Goal: Task Accomplishment & Management: Manage account settings

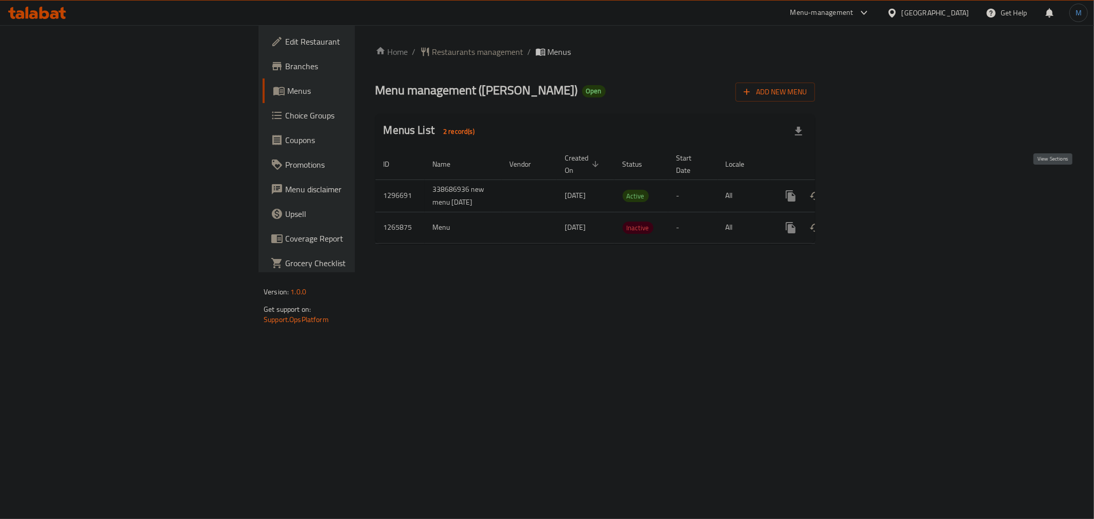
click at [871, 190] on icon "enhanced table" at bounding box center [865, 196] width 12 height 12
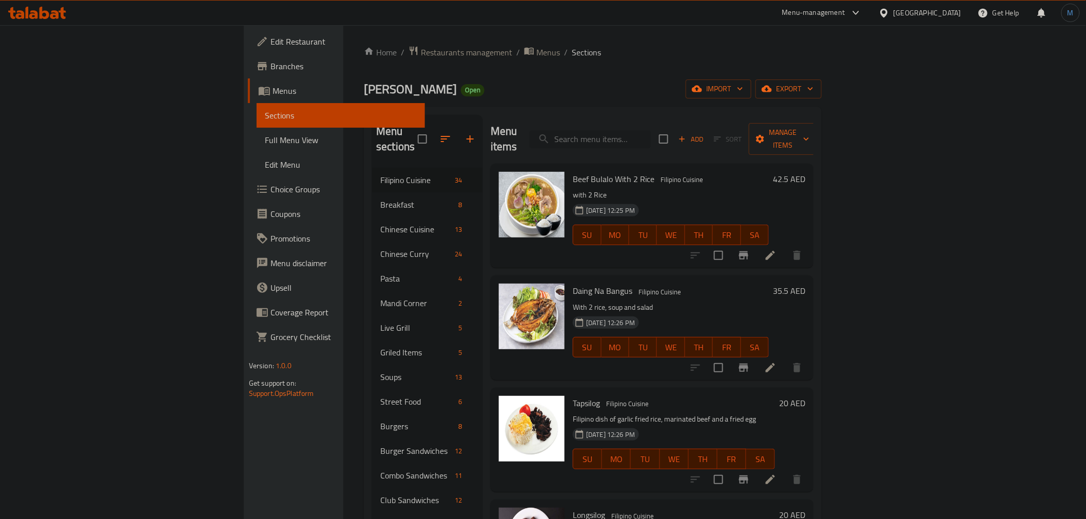
click at [651, 140] on input "search" at bounding box center [590, 139] width 121 height 18
paste input "Idly – Ghee"
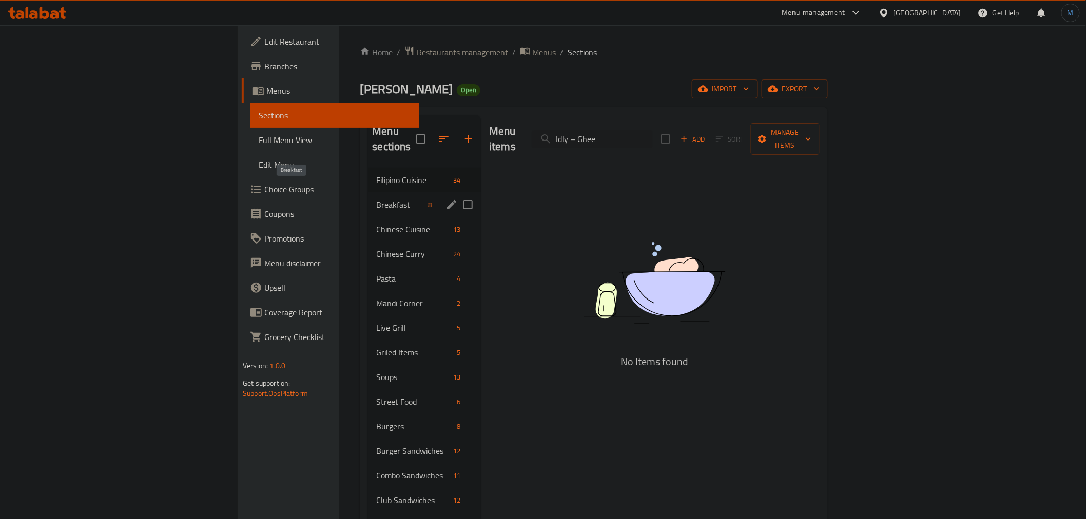
type input "Idly – Ghee"
click at [376, 199] on span "Breakfast" at bounding box center [400, 205] width 48 height 12
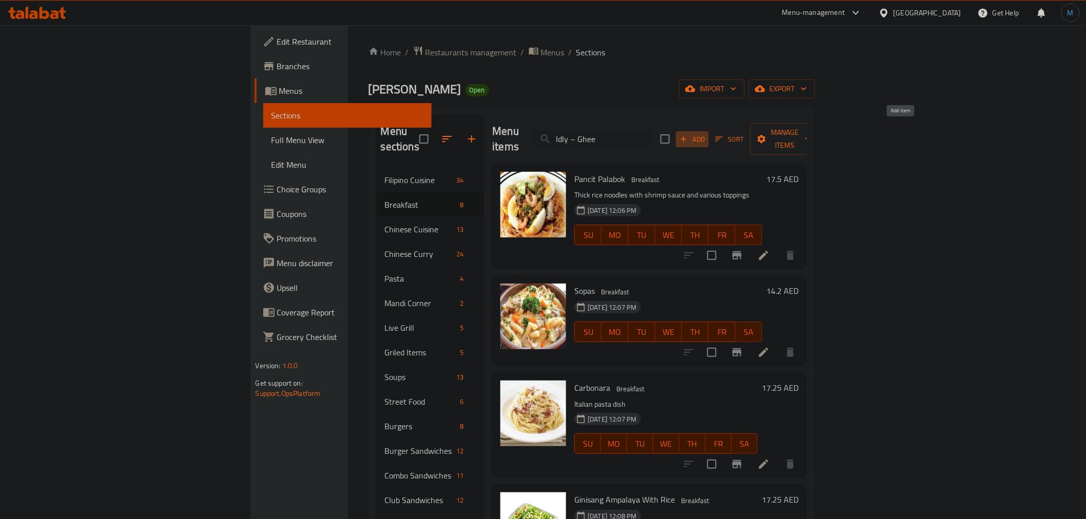
click at [688, 134] on icon "button" at bounding box center [683, 138] width 9 height 9
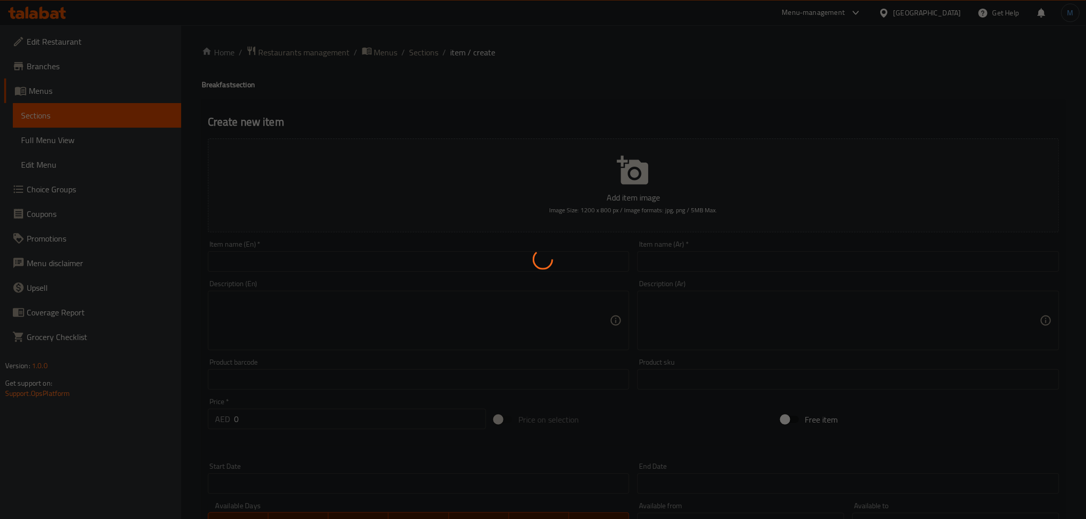
click at [500, 257] on div at bounding box center [543, 259] width 1086 height 519
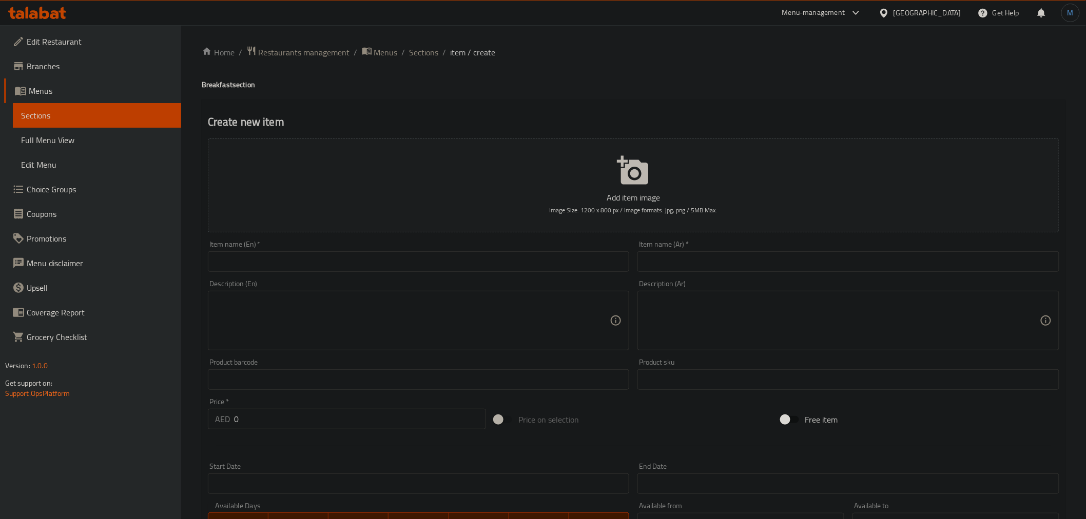
click at [500, 263] on input "text" at bounding box center [419, 261] width 422 height 21
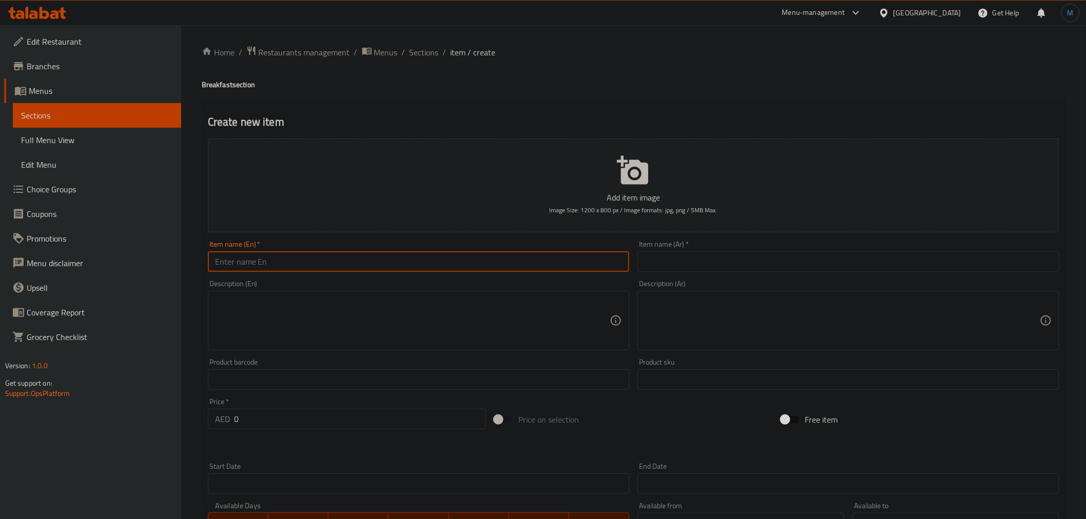
paste input "Idly – Ghee"
type input "Idly – Ghee"
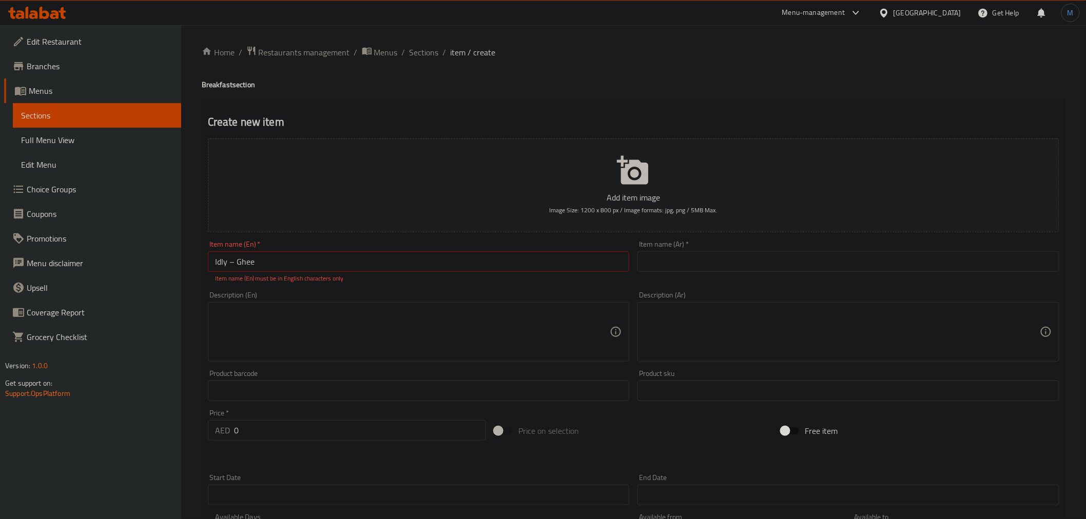
click at [750, 260] on input "text" at bounding box center [848, 261] width 422 height 21
paste input "إيدلي – سمن"
type input "إيدلي – سمن"
click at [230, 263] on input "Idly – Ghee" at bounding box center [419, 261] width 422 height 21
type input "Idly - Ghee"
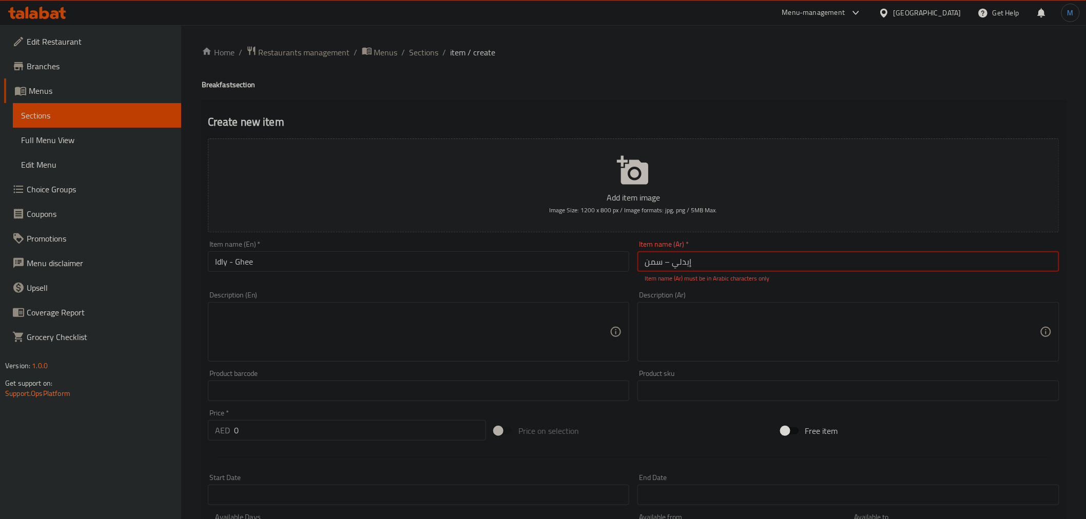
click at [757, 252] on input "إيدلي – سمن" at bounding box center [848, 261] width 422 height 21
type input "إيدلي - سمن"
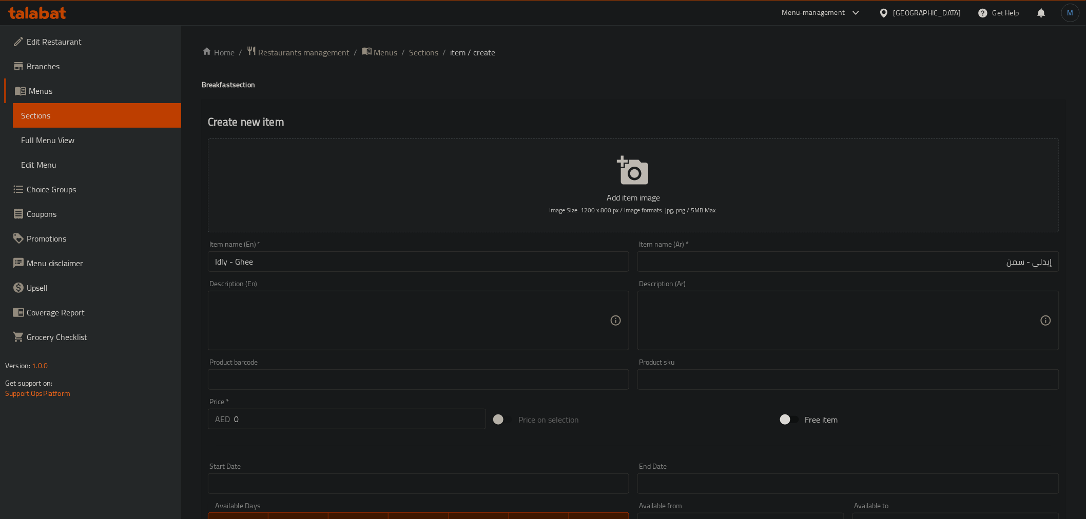
click at [354, 432] on div "Price   * AED 0 Price *" at bounding box center [347, 414] width 286 height 40
click at [351, 426] on input "0" at bounding box center [360, 419] width 252 height 21
paste input "12"
type input "12"
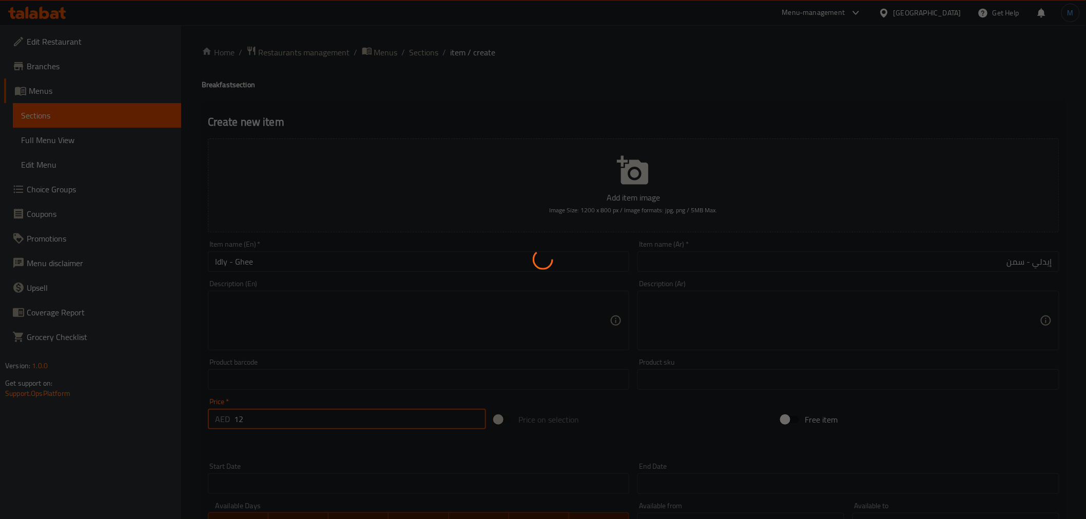
type input "0"
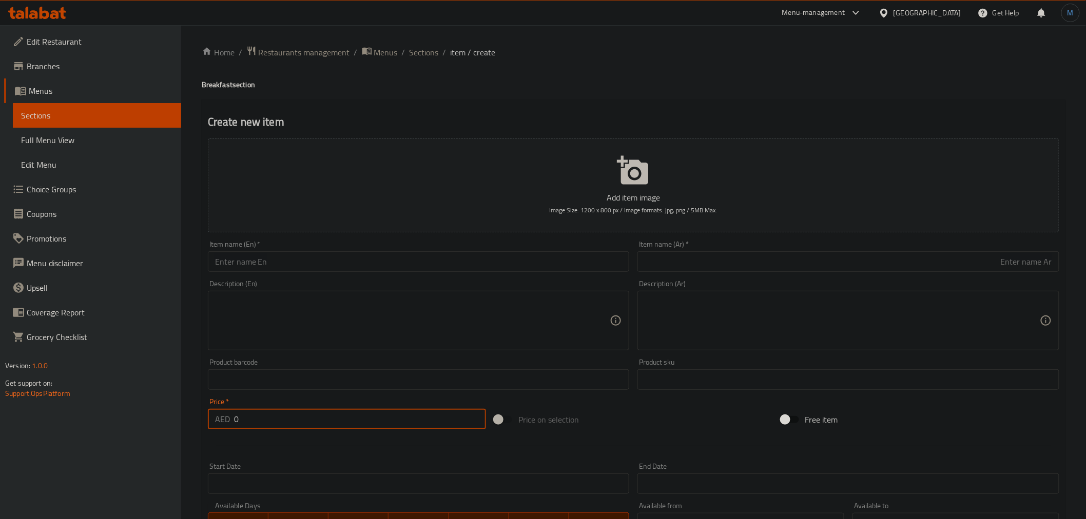
drag, startPoint x: 288, startPoint y: 286, endPoint x: 294, endPoint y: 270, distance: 16.9
click at [290, 282] on div "Description (En) Description (En)" at bounding box center [419, 315] width 422 height 70
drag, startPoint x: 294, startPoint y: 270, endPoint x: 285, endPoint y: 269, distance: 8.7
click at [294, 270] on input "text" at bounding box center [419, 261] width 422 height 21
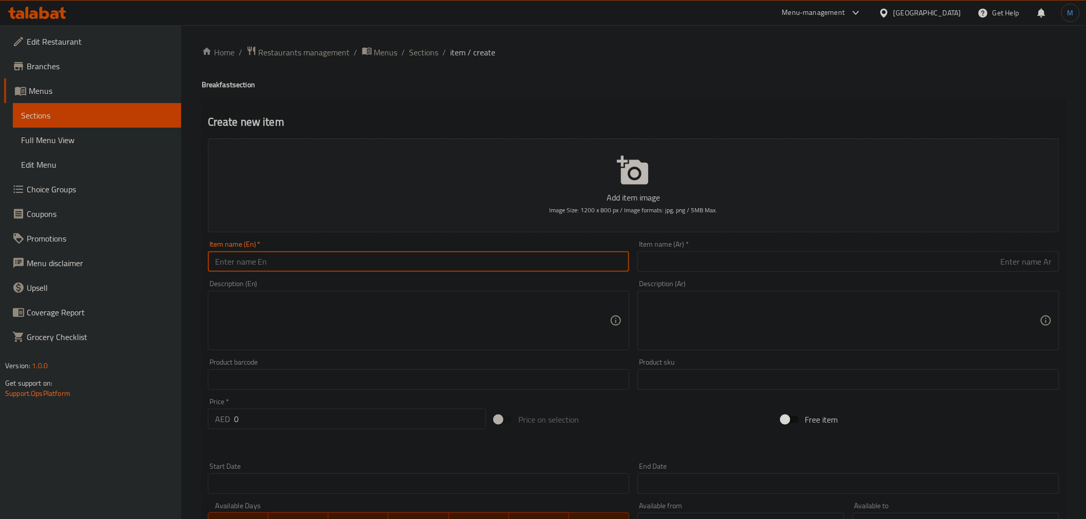
paste input "Idly – Podi"
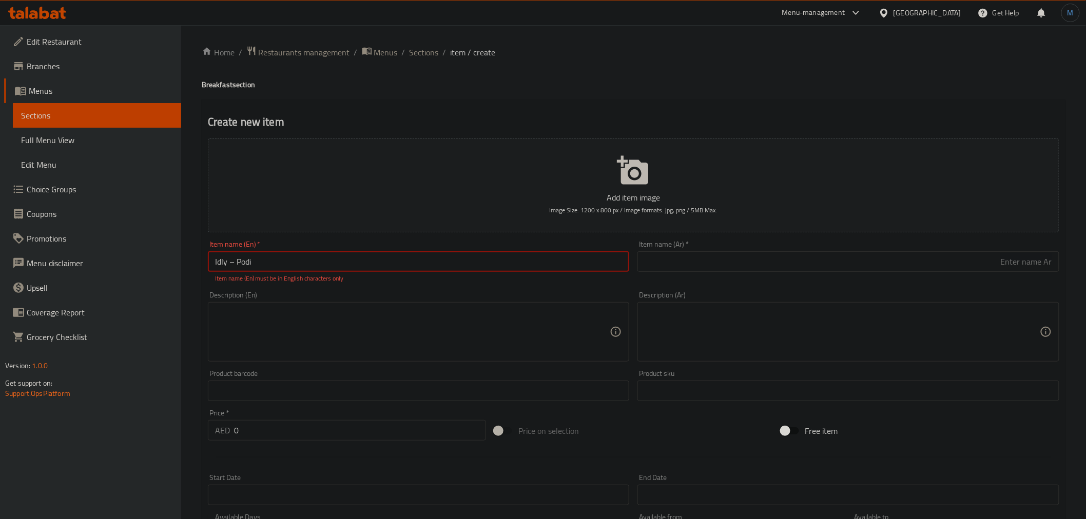
click at [231, 266] on input "Idly – Podi" at bounding box center [419, 261] width 422 height 21
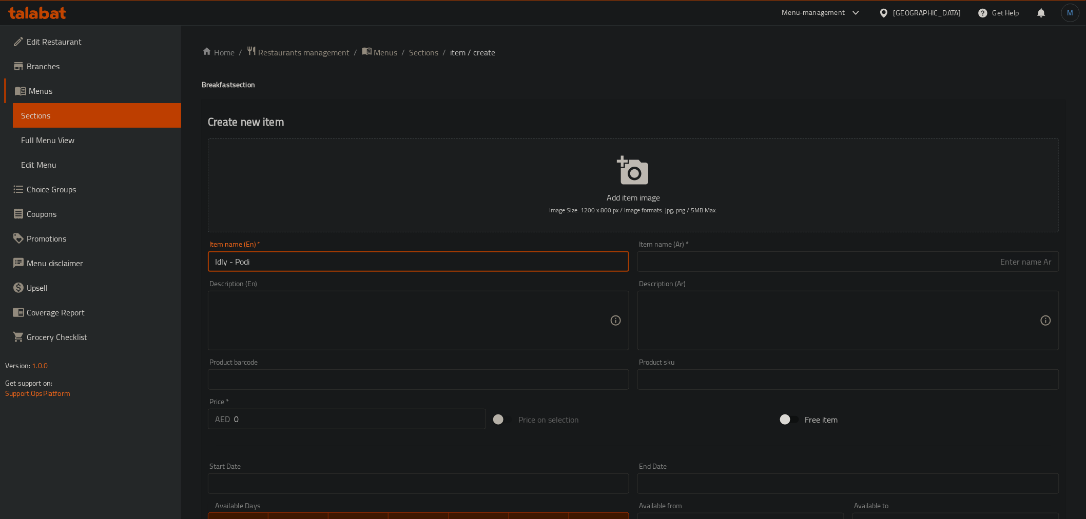
type input "Idly - Podi"
click at [734, 273] on div "Item name (Ar)   * Item name (Ar) *" at bounding box center [848, 257] width 430 height 40
drag, startPoint x: 734, startPoint y: 273, endPoint x: 724, endPoint y: 265, distance: 12.4
click at [734, 272] on div "Item name (Ar)   * Item name (Ar) *" at bounding box center [848, 257] width 430 height 40
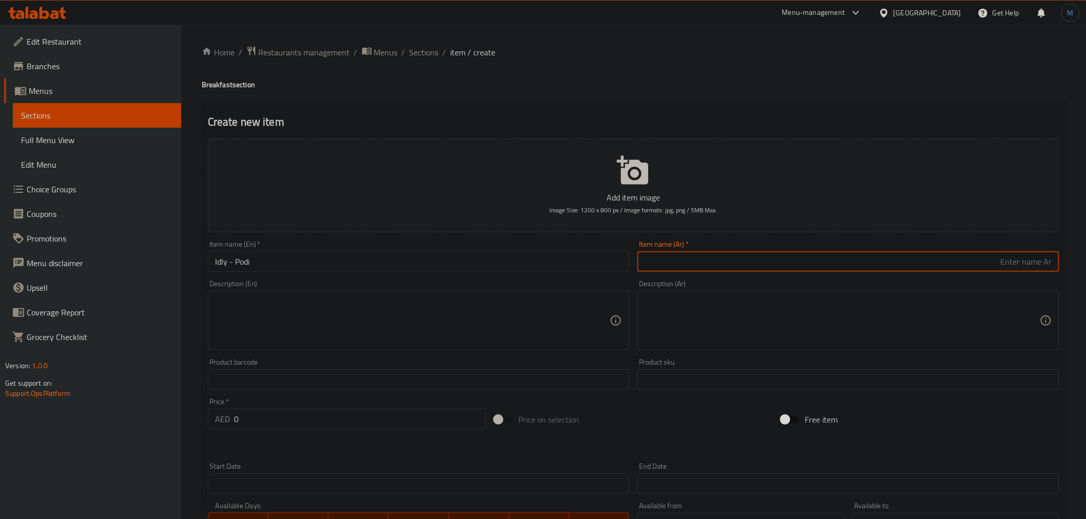
click at [724, 265] on input "text" at bounding box center [848, 261] width 422 height 21
paste input "إيدلي - بودي"
type input "إيدلي - بودي"
click at [406, 454] on div at bounding box center [633, 446] width 859 height 25
click at [404, 434] on div at bounding box center [633, 446] width 859 height 25
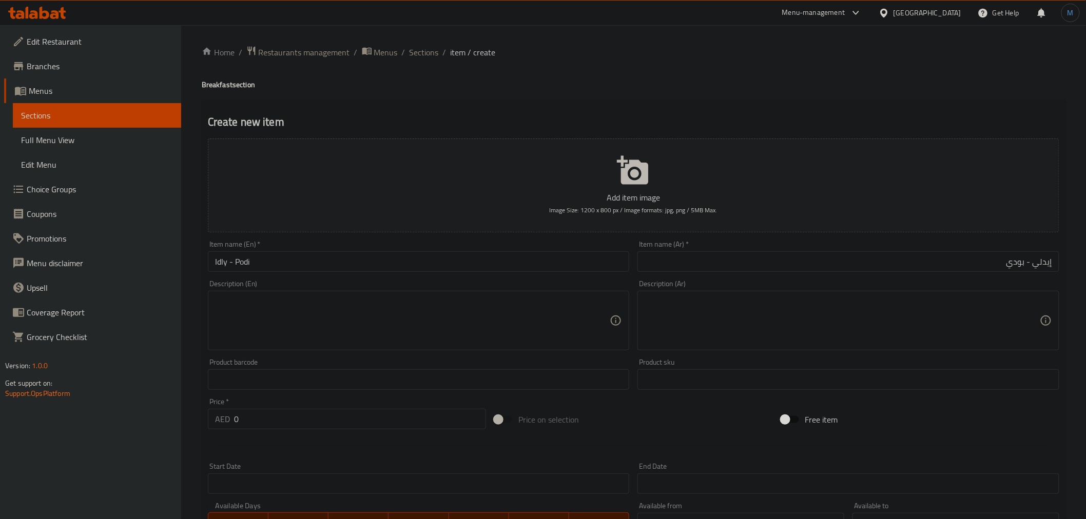
click at [404, 428] on input "0" at bounding box center [360, 419] width 252 height 21
paste input "9"
type input "9"
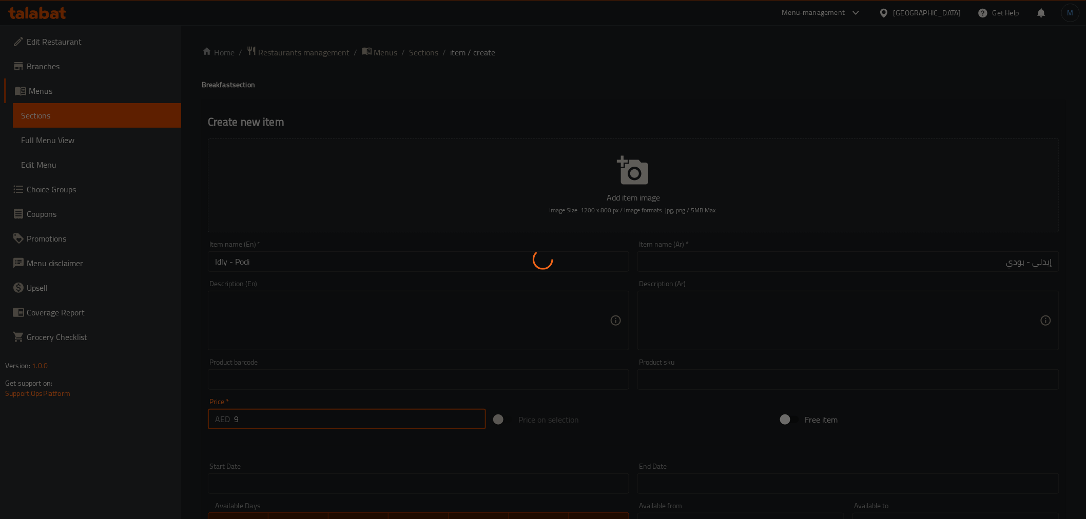
type input "0"
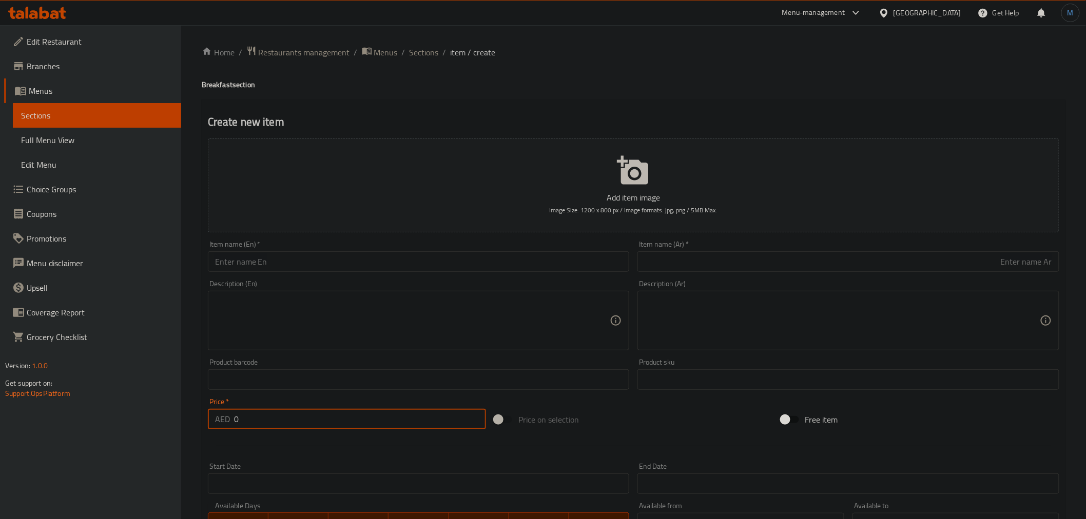
click at [404, 270] on input "text" at bounding box center [419, 261] width 422 height 21
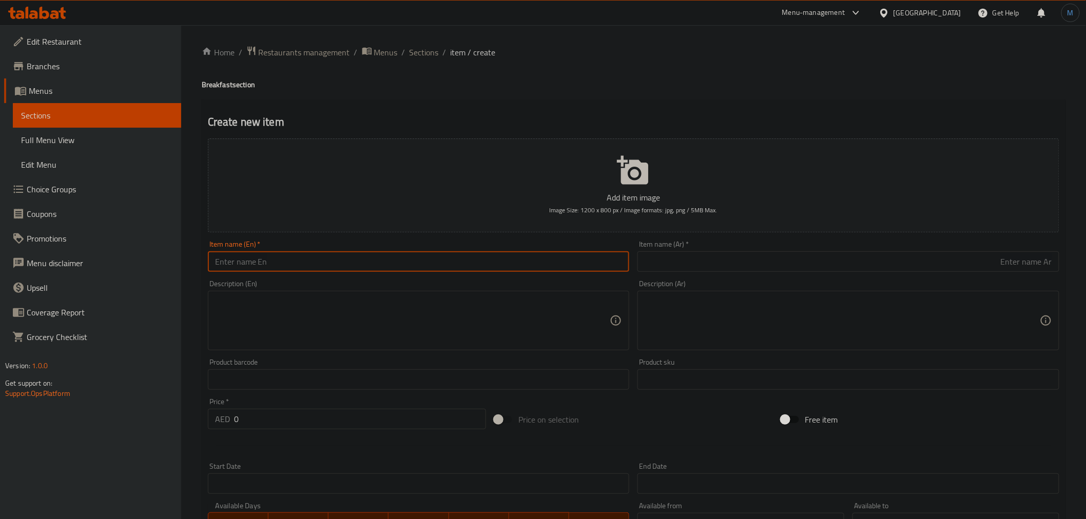
paste input "Mysore Bonda"
type input "Mysore Bonda"
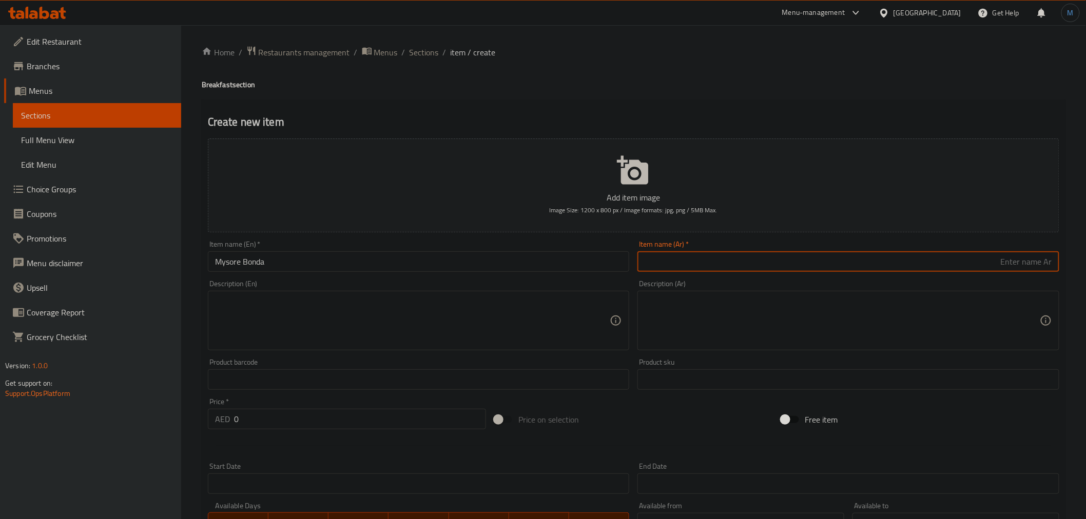
click at [761, 260] on input "text" at bounding box center [848, 261] width 422 height 21
paste input "ميسور [PERSON_NAME]"
type input "ميسور [PERSON_NAME]"
drag, startPoint x: 299, startPoint y: 404, endPoint x: 304, endPoint y: 411, distance: 8.4
click at [300, 405] on div "Price   * AED 0 Price *" at bounding box center [347, 413] width 278 height 31
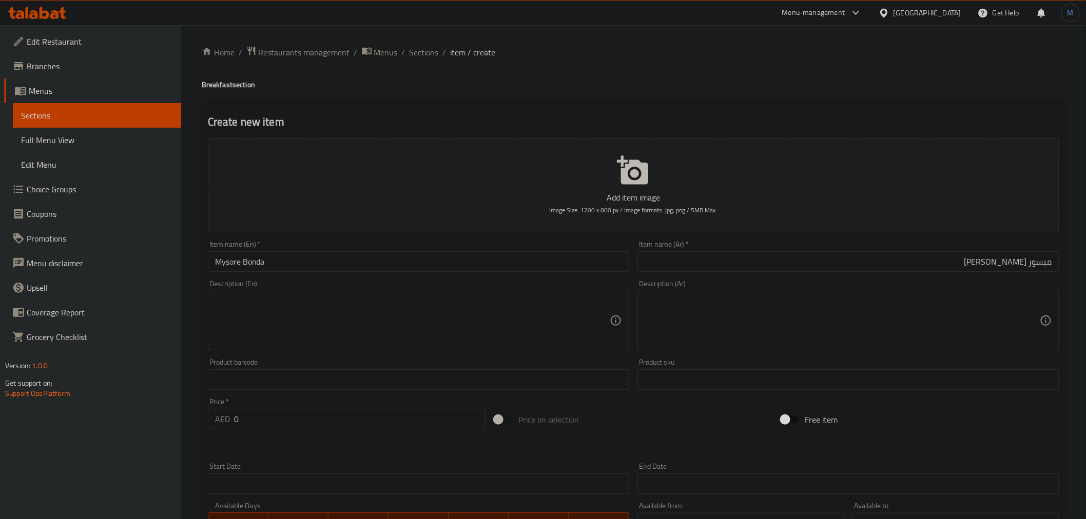
click at [305, 412] on input "0" at bounding box center [360, 419] width 252 height 21
paste input "9"
type input "9"
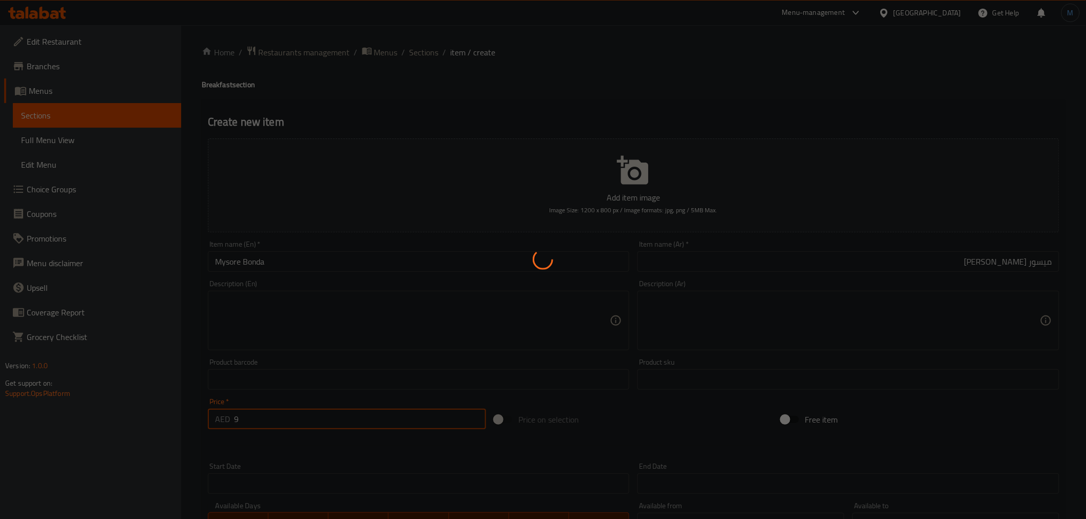
type input "0"
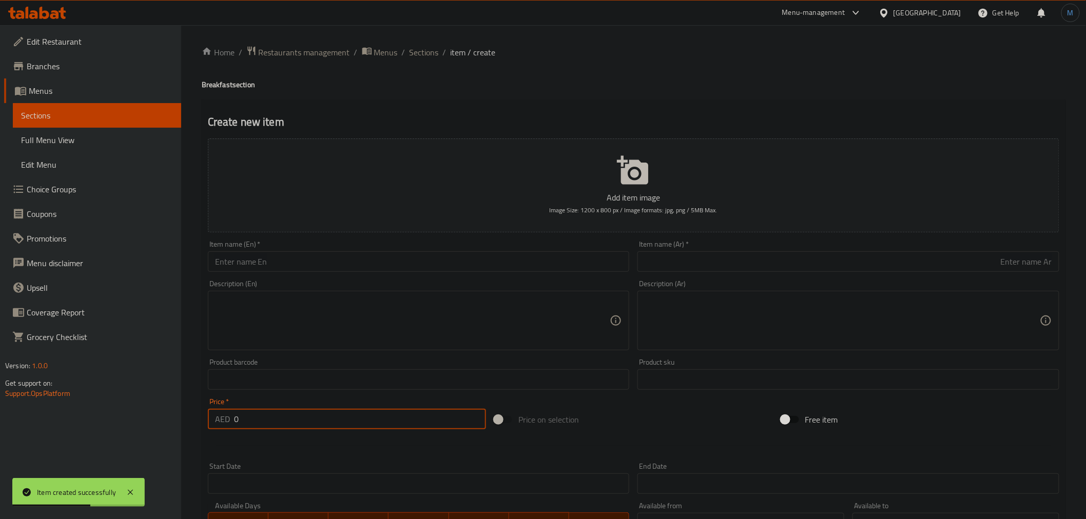
click at [377, 256] on input "text" at bounding box center [419, 261] width 422 height 21
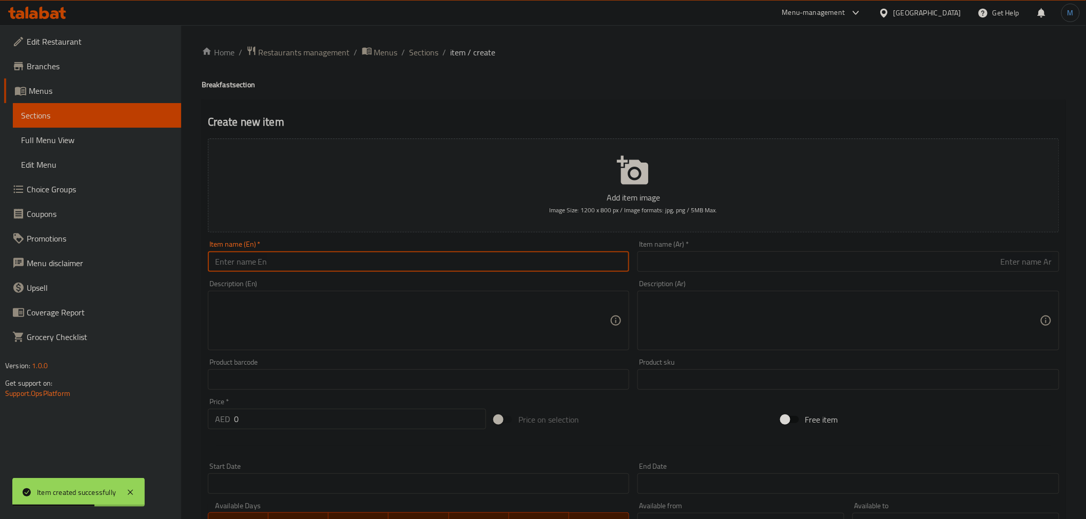
paste input "[PERSON_NAME] – with Chutney"
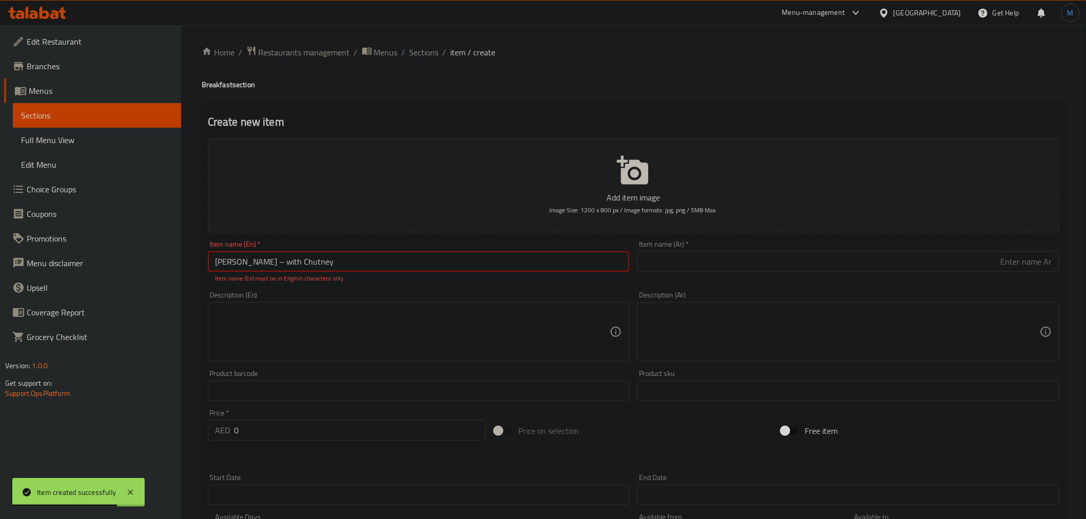
click at [276, 265] on input "[PERSON_NAME] – with Chutney" at bounding box center [419, 261] width 422 height 21
click at [273, 265] on input "[PERSON_NAME] – with Chutney" at bounding box center [419, 261] width 422 height 21
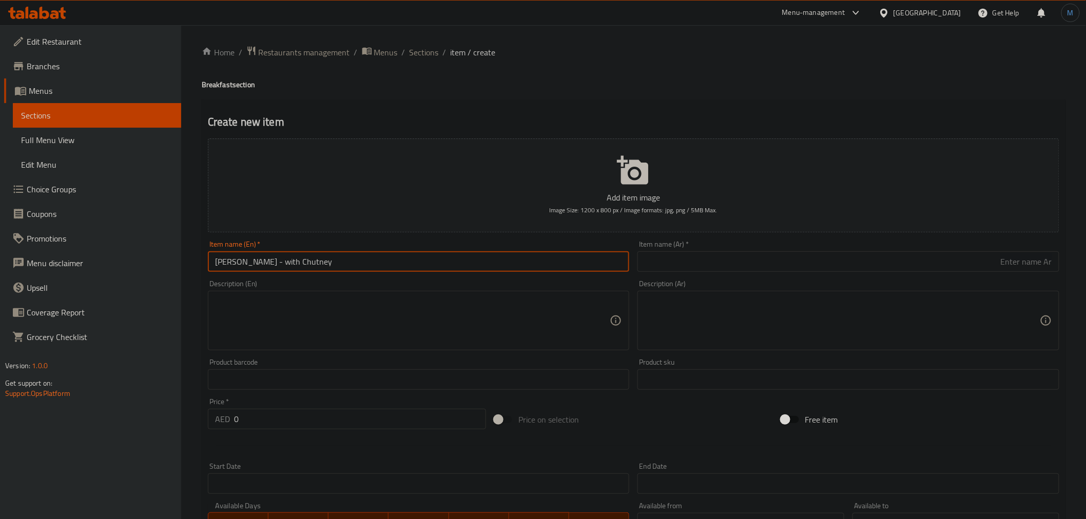
type input "[PERSON_NAME] - with Chutney"
click at [775, 260] on input "text" at bounding box center [848, 261] width 422 height 21
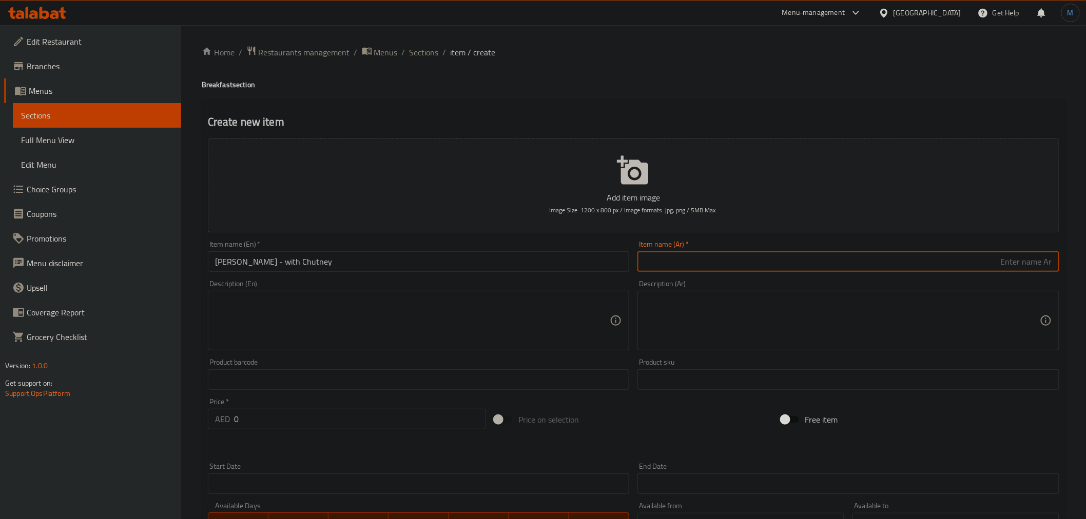
paste input "[PERSON_NAME] – مع الصلصة"
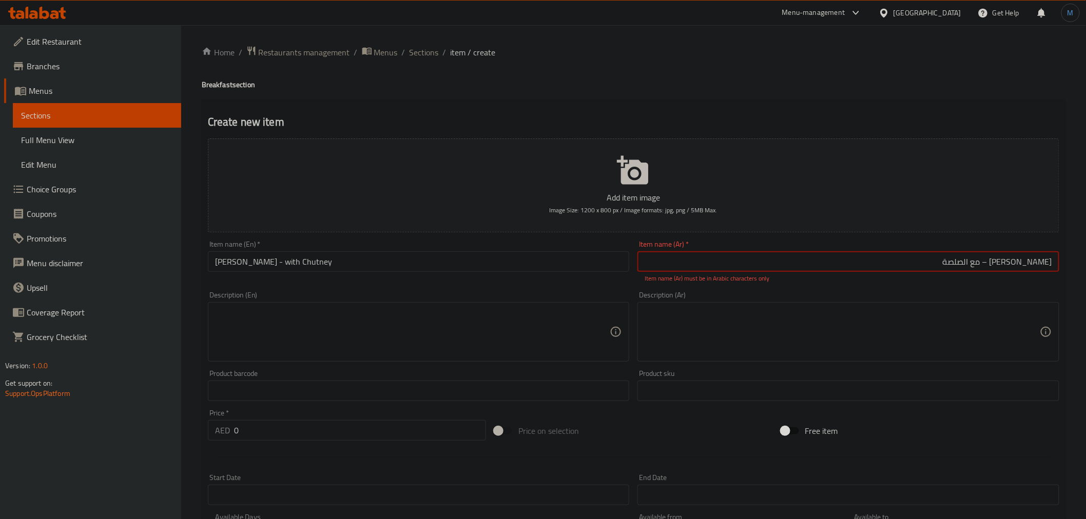
click at [1007, 268] on input "[PERSON_NAME] – مع الصلصة" at bounding box center [848, 261] width 422 height 21
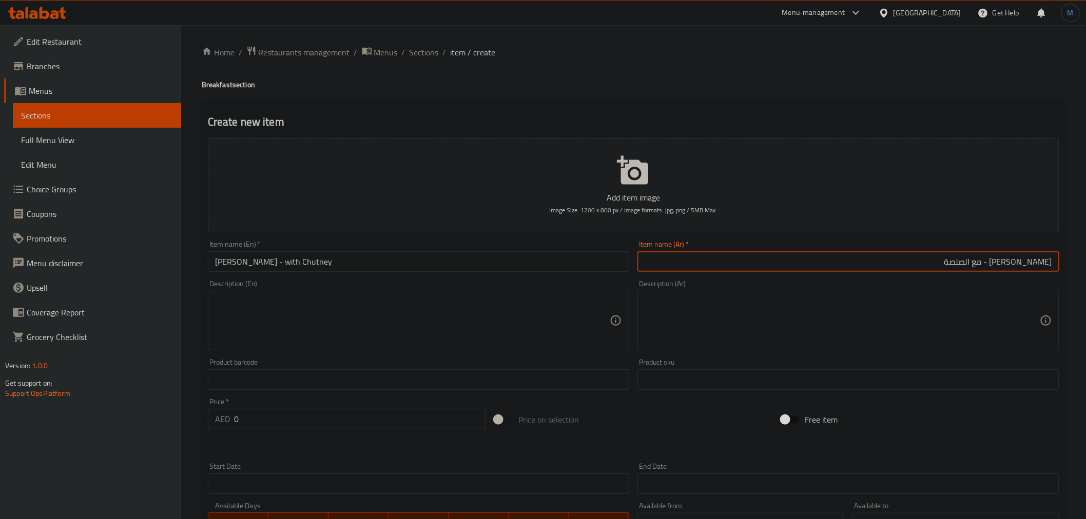
type input "[PERSON_NAME] - مع الصلصة"
click at [283, 420] on input "0" at bounding box center [360, 419] width 252 height 21
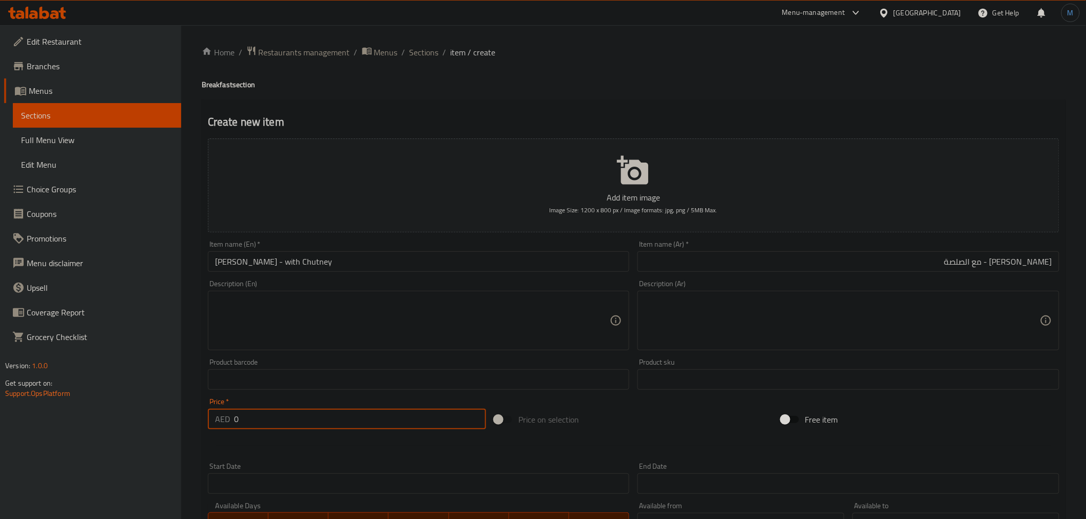
paste input "1"
type input "10"
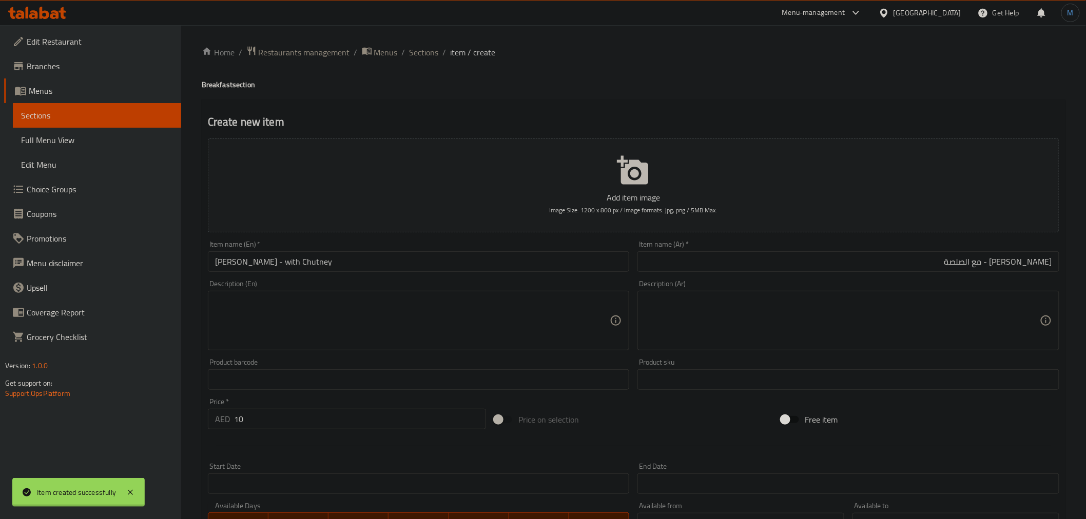
type input "0"
click at [317, 263] on input "text" at bounding box center [419, 261] width 422 height 21
paste input "Minapa Garelu With Chicken"
type input "Minapa Garelu With Chicken"
click at [736, 265] on input "text" at bounding box center [848, 261] width 422 height 21
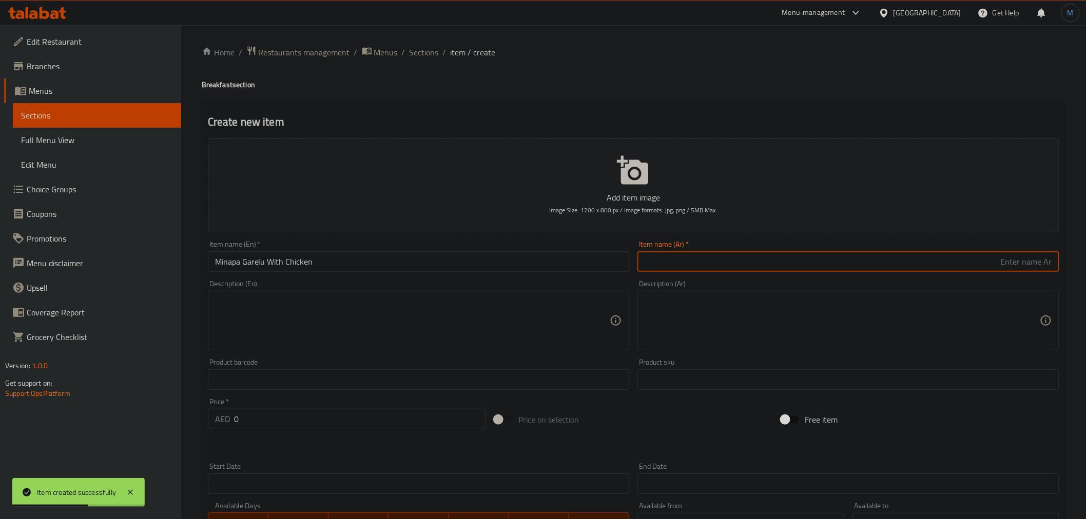
paste input "[PERSON_NAME] مع الدجاج"
type input "[PERSON_NAME] مع الدجاج"
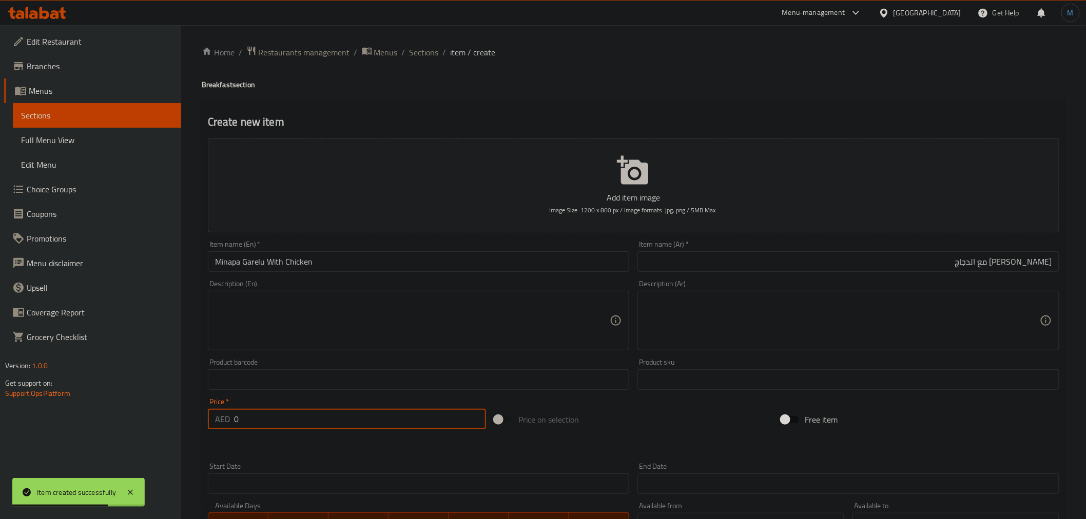
click at [279, 413] on input "0" at bounding box center [360, 419] width 252 height 21
paste input "11"
type input "11"
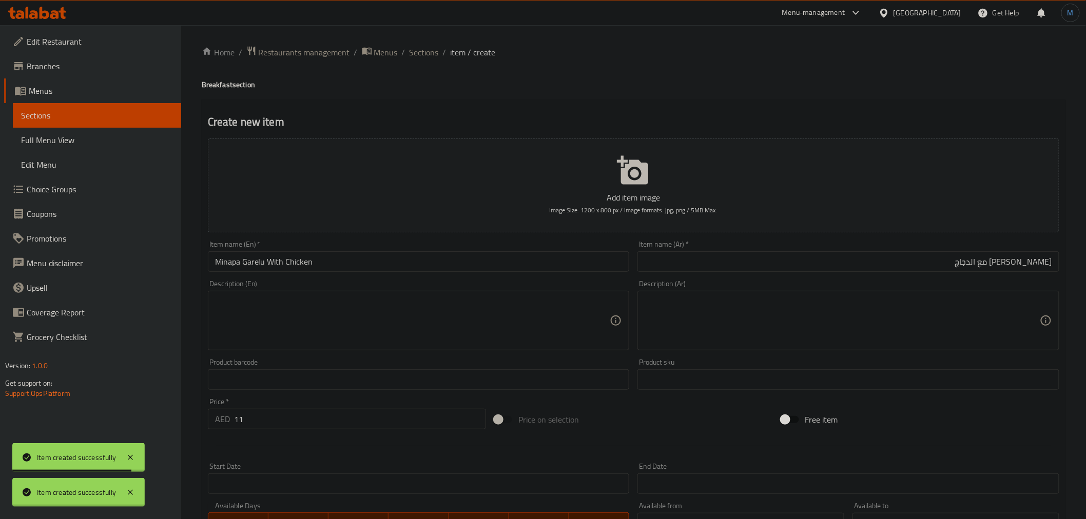
type input "0"
click at [293, 271] on input "text" at bounding box center [419, 261] width 422 height 21
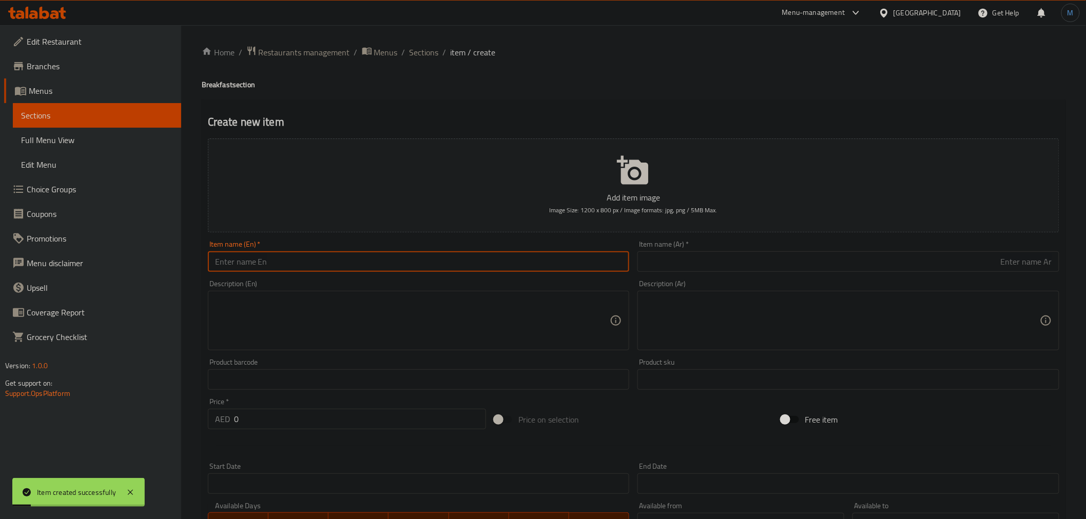
paste input "Poori – [PERSON_NAME]"
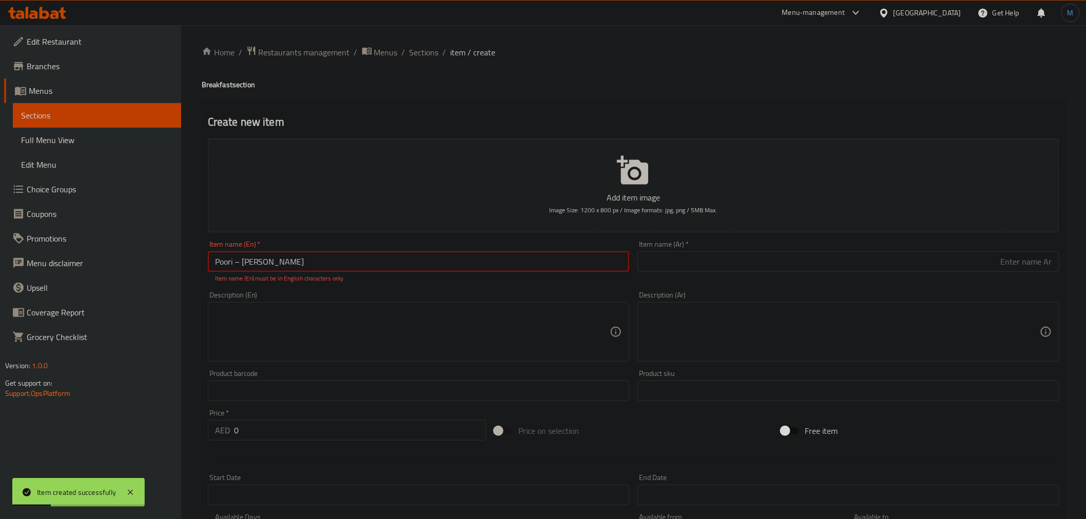
click at [241, 262] on input "Poori – [PERSON_NAME]" at bounding box center [419, 261] width 422 height 21
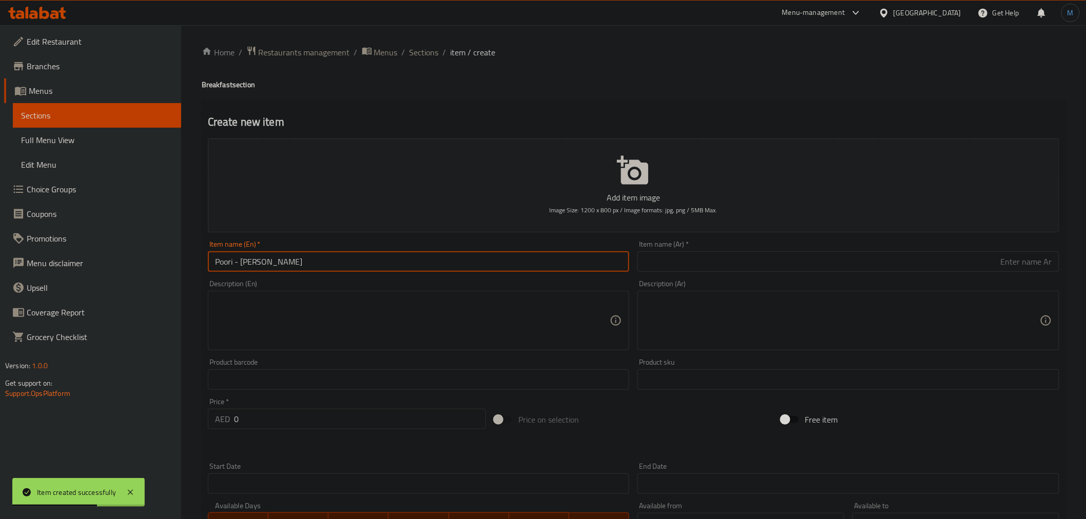
type input "Poori - [PERSON_NAME]"
click at [738, 264] on input "text" at bounding box center [848, 261] width 422 height 21
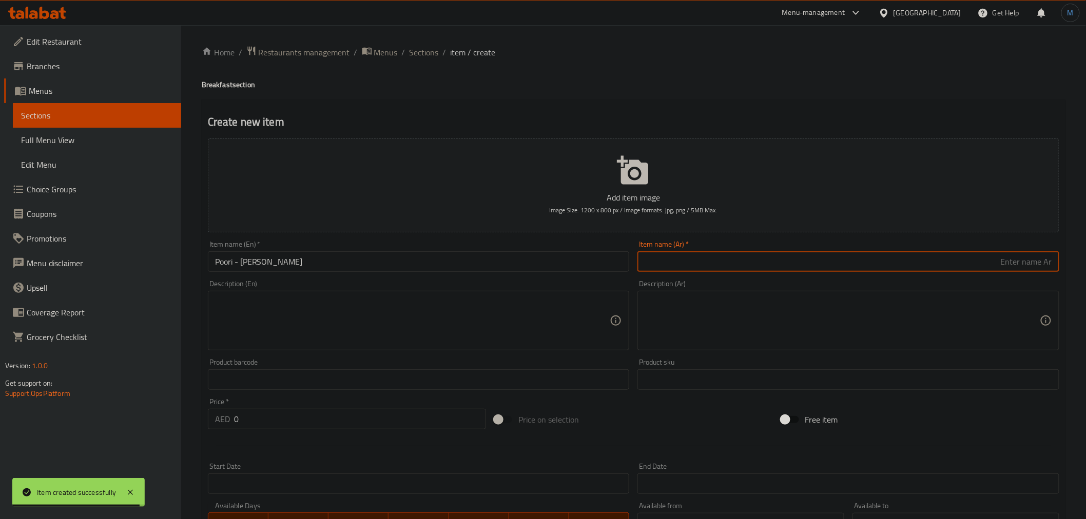
paste input "بوري - كاري البطاطس"
click at [985, 265] on input "بوري - كاري البطاطس" at bounding box center [848, 261] width 422 height 21
type input "بوري - كاري الو"
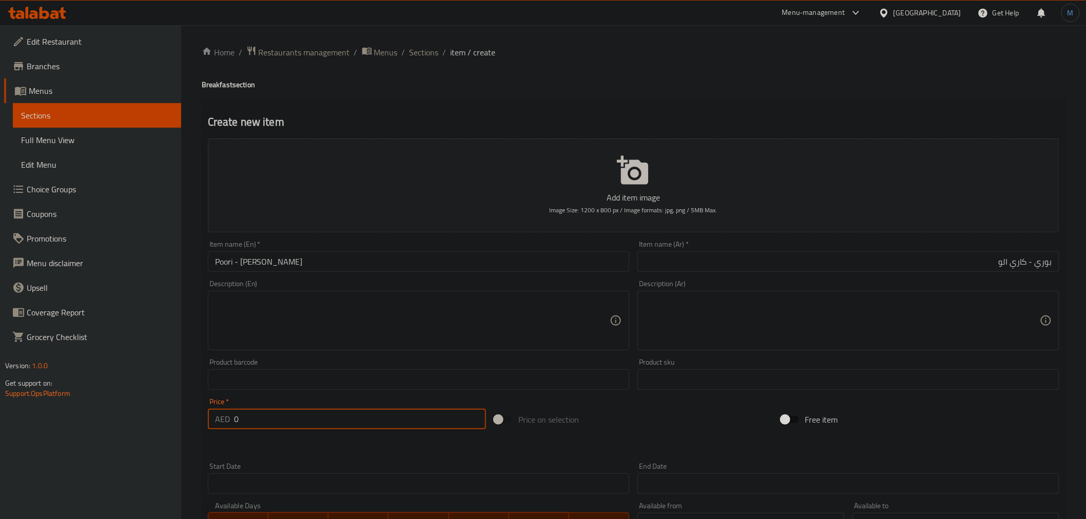
click at [264, 411] on input "0" at bounding box center [360, 419] width 252 height 21
paste input "9"
type input "9"
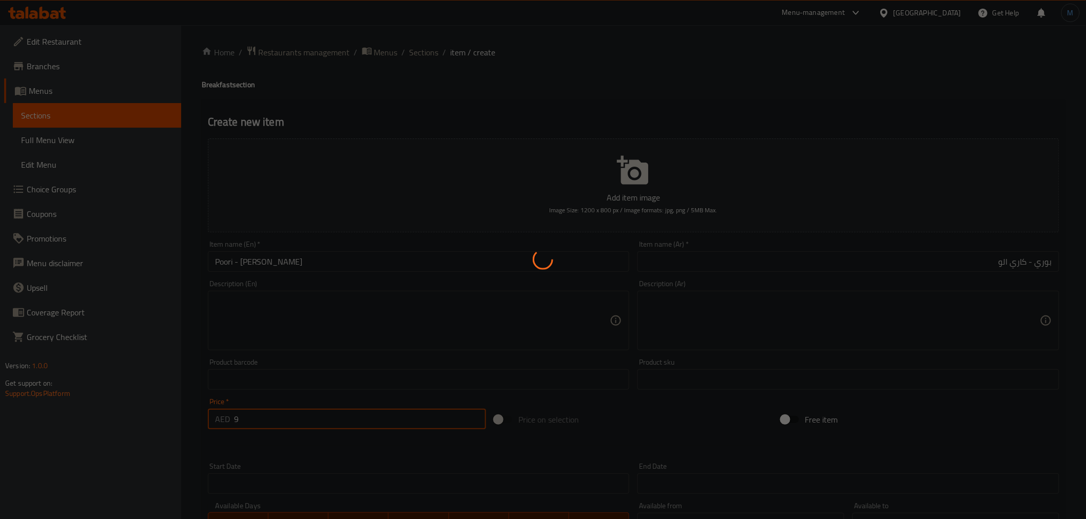
type input "0"
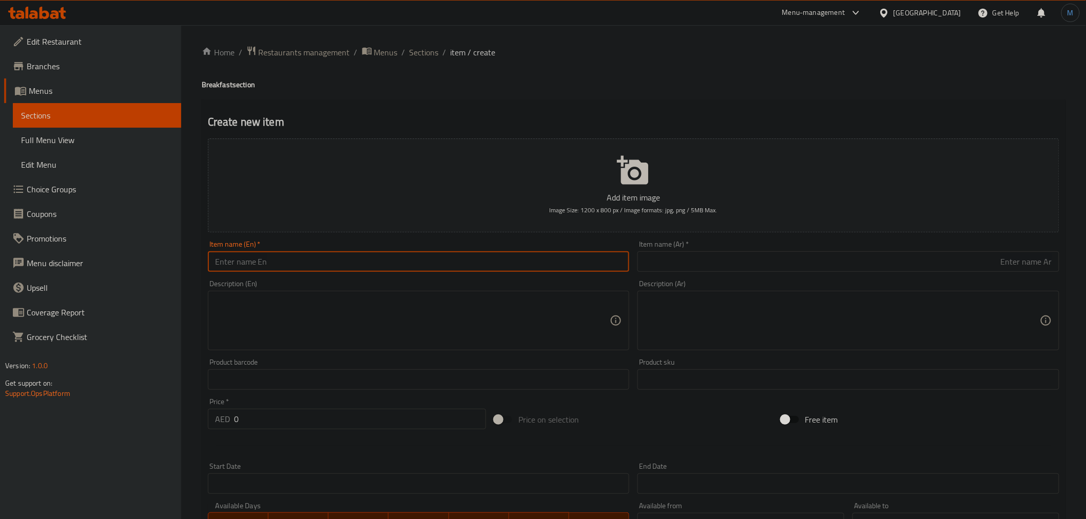
click at [336, 268] on input "text" at bounding box center [419, 261] width 422 height 21
paste input "[PERSON_NAME]"
type input "[PERSON_NAME]"
drag, startPoint x: 819, startPoint y: 285, endPoint x: 809, endPoint y: 271, distance: 17.4
click at [818, 285] on div "Description (Ar) Description (Ar)" at bounding box center [848, 315] width 422 height 70
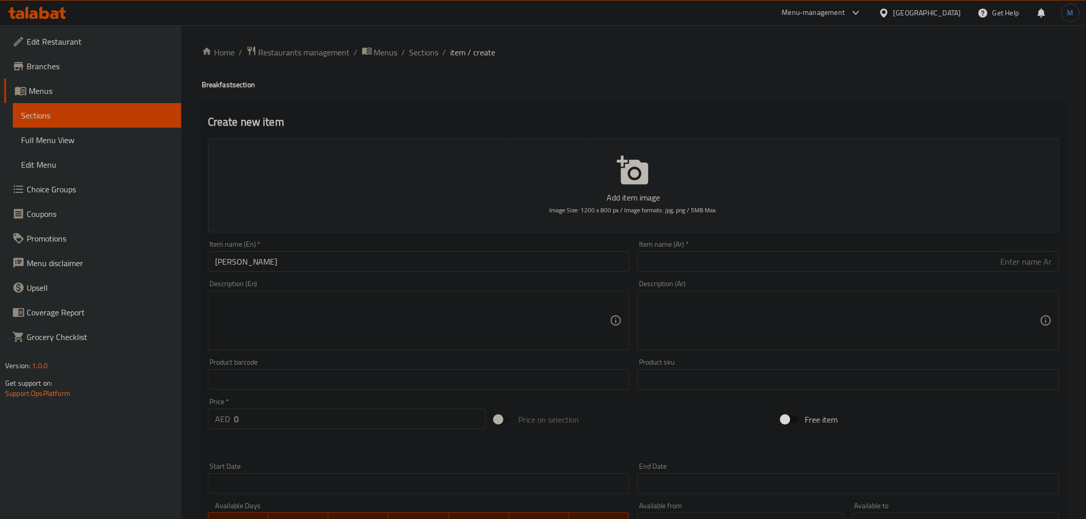
click at [808, 270] on input "text" at bounding box center [848, 261] width 422 height 21
paste input "ماسالا دوسا"
type input "ماسالا دوسا"
click at [279, 413] on input "0" at bounding box center [360, 419] width 252 height 21
paste input "9"
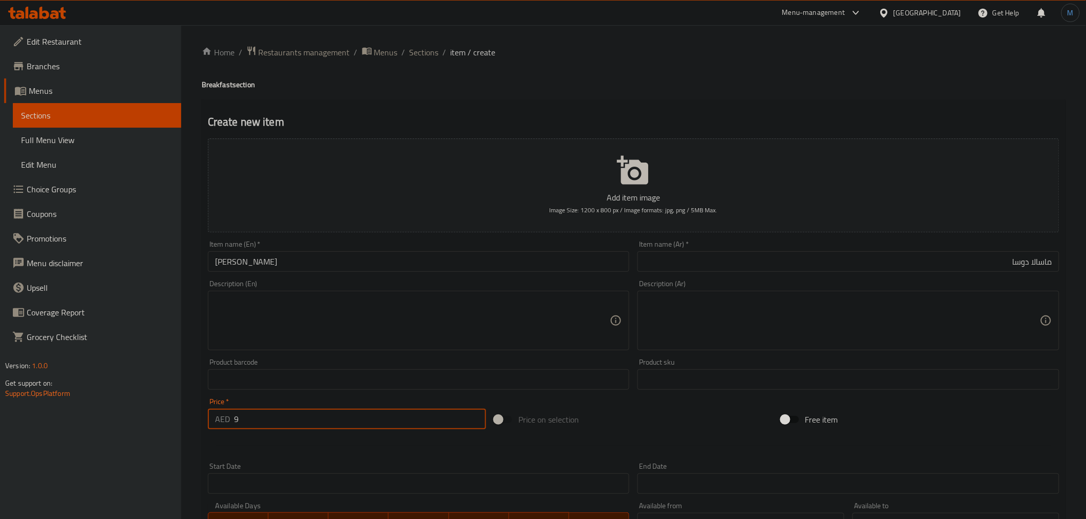
type input "9"
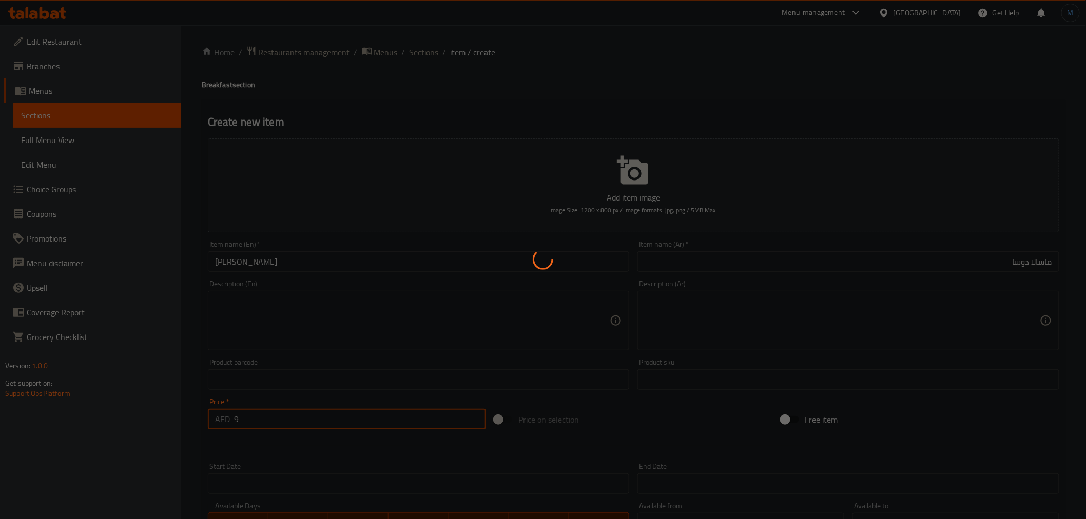
type input "0"
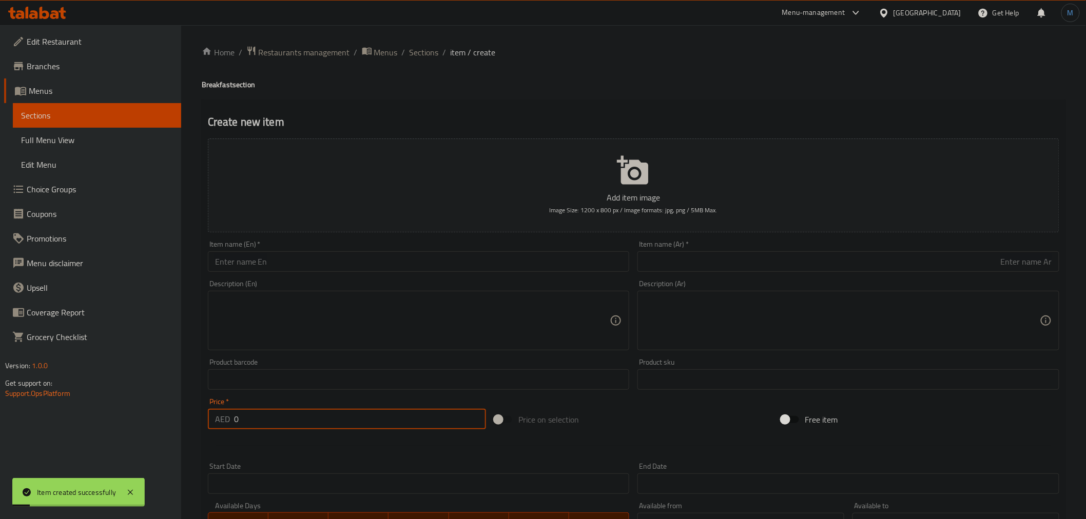
click at [269, 259] on input "text" at bounding box center [419, 261] width 422 height 21
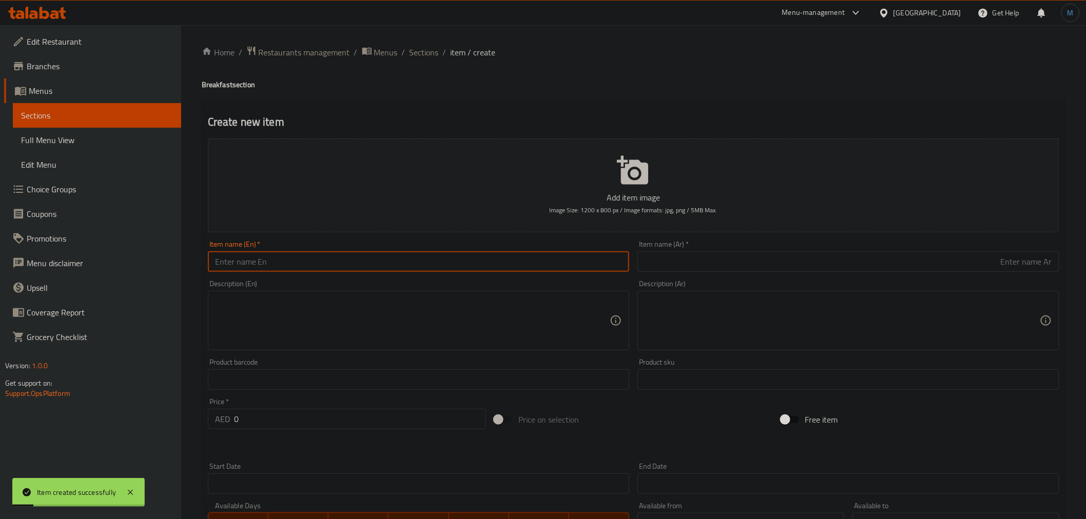
paste input "Pesarattu – Upma Combo"
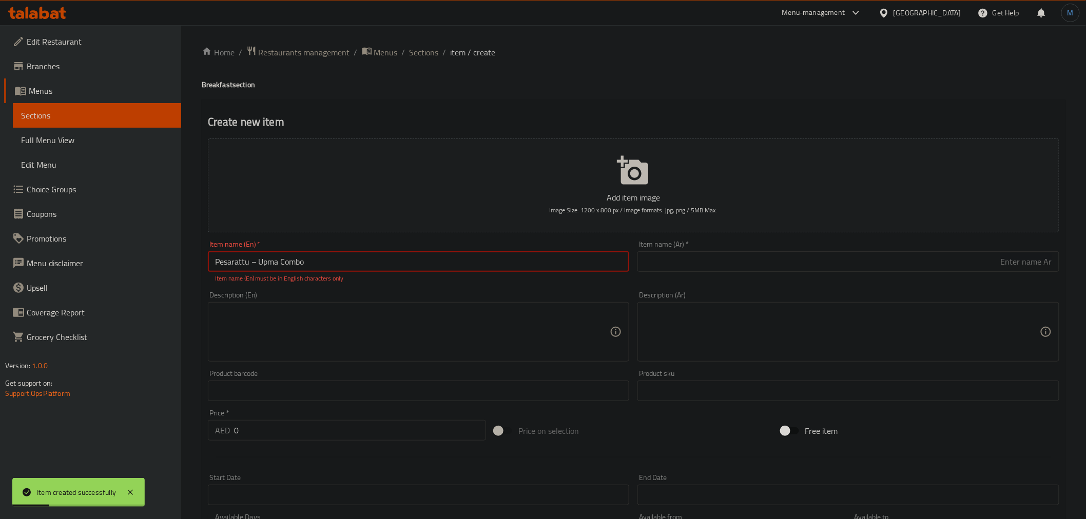
click at [257, 269] on input "Pesarattu – Upma Combo" at bounding box center [419, 261] width 422 height 21
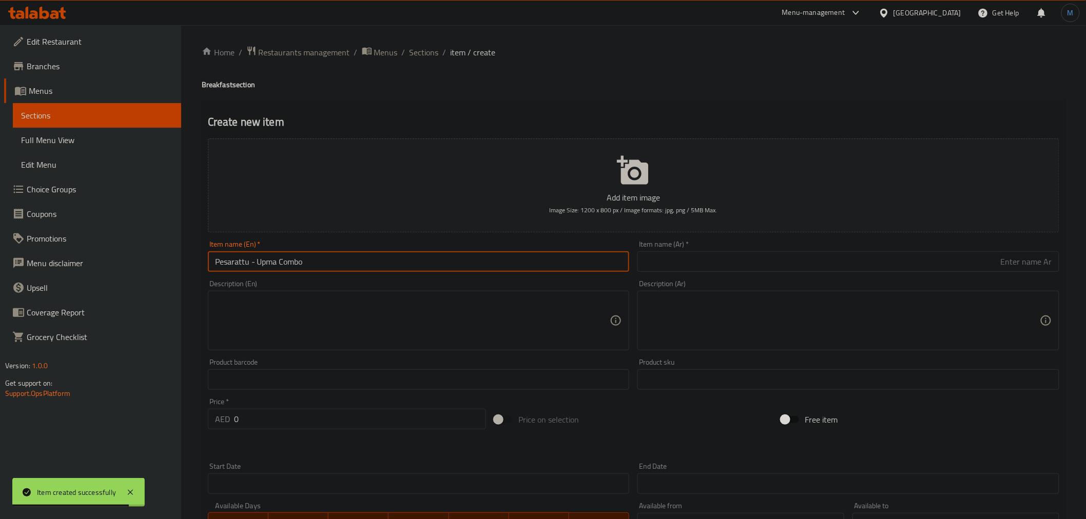
type input "Pesarattu - Upma Combo"
click at [873, 267] on input "text" at bounding box center [848, 261] width 422 height 21
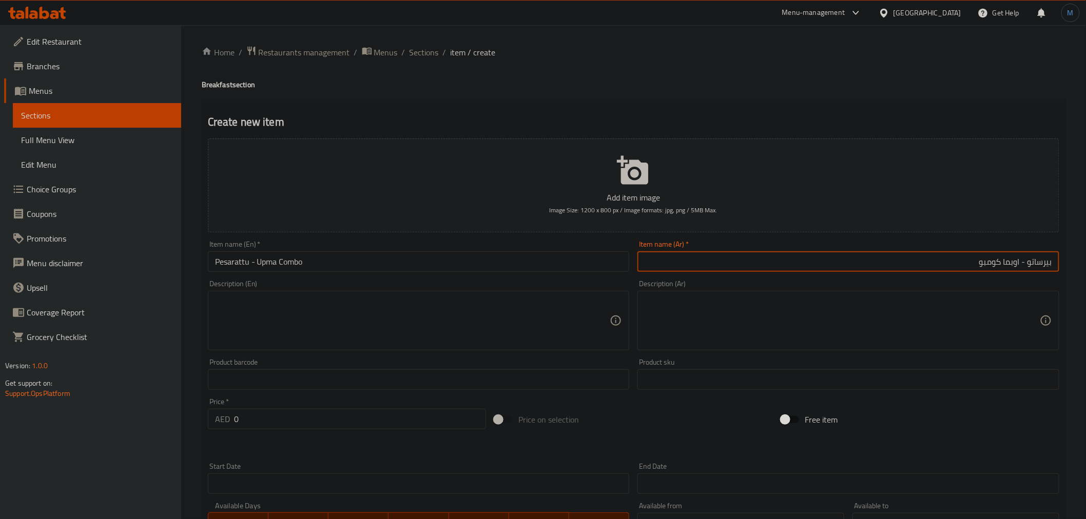
type input "بيرساتو - اوبما كومبو"
click at [305, 396] on div "Price   * AED 0 Price *" at bounding box center [347, 414] width 286 height 40
click at [299, 399] on div "Price   * AED 0 Price *" at bounding box center [347, 413] width 278 height 31
click at [299, 405] on div "Price   * AED 0 Price *" at bounding box center [347, 413] width 278 height 31
click at [299, 406] on div "Price   * AED 0 Price *" at bounding box center [347, 413] width 278 height 31
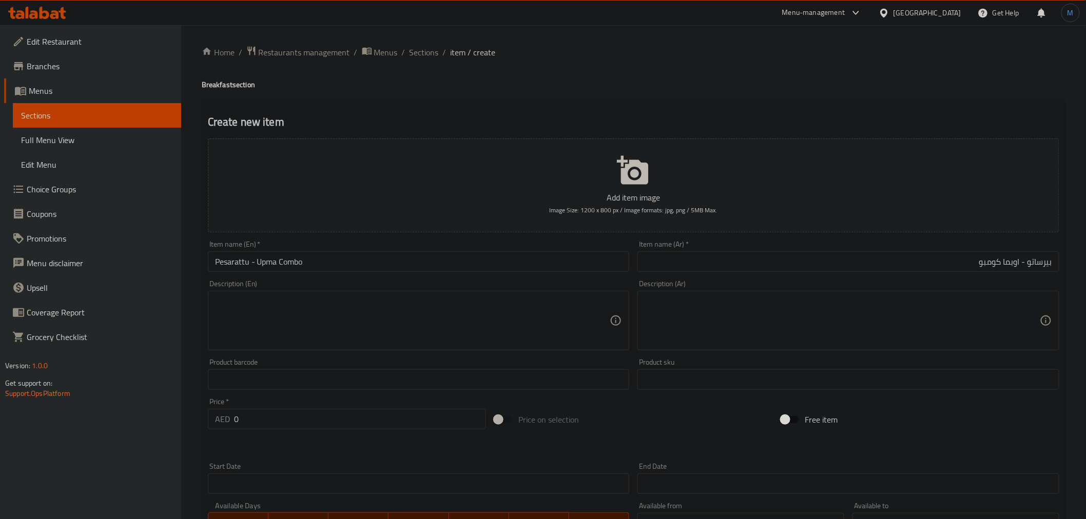
click at [303, 417] on input "0" at bounding box center [360, 419] width 252 height 21
paste input "9"
type input "9"
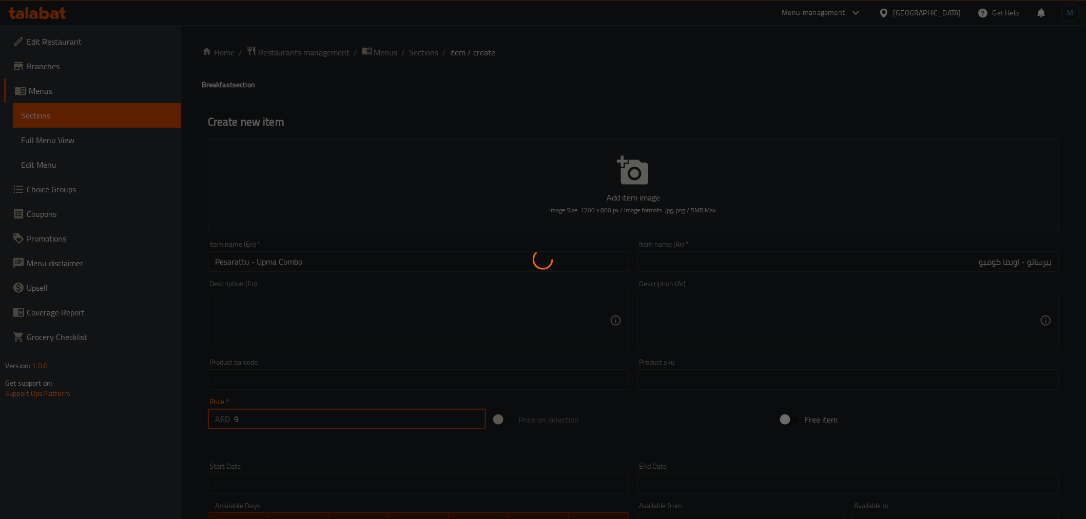
type input "0"
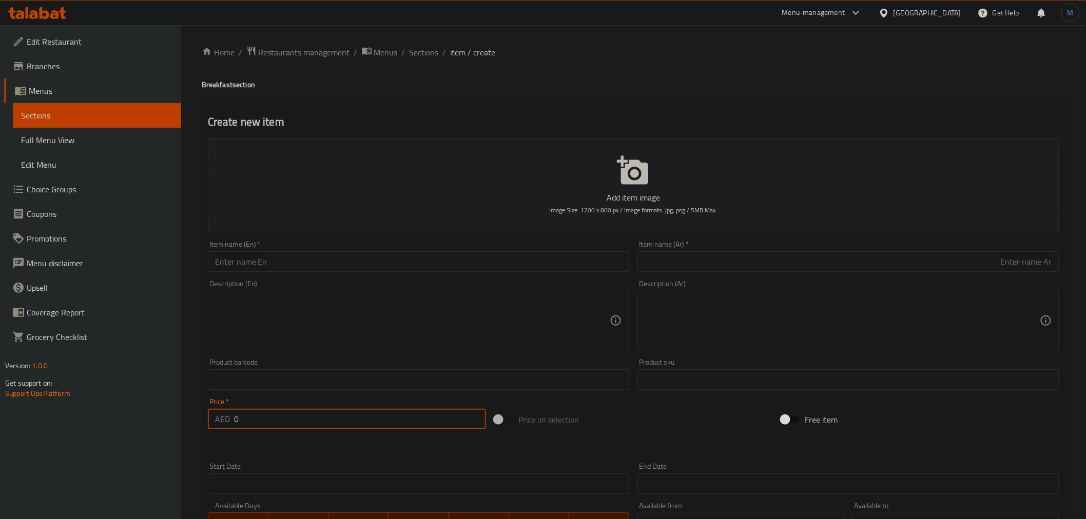
click at [342, 268] on input "text" at bounding box center [419, 261] width 422 height 21
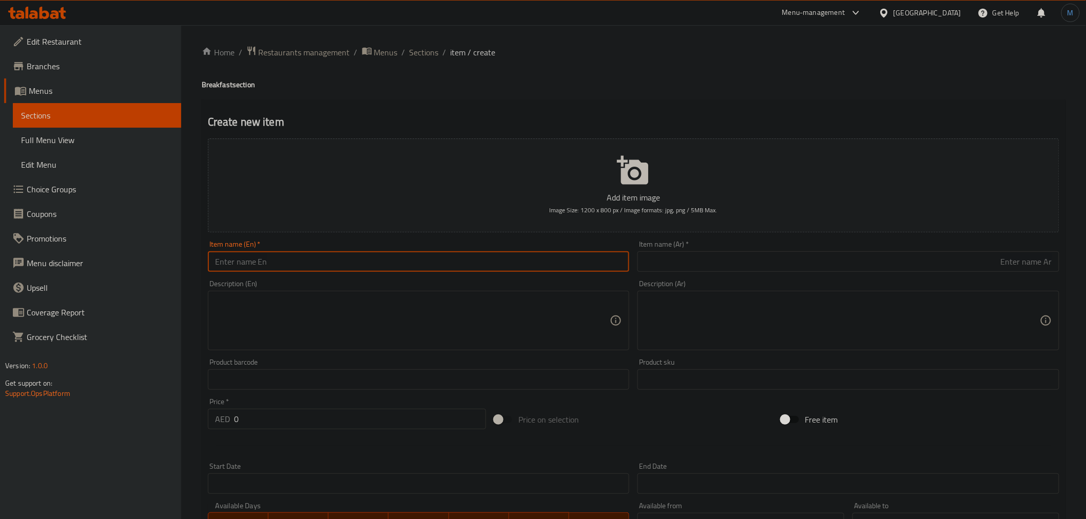
paste input "Uttapam – Onion"
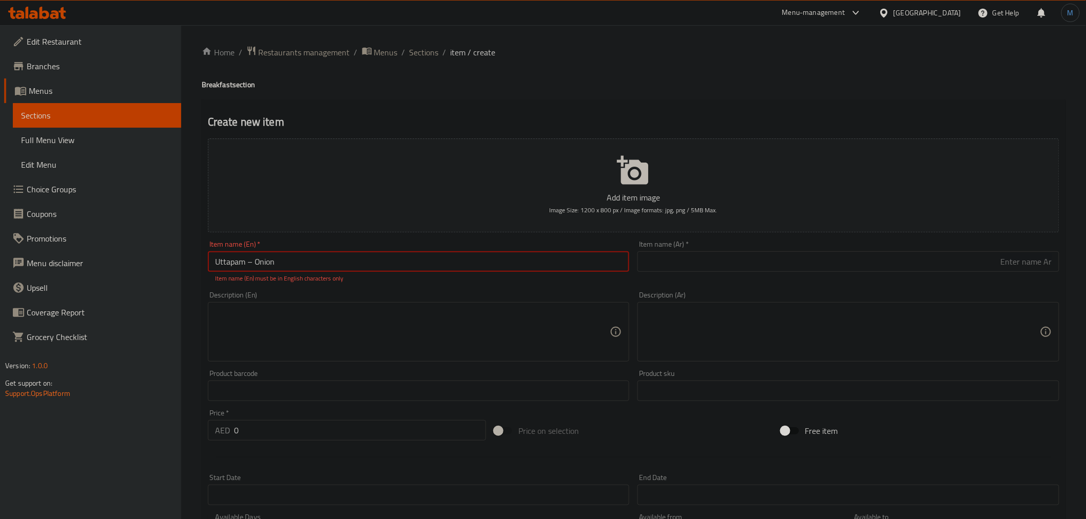
click at [250, 266] on input "Uttapam – Onion" at bounding box center [419, 261] width 422 height 21
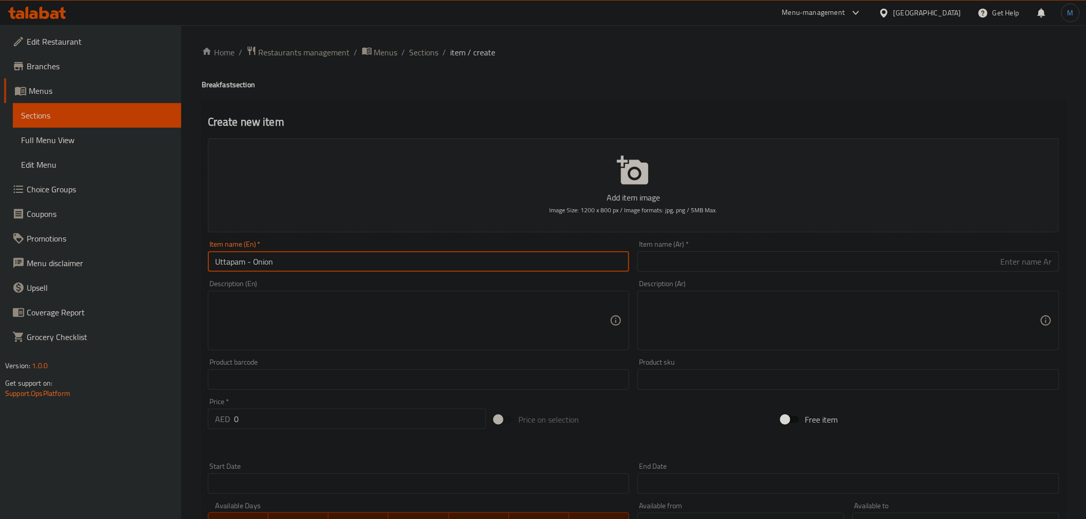
type input "Uttapam - Onion"
click at [802, 252] on input "text" at bounding box center [848, 261] width 422 height 21
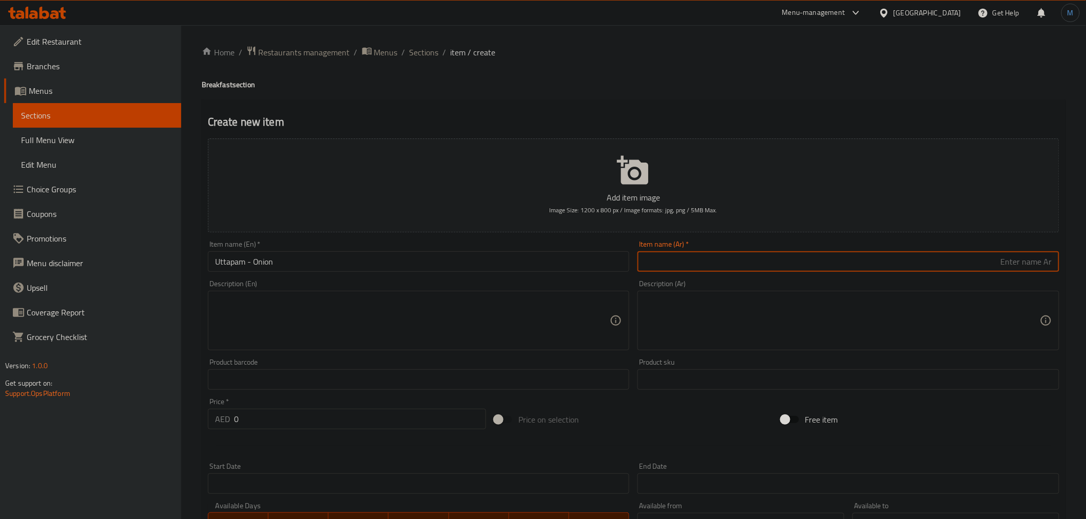
paste input "أوتابام - البصل"
type input "أوتابام - البصل"
click at [271, 410] on input "0" at bounding box center [360, 419] width 252 height 21
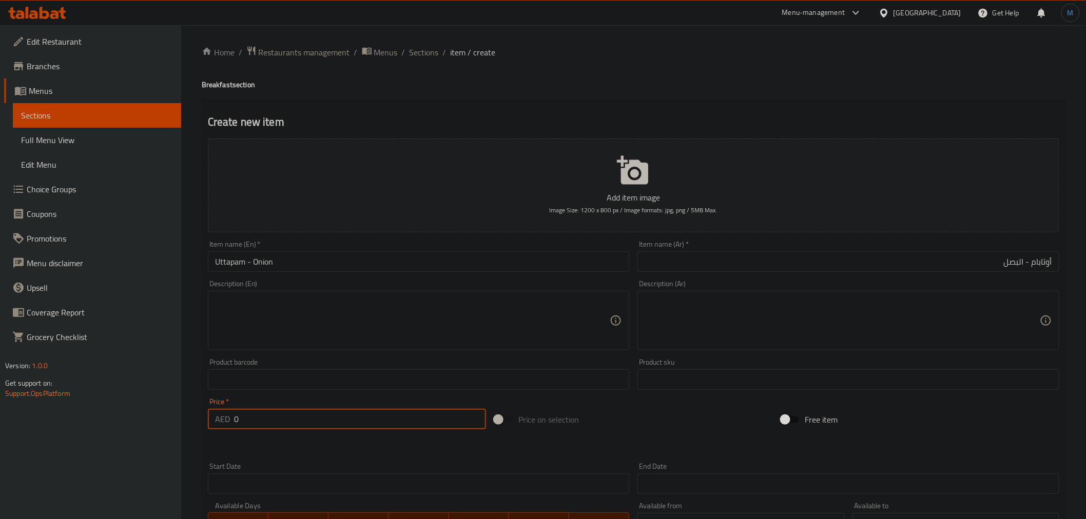
paste input "9"
type input "9"
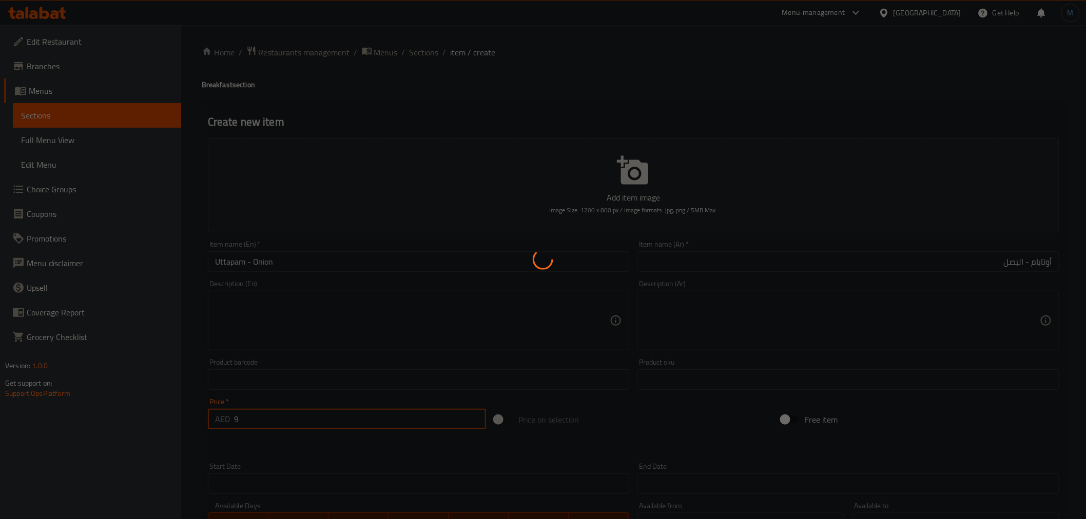
type input "0"
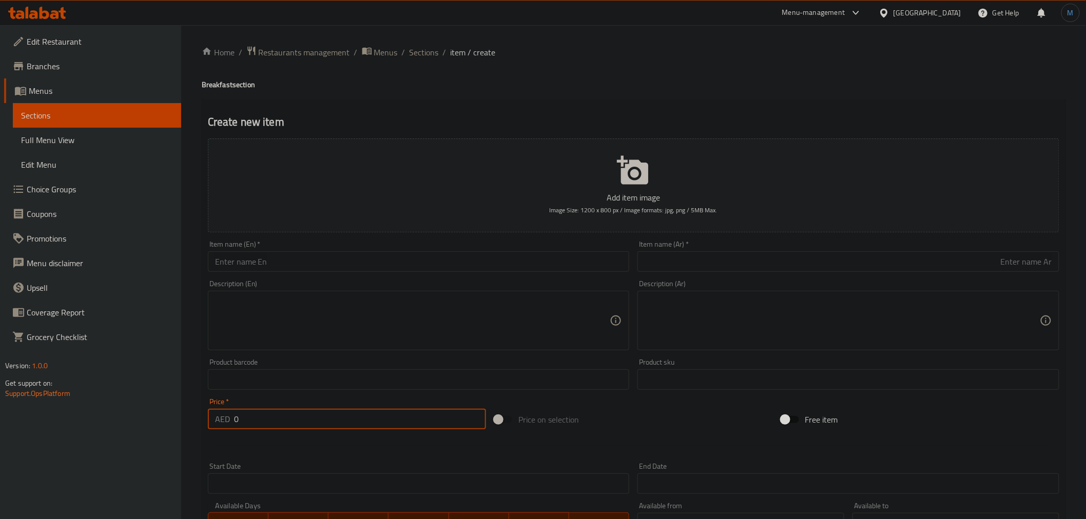
click at [324, 272] on input "text" at bounding box center [419, 261] width 422 height 21
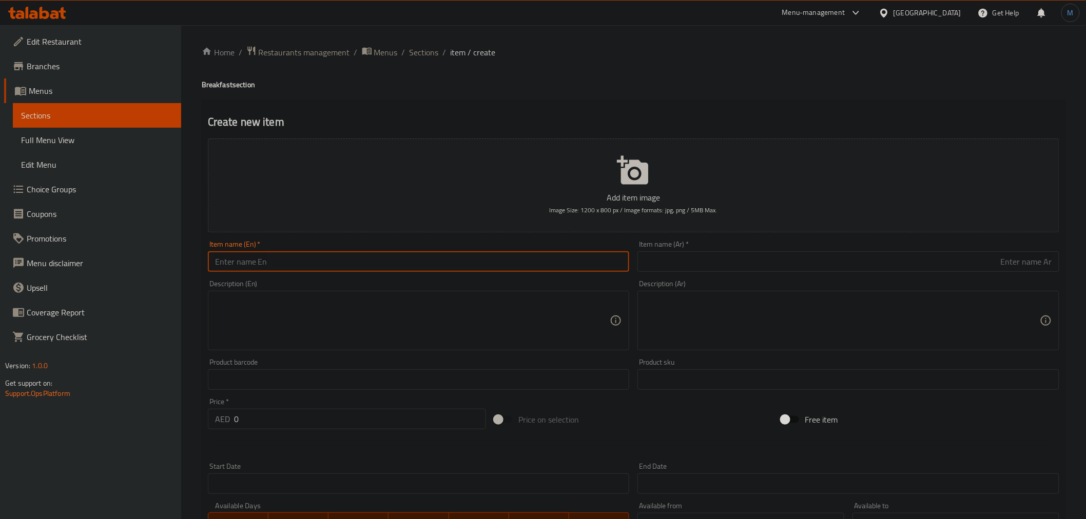
paste input "Mini Tiffin"
type input "Mini Tiffin"
drag, startPoint x: 768, startPoint y: 273, endPoint x: 770, endPoint y: 264, distance: 10.1
click at [768, 273] on div "Item name (Ar)   * Item name (Ar) *" at bounding box center [848, 257] width 430 height 40
click at [771, 263] on input "text" at bounding box center [848, 261] width 422 height 21
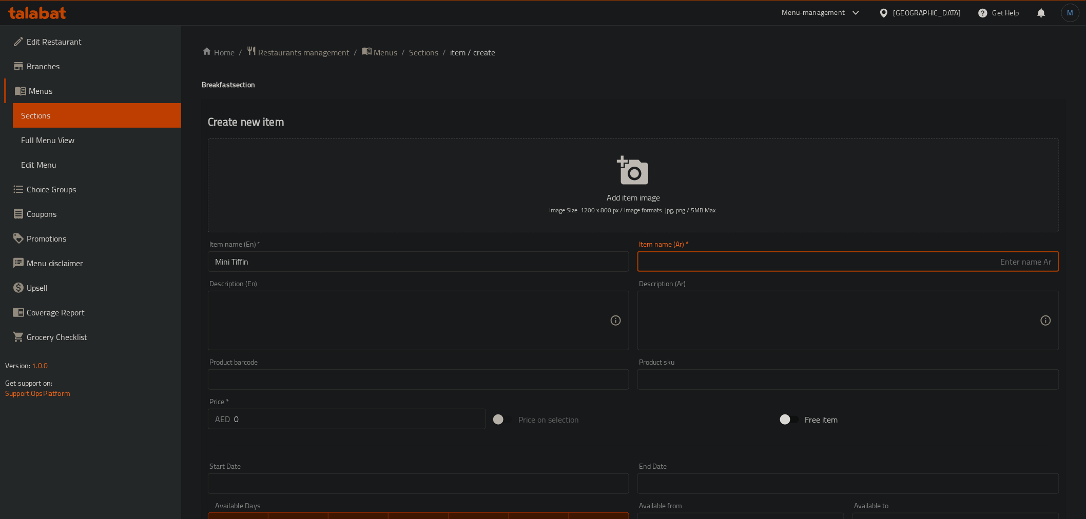
paste input "[PERSON_NAME]"
type input "[PERSON_NAME]"
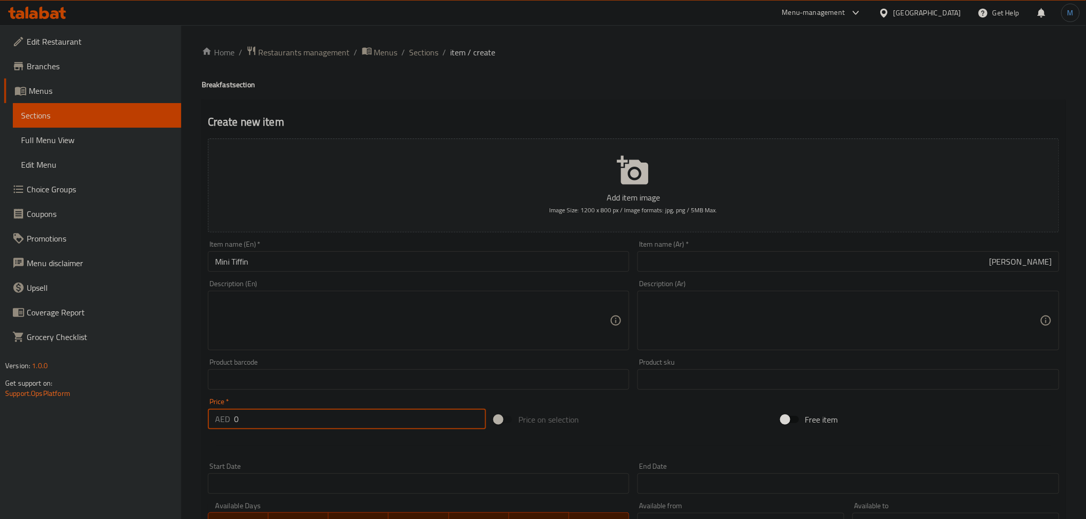
click at [292, 429] on input "0" at bounding box center [360, 419] width 252 height 21
paste input "18"
type input "18"
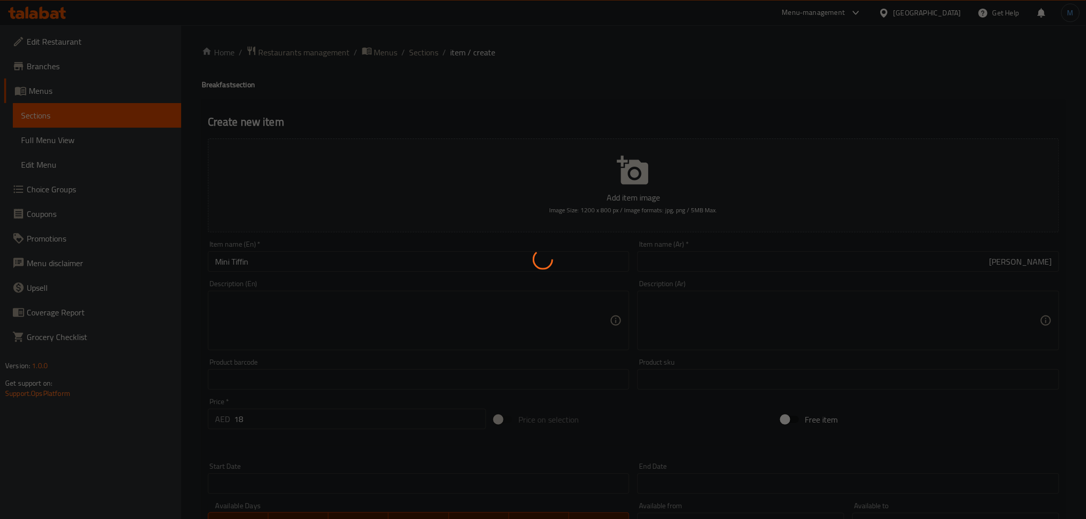
type input "0"
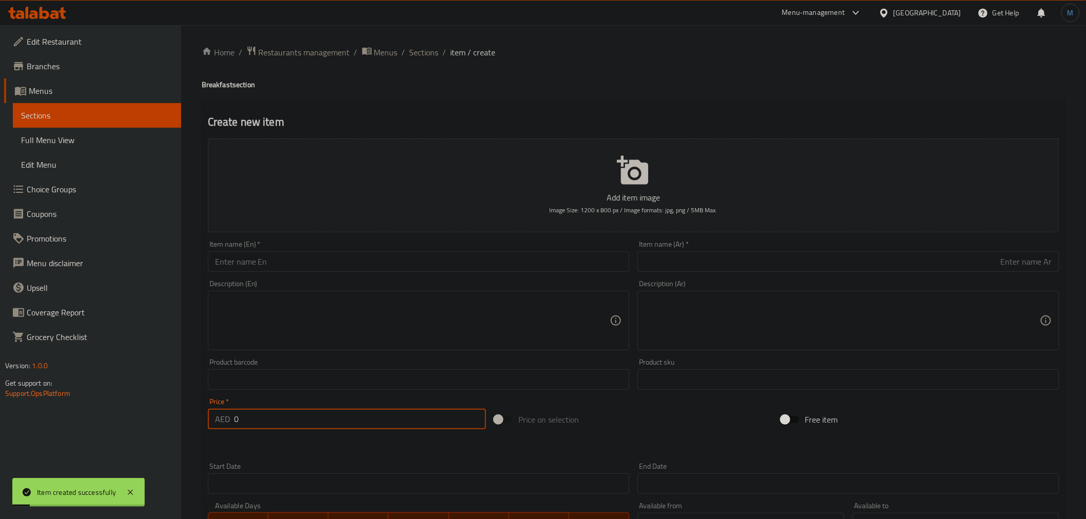
click at [418, 63] on div "Home / Restaurants management / Menus / Sections / item / create Breakfast sect…" at bounding box center [634, 375] width 864 height 659
click at [419, 56] on span "Sections" at bounding box center [423, 52] width 29 height 12
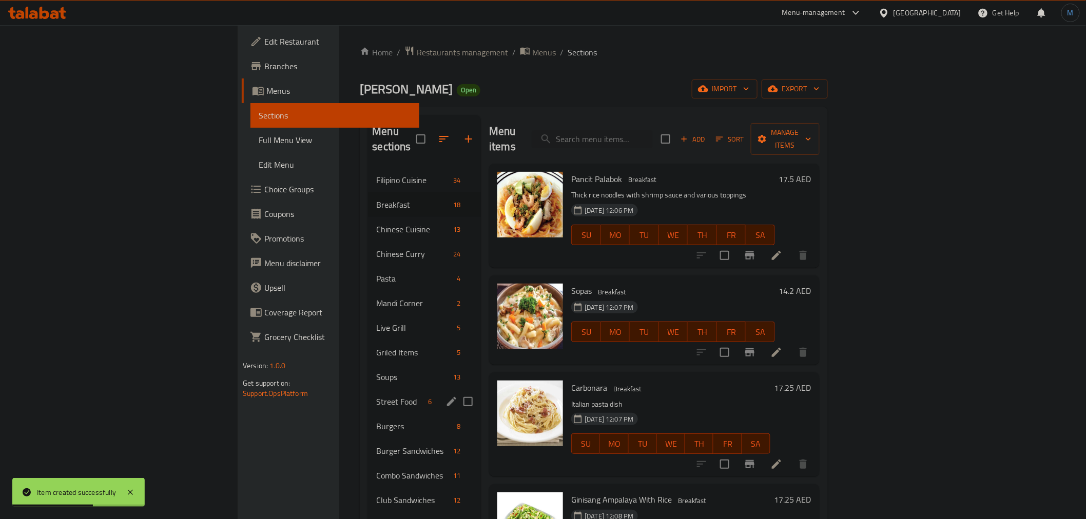
click at [368, 389] on div "Street Food 6" at bounding box center [424, 401] width 113 height 25
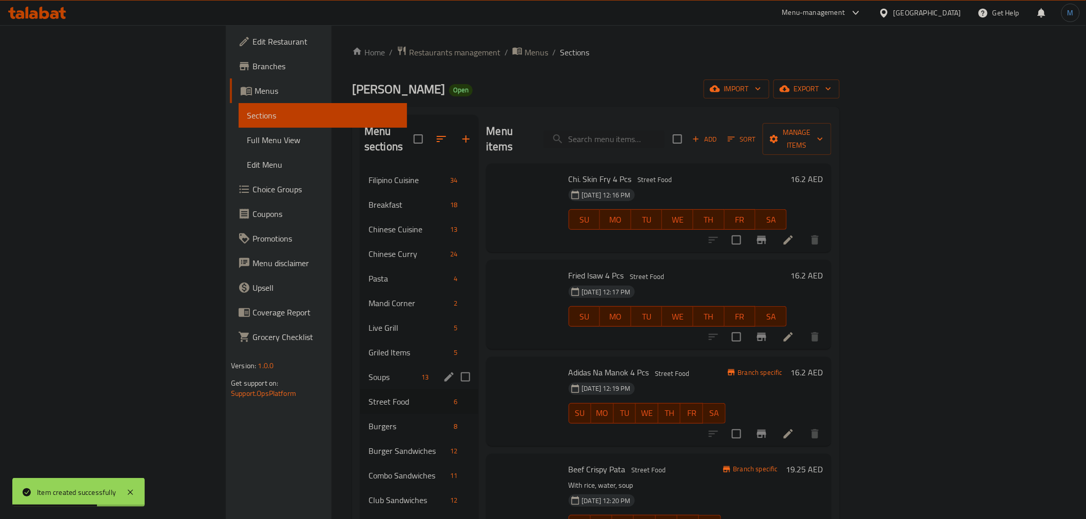
click at [368, 371] on span "Soups" at bounding box center [392, 377] width 49 height 12
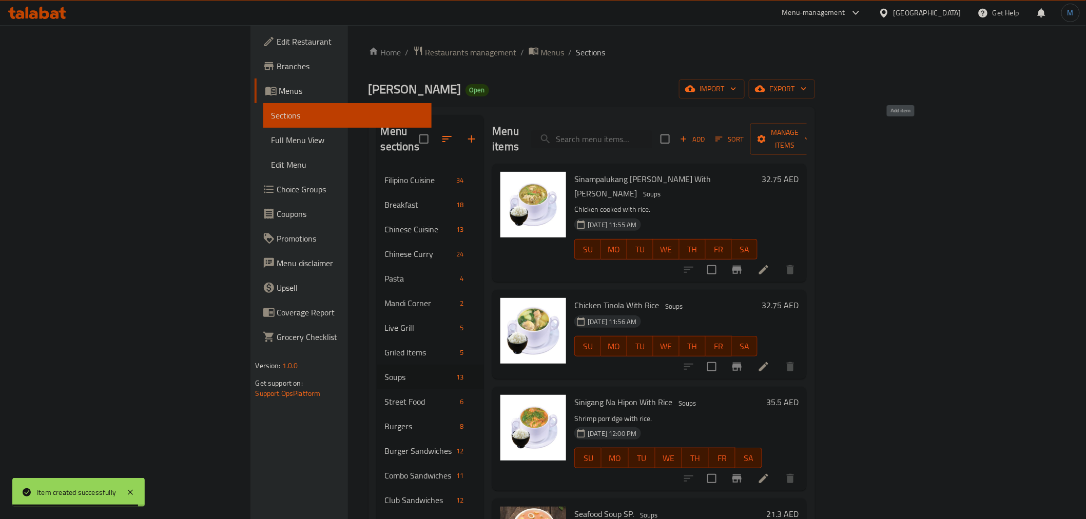
click at [706, 133] on span "Add" at bounding box center [692, 139] width 28 height 12
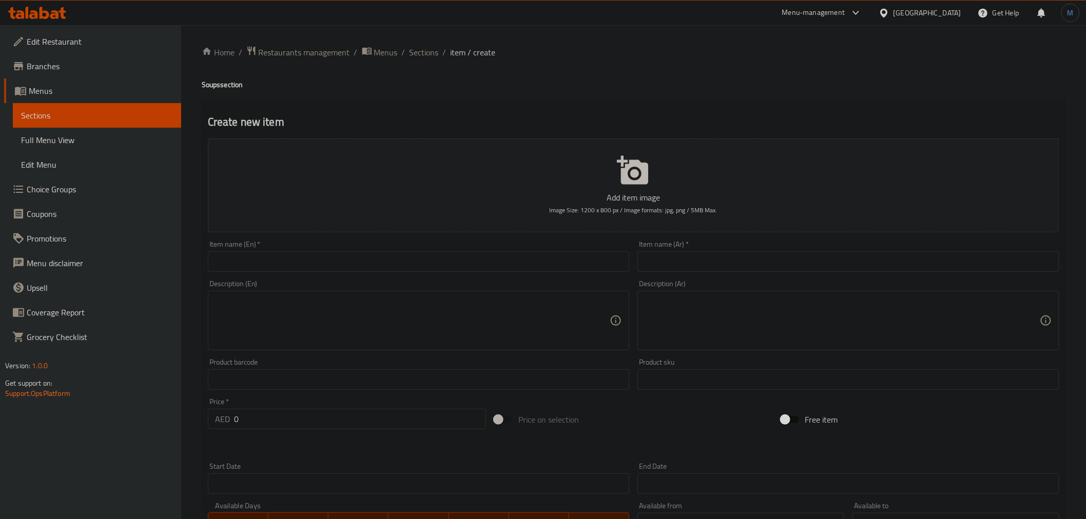
click at [350, 277] on div "Description (En) Description (En)" at bounding box center [419, 315] width 430 height 79
click at [343, 263] on div at bounding box center [343, 263] width 0 height 0
click at [351, 268] on input "text" at bounding box center [419, 261] width 422 height 21
paste input "Manchow Soup – Veg"
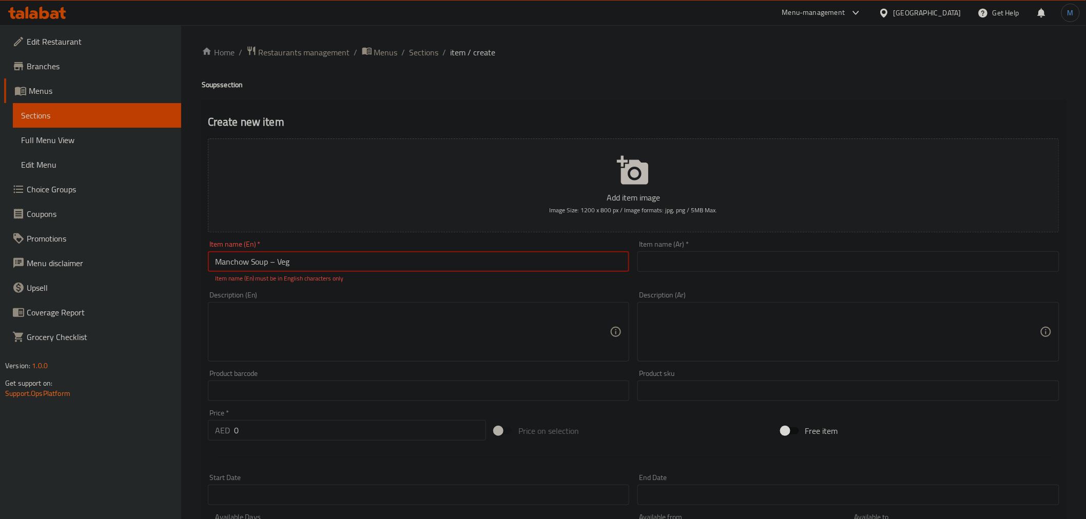
click at [273, 271] on input "Manchow Soup – Veg" at bounding box center [419, 261] width 422 height 21
type input "Manchow Soup - Veg"
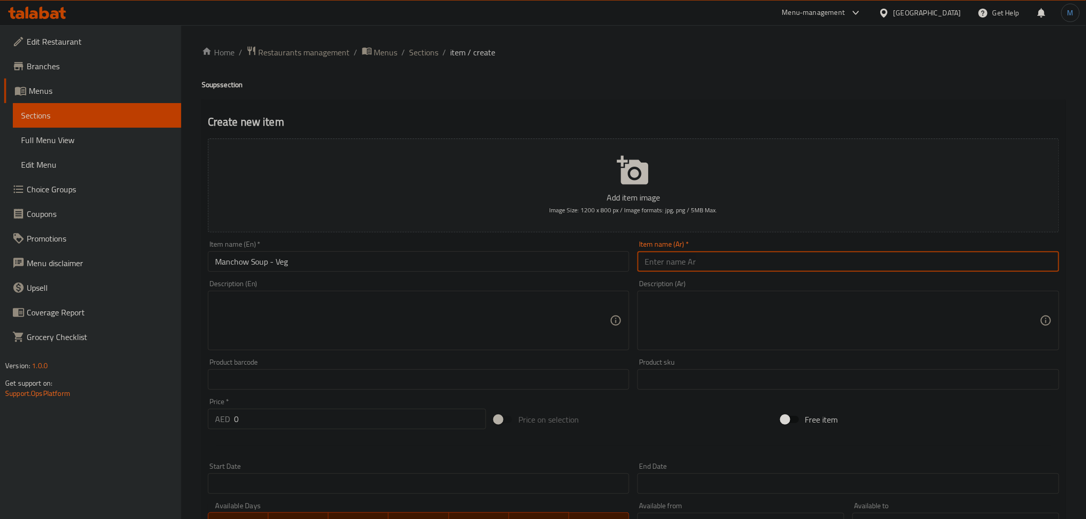
click at [767, 264] on input "text" at bounding box center [848, 261] width 422 height 21
paste input "شوربة مانشو - نباتية"
type input "شوربة مانشو - نباتية"
click at [299, 425] on input "0" at bounding box center [360, 419] width 252 height 21
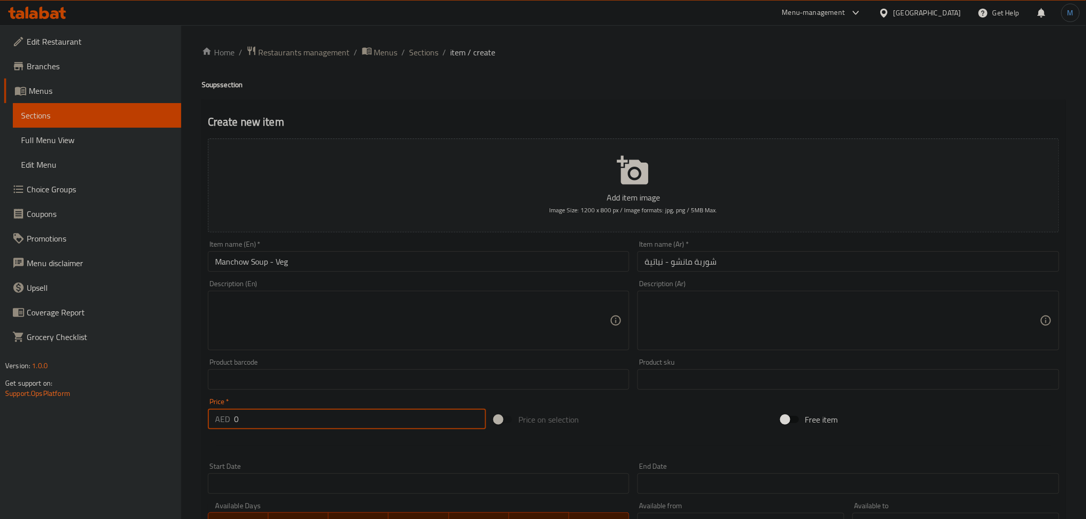
paste input "12"
type input "12"
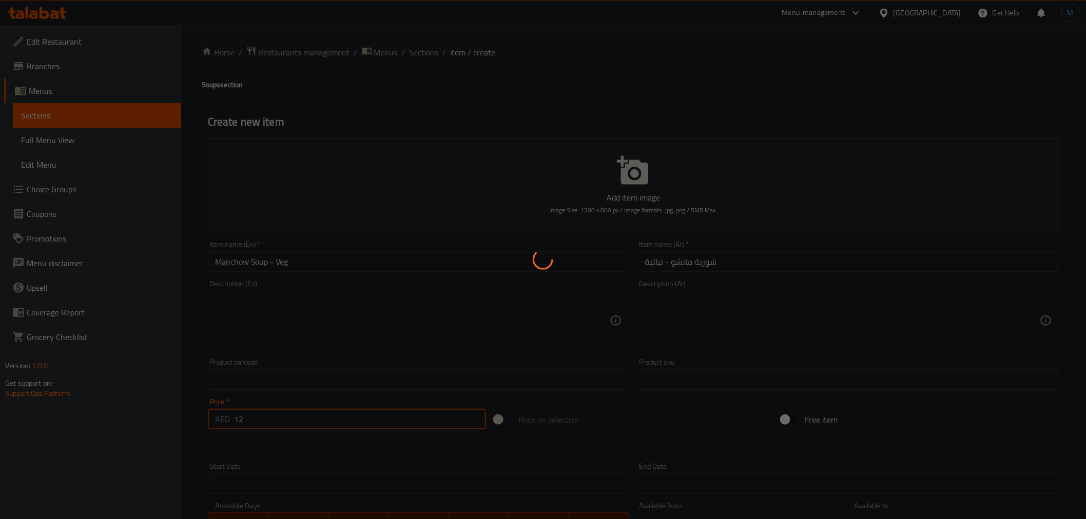
type input "0"
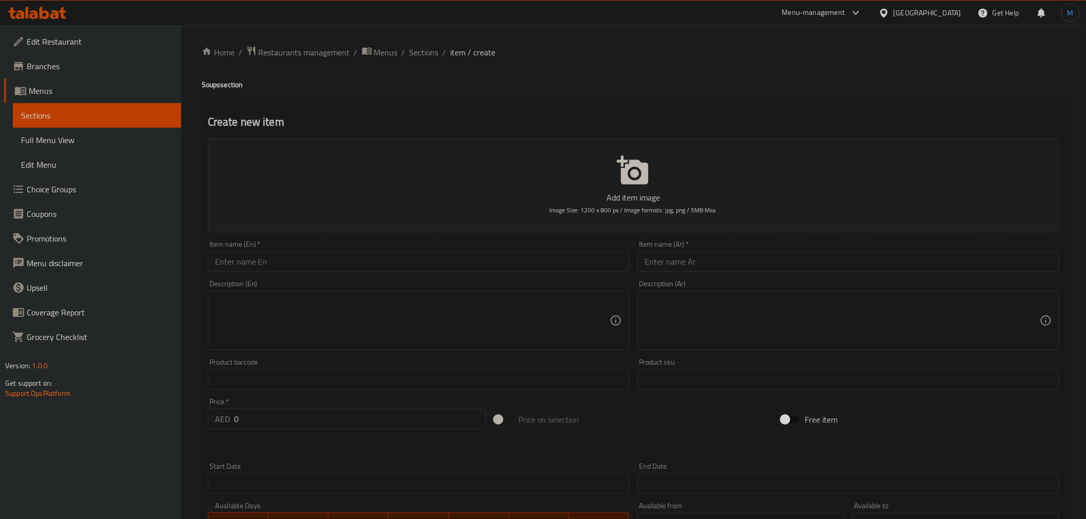
click at [461, 245] on div "Item name (En)   * Item name (En) *" at bounding box center [419, 256] width 422 height 31
click at [471, 252] on input "text" at bounding box center [419, 261] width 422 height 21
paste input "Manchow Soup – Chicken"
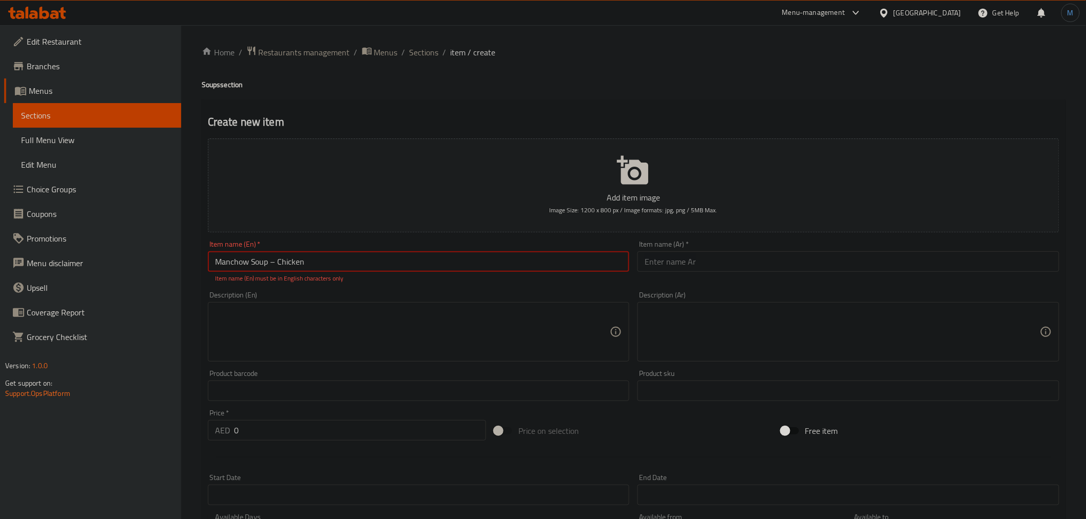
click at [278, 262] on input "Manchow Soup – Chicken" at bounding box center [419, 261] width 422 height 21
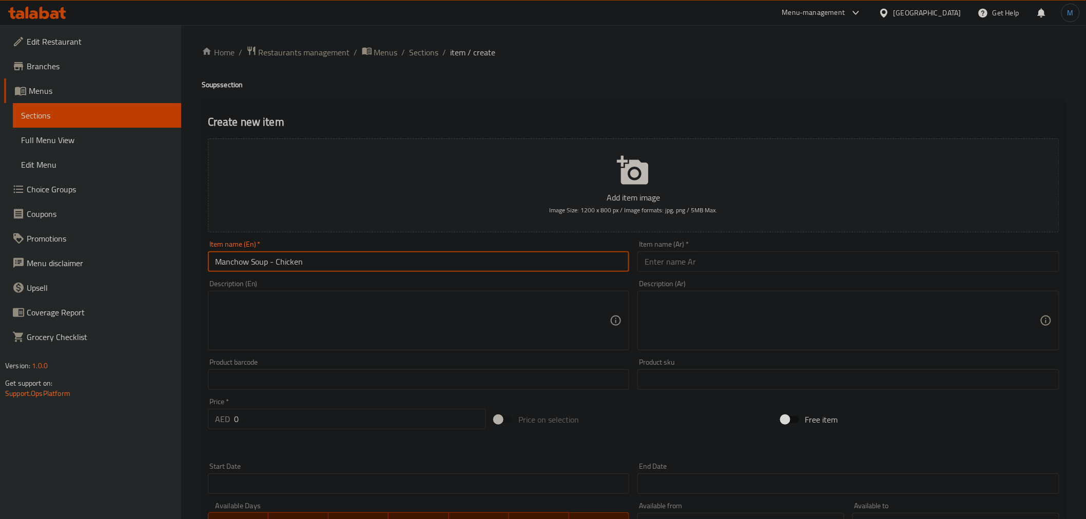
type input "Manchow Soup - Chicken"
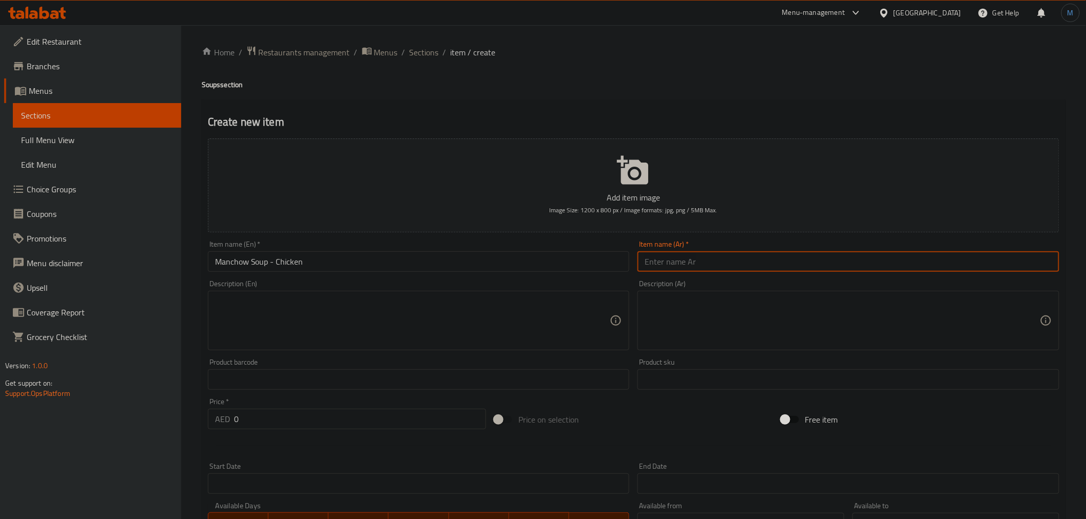
click at [760, 252] on input "text" at bounding box center [848, 261] width 422 height 21
paste input "شوربة مانشو - دجاج"
type input "شوربة مانشو - دجاج"
click at [308, 434] on div at bounding box center [633, 446] width 859 height 25
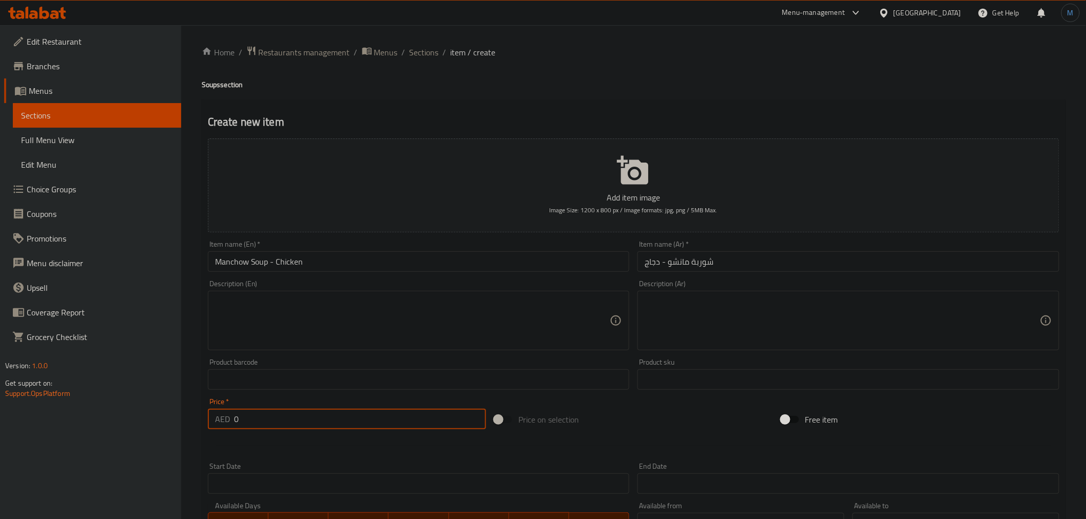
click at [309, 427] on input "0" at bounding box center [360, 419] width 252 height 21
paste input "15"
type input "15"
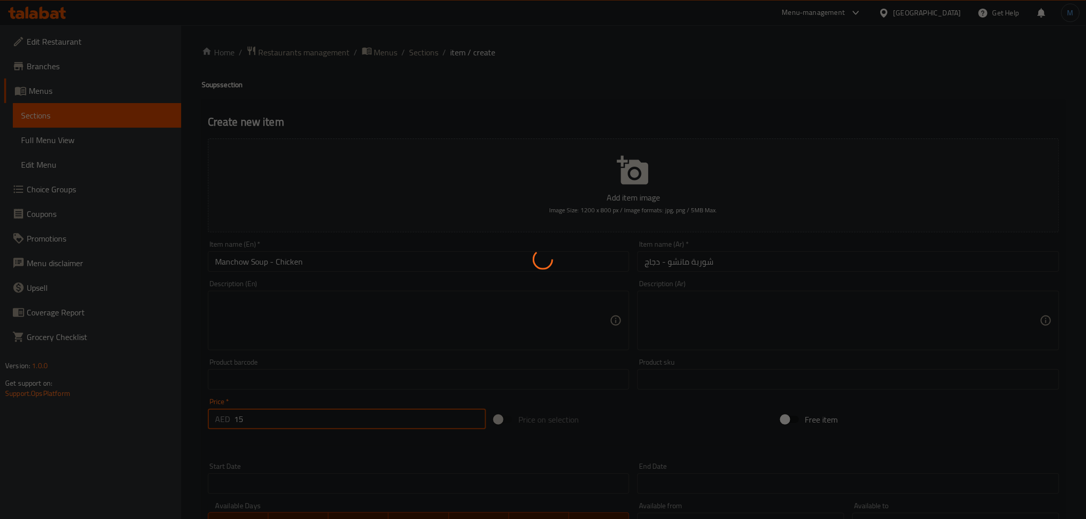
type input "0"
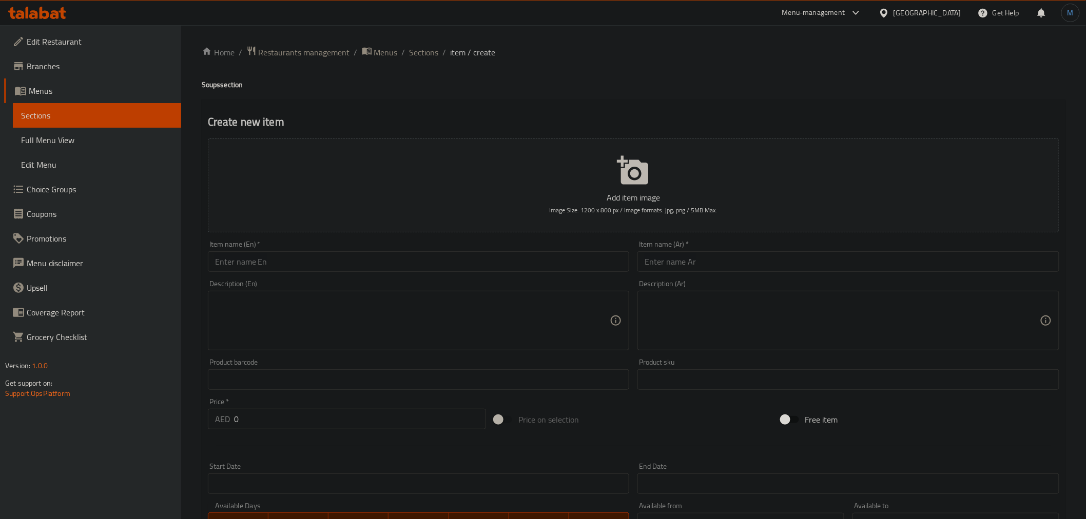
click at [336, 250] on div "Item name (En)   * Item name (En) *" at bounding box center [419, 256] width 422 height 31
click at [336, 255] on input "text" at bounding box center [419, 261] width 422 height 21
paste input "Hot & Sour Soup – Veg"
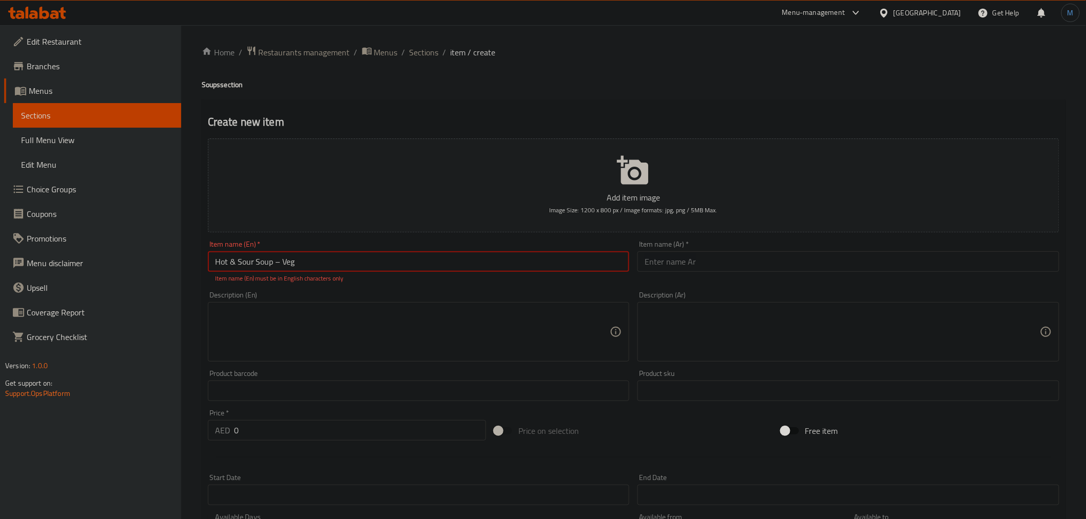
click at [283, 263] on input "Hot & Sour Soup – Veg" at bounding box center [419, 261] width 422 height 21
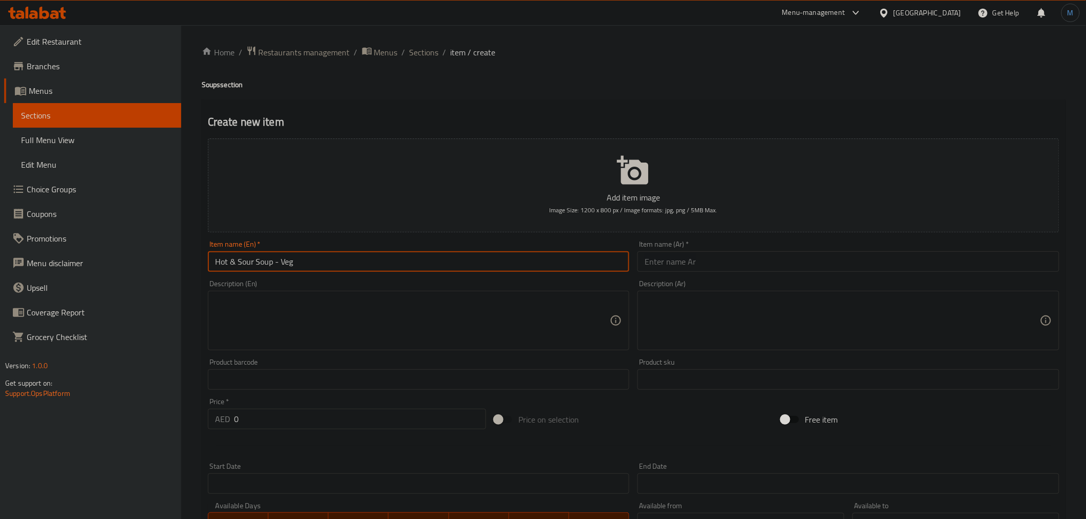
type input "Hot & Sour Soup - Veg"
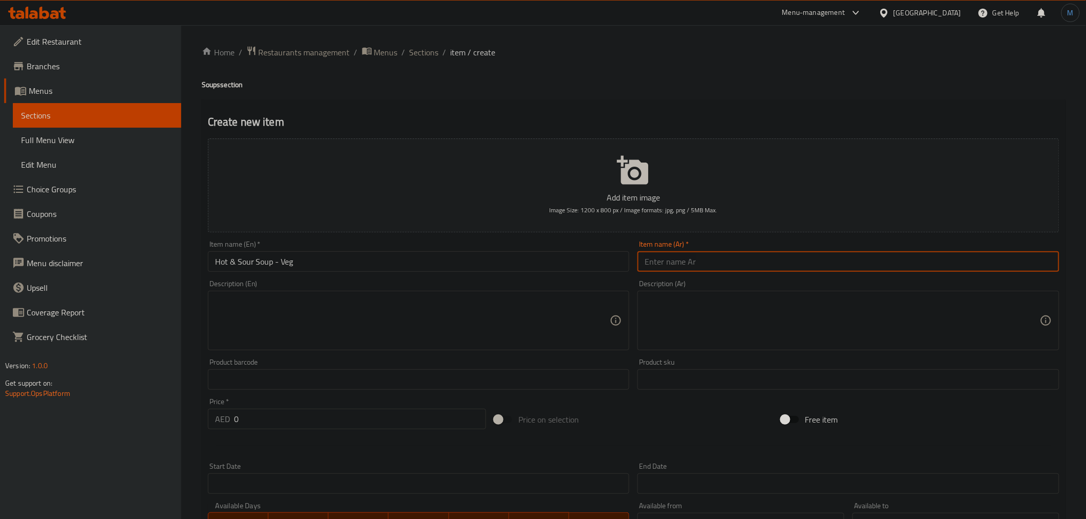
click at [782, 257] on input "text" at bounding box center [848, 261] width 422 height 21
paste input "شوربة حارة وحامضة - نباتية"
type input "شوربة حارة وحامضة - نباتية"
click at [286, 433] on div "Price   * AED 0 Price *" at bounding box center [347, 414] width 286 height 40
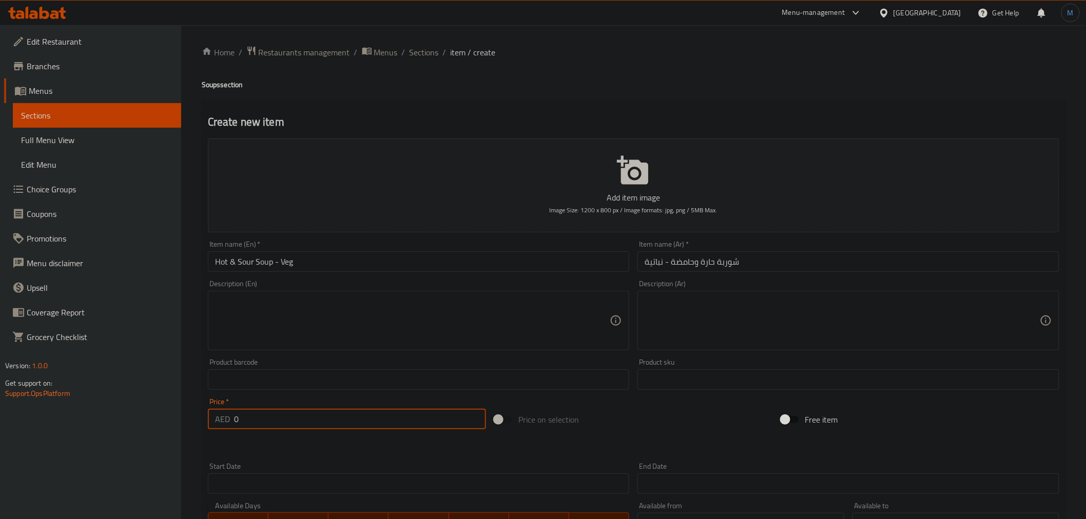
click at [289, 424] on input "0" at bounding box center [360, 419] width 252 height 21
paste input "12"
type input "12"
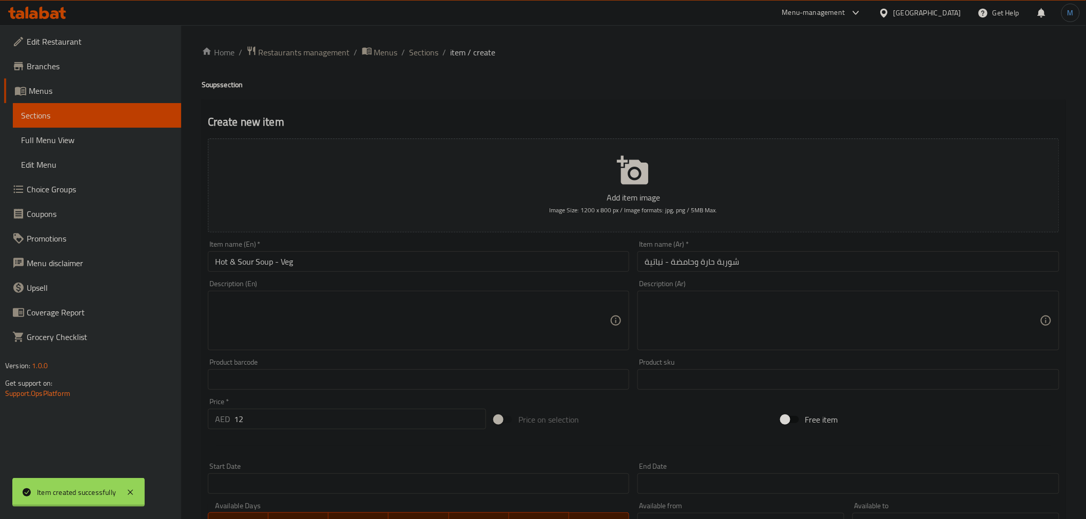
type input "0"
click at [315, 268] on input "text" at bounding box center [419, 261] width 422 height 21
paste input "Hot & Sour Soup – Chicken"
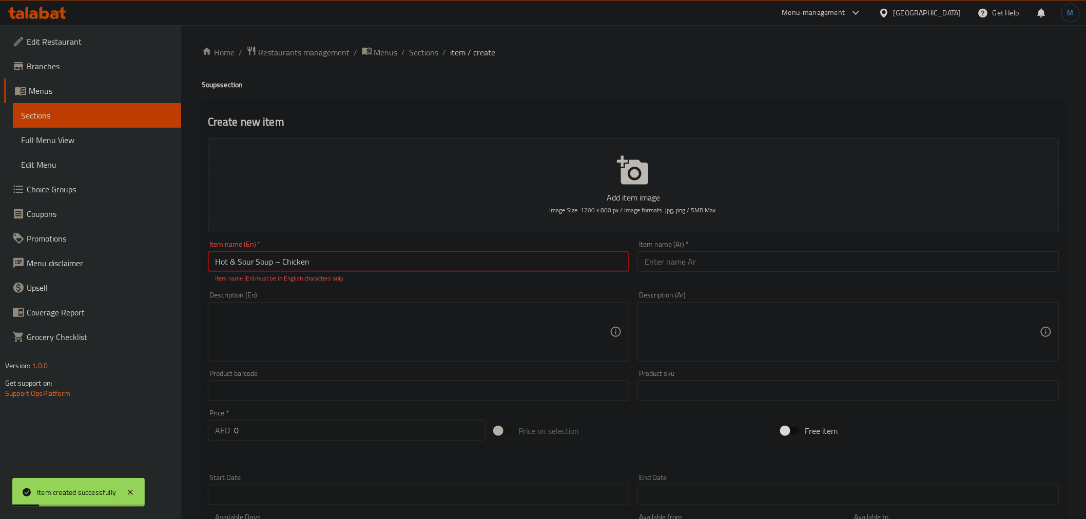
click at [273, 268] on input "Hot & Sour Soup – Chicken" at bounding box center [419, 261] width 422 height 21
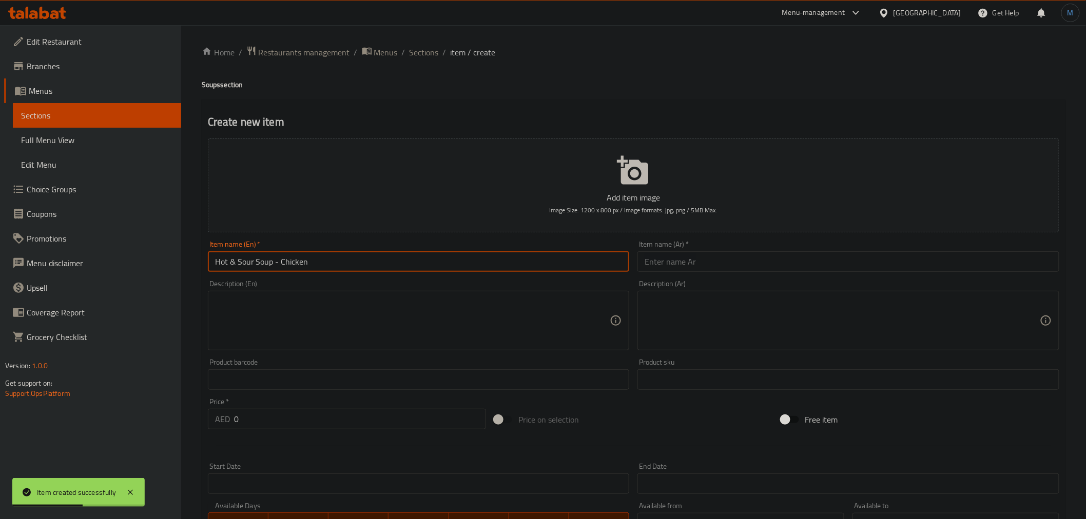
type input "Hot & Sour Soup - Chicken"
click at [816, 247] on div "Item name (Ar)   * Item name (Ar) *" at bounding box center [848, 256] width 422 height 31
click at [820, 256] on input "text" at bounding box center [848, 261] width 422 height 21
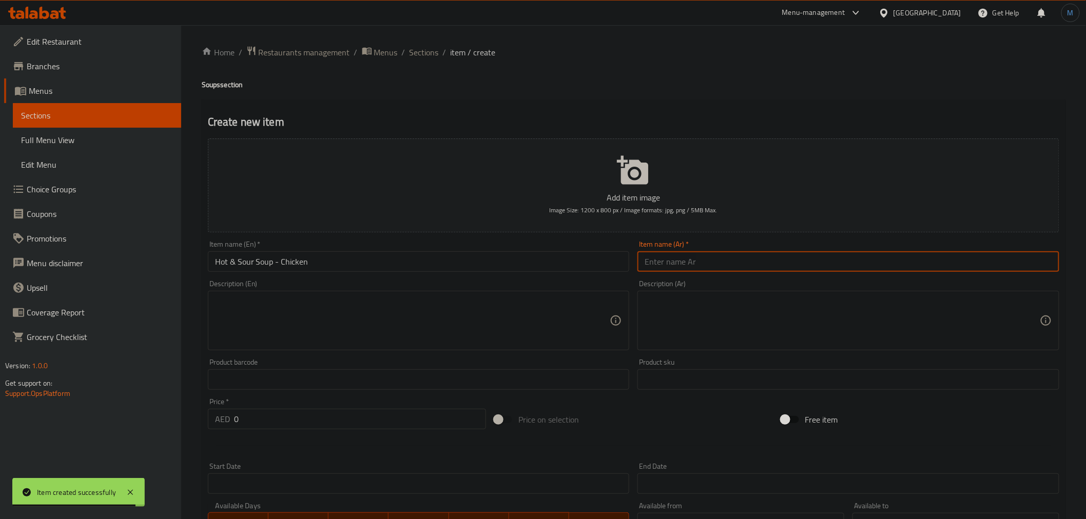
paste input "شوربة حارة وحامضة - دجاج"
click at [247, 264] on input "Hot & Sour Soup - Chicken" at bounding box center [419, 261] width 422 height 21
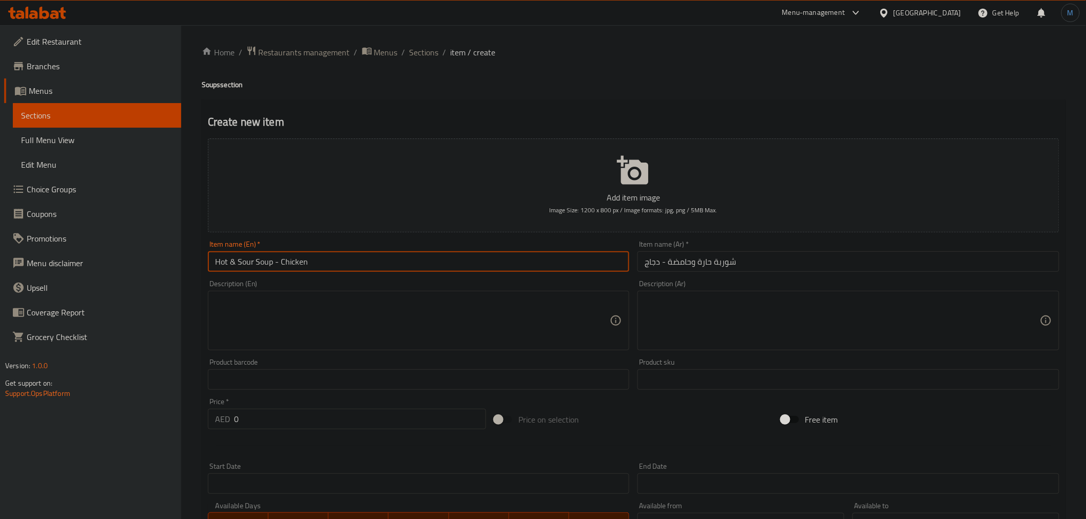
click at [247, 264] on input "Hot & Sour Soup - Chicken" at bounding box center [419, 261] width 422 height 21
click at [716, 272] on input "شوربة حارة وحامضة - دجاج" at bounding box center [848, 261] width 422 height 21
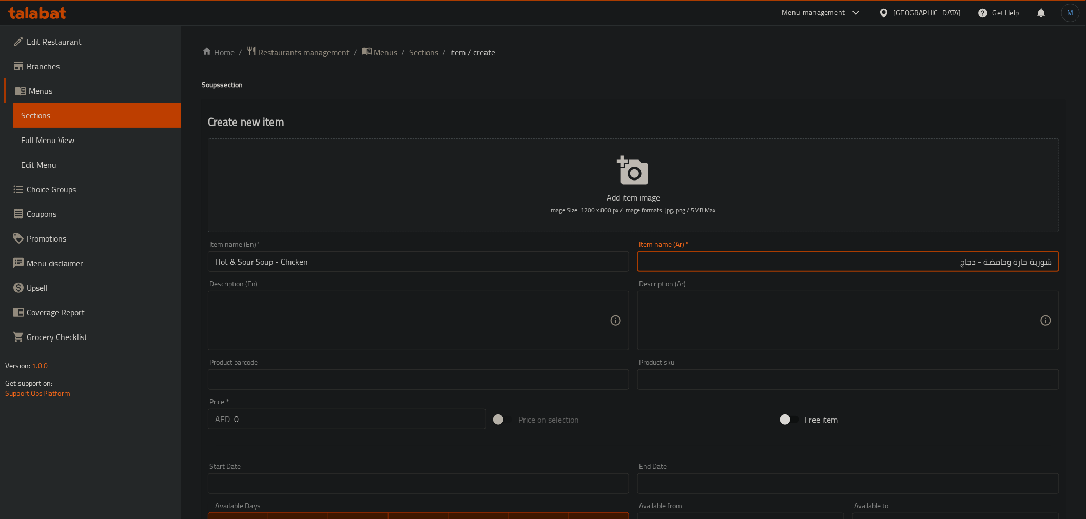
paste input "لو ولاذع"
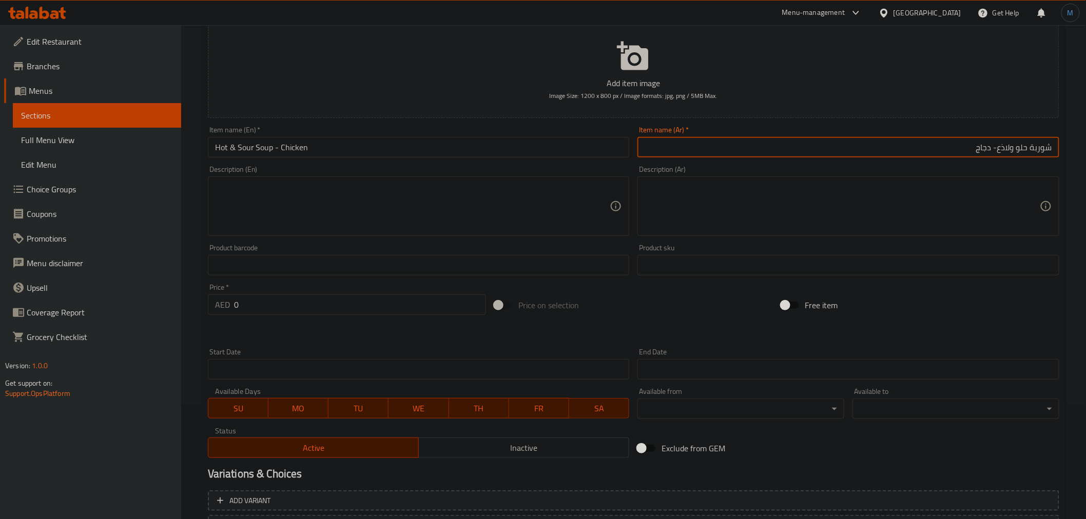
scroll to position [171, 0]
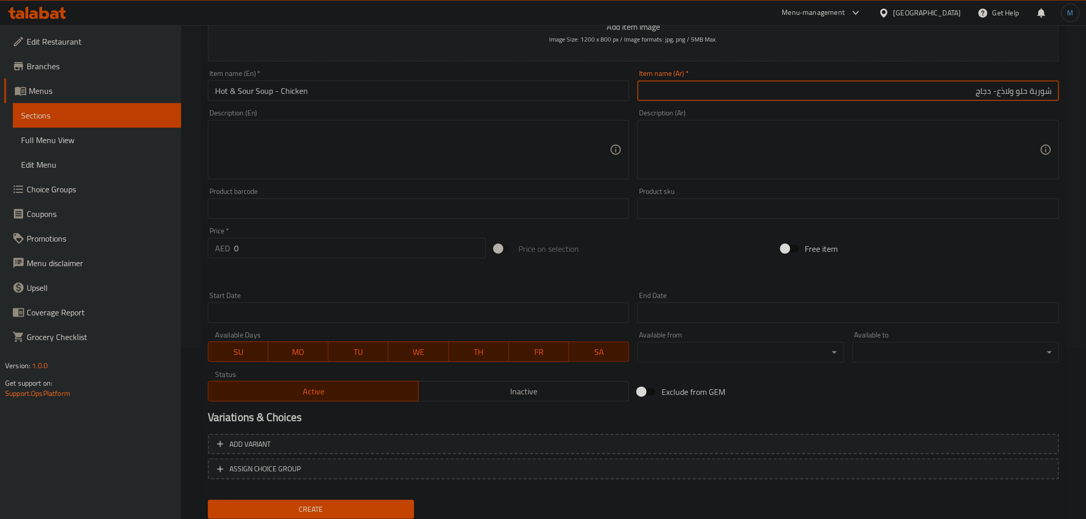
type input "شوربة حلو ولاذع- دجاج"
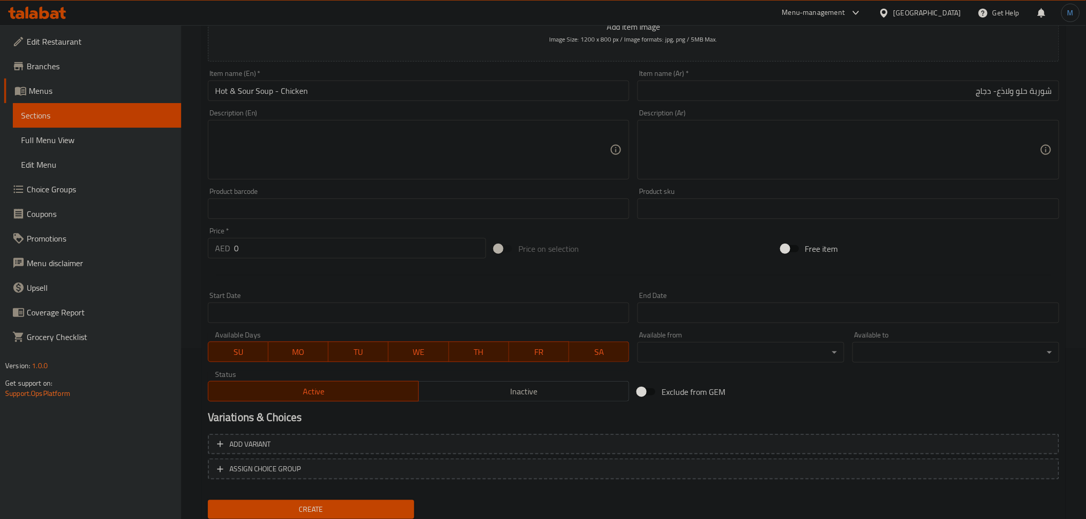
click at [283, 268] on div at bounding box center [633, 275] width 859 height 25
click at [279, 263] on div at bounding box center [633, 275] width 859 height 25
click at [277, 259] on input "0" at bounding box center [360, 248] width 252 height 21
paste input "16"
type input "16"
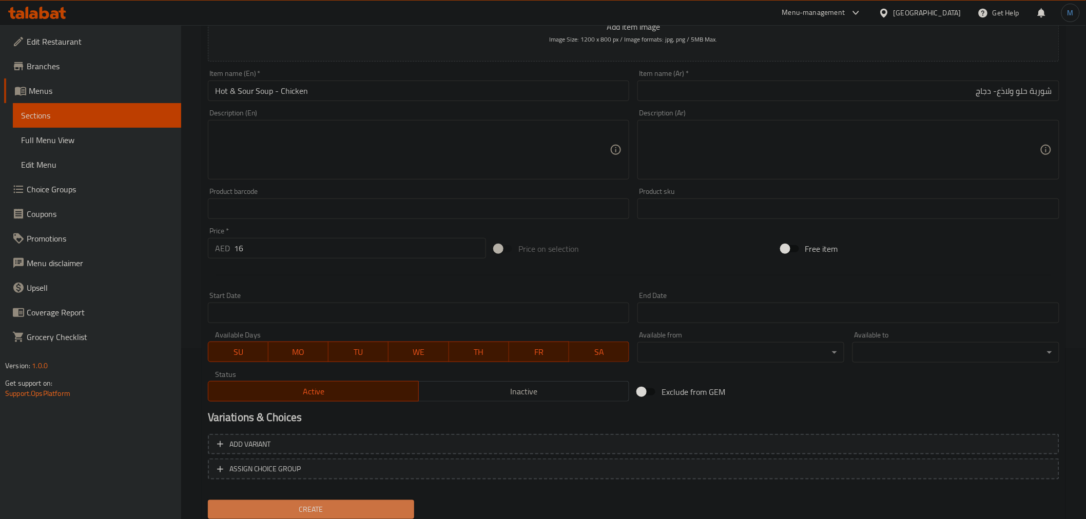
click at [316, 503] on span "Create" at bounding box center [311, 509] width 190 height 13
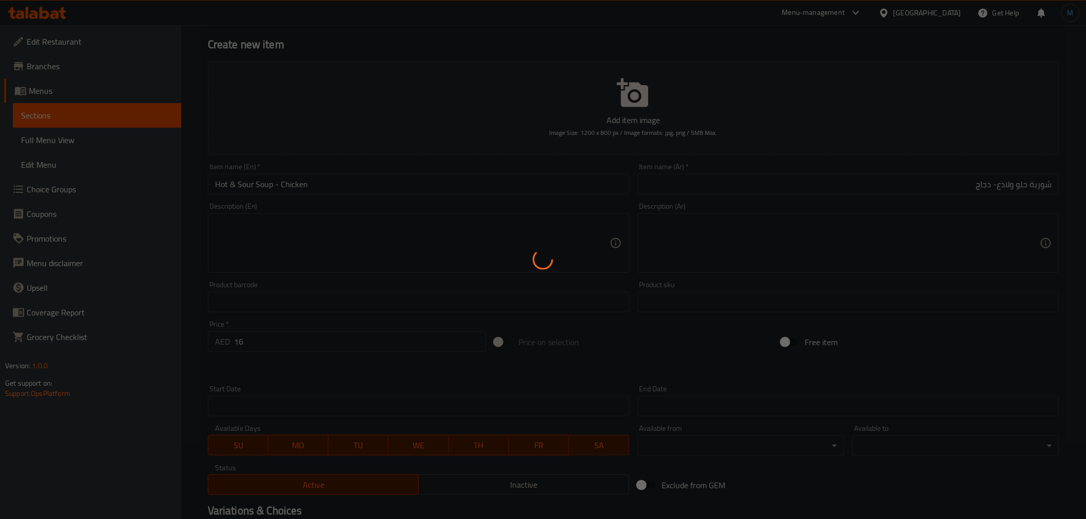
scroll to position [0, 0]
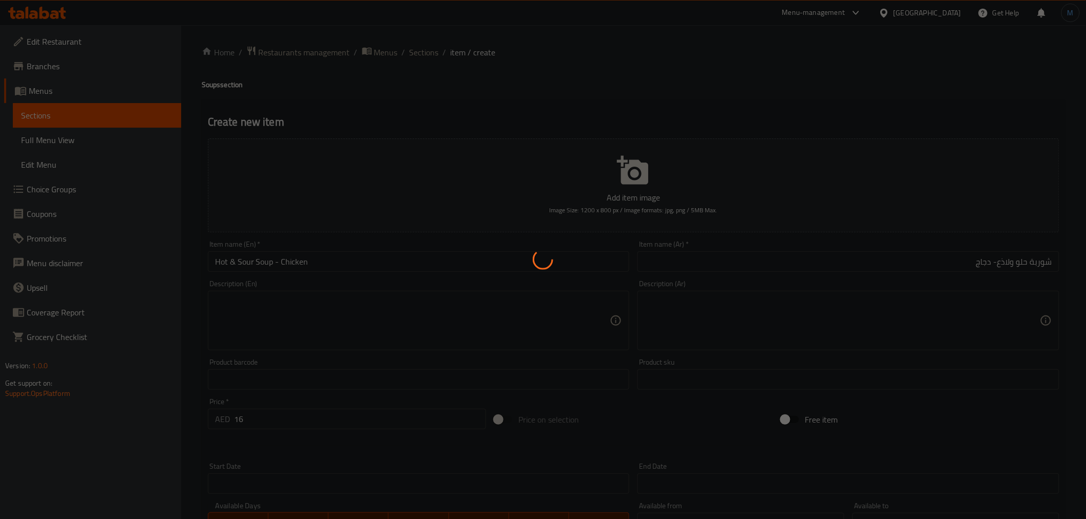
type input "0"
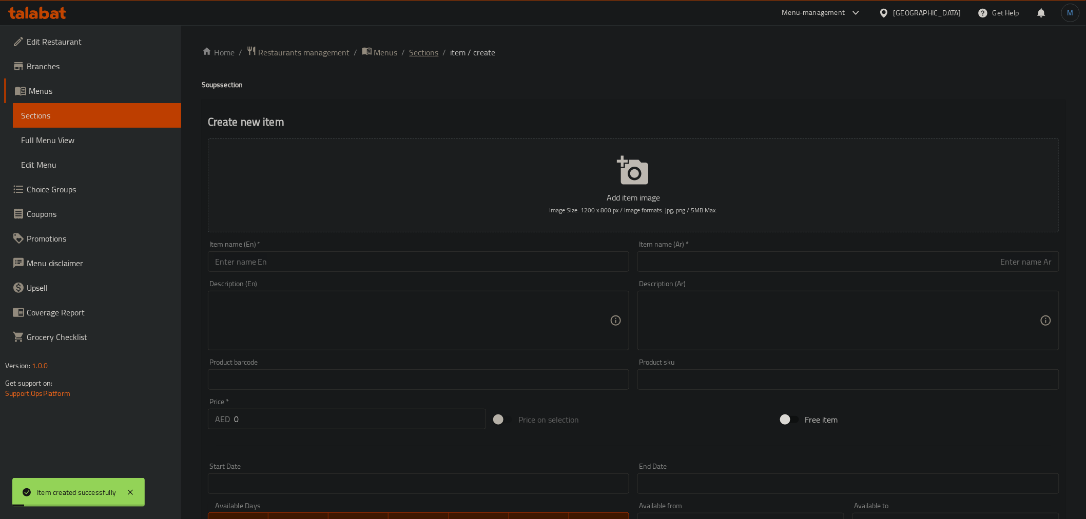
click at [432, 52] on span "Sections" at bounding box center [423, 52] width 29 height 12
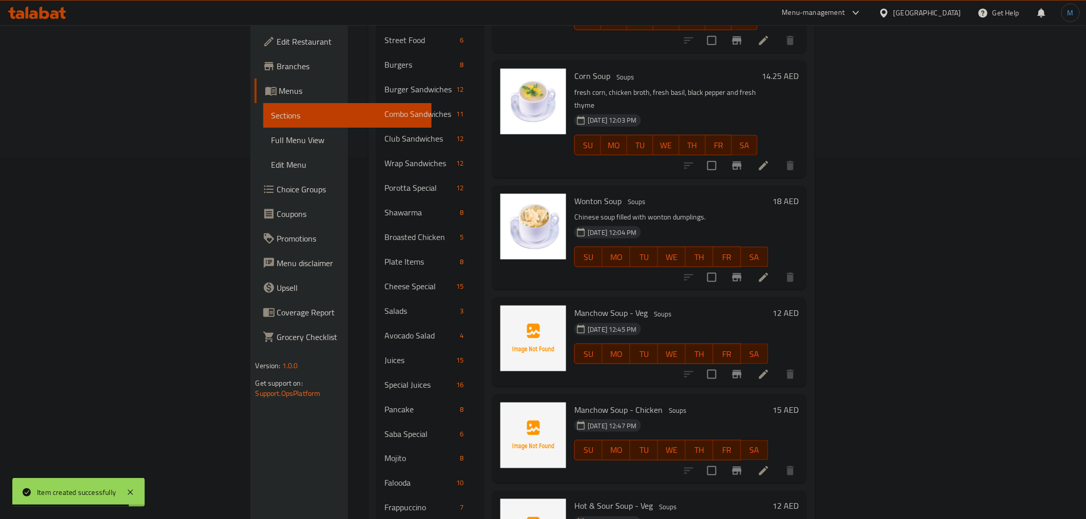
scroll to position [454, 0]
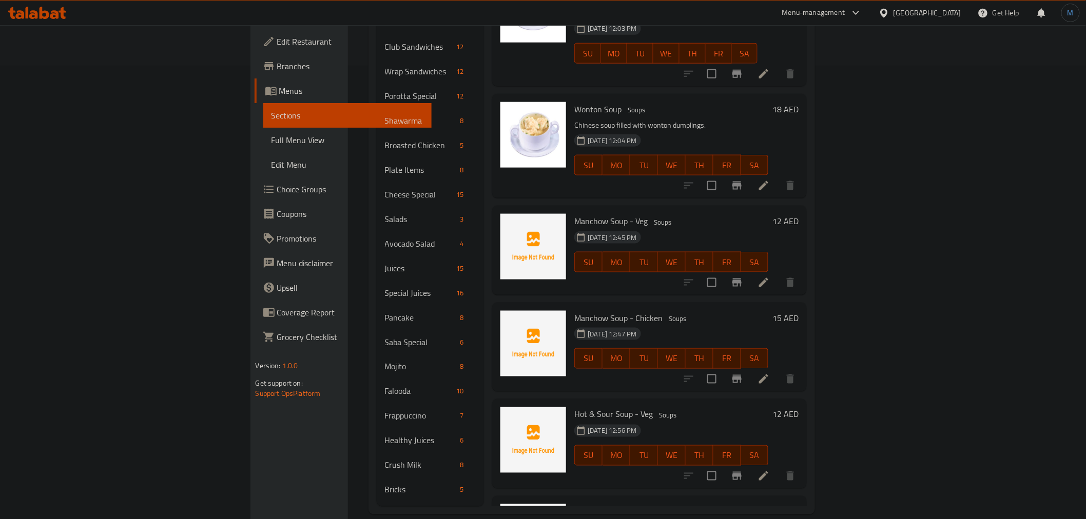
click at [778, 467] on li at bounding box center [763, 476] width 29 height 18
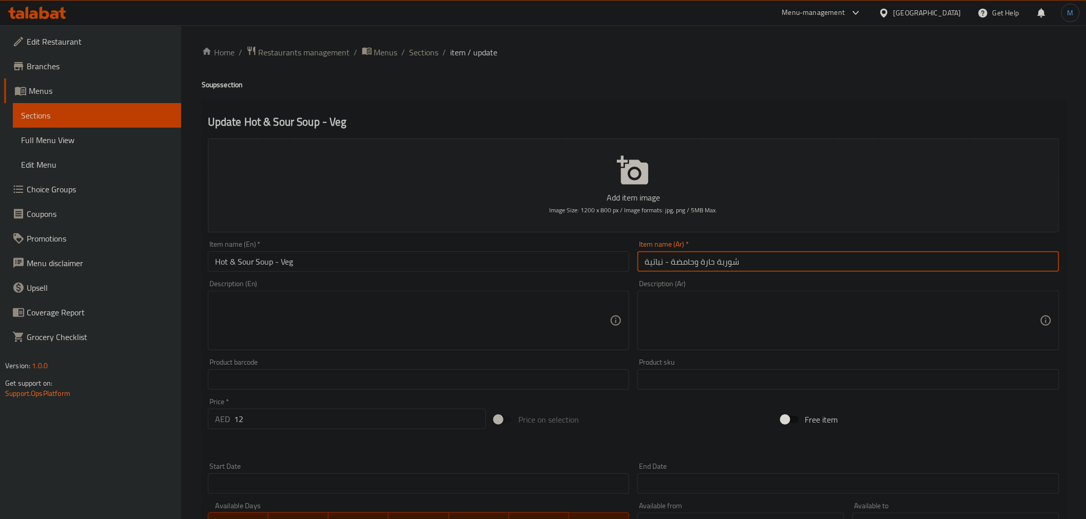
click at [738, 272] on input "شوربة حارة وحامضة - نباتية" at bounding box center [848, 261] width 422 height 21
drag, startPoint x: 984, startPoint y: 269, endPoint x: 1027, endPoint y: 280, distance: 44.8
click at [1027, 280] on div "Add item image Image Size: 1200 x 800 px / Image formats: jpg, png / 5MB Max. I…" at bounding box center [633, 355] width 859 height 442
paste input "لو ولاذع"
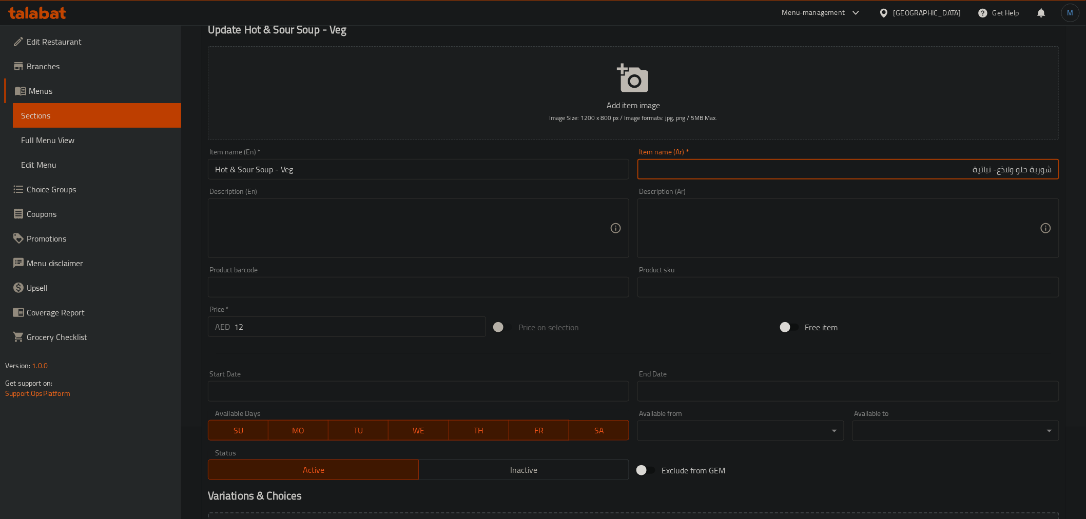
scroll to position [204, 0]
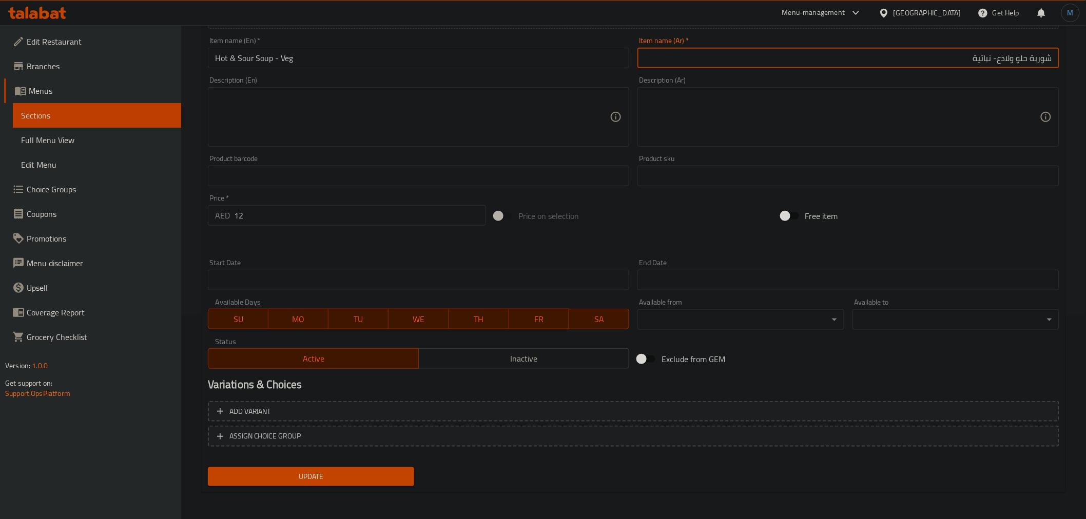
type input "شوربة حلو ولاذع- نباتية"
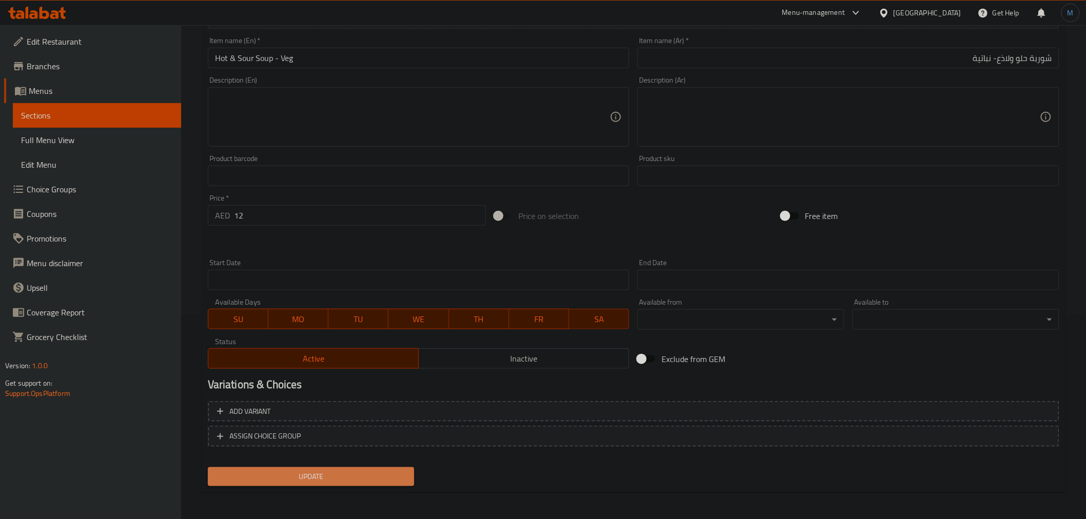
click at [407, 474] on button "Update" at bounding box center [311, 476] width 207 height 19
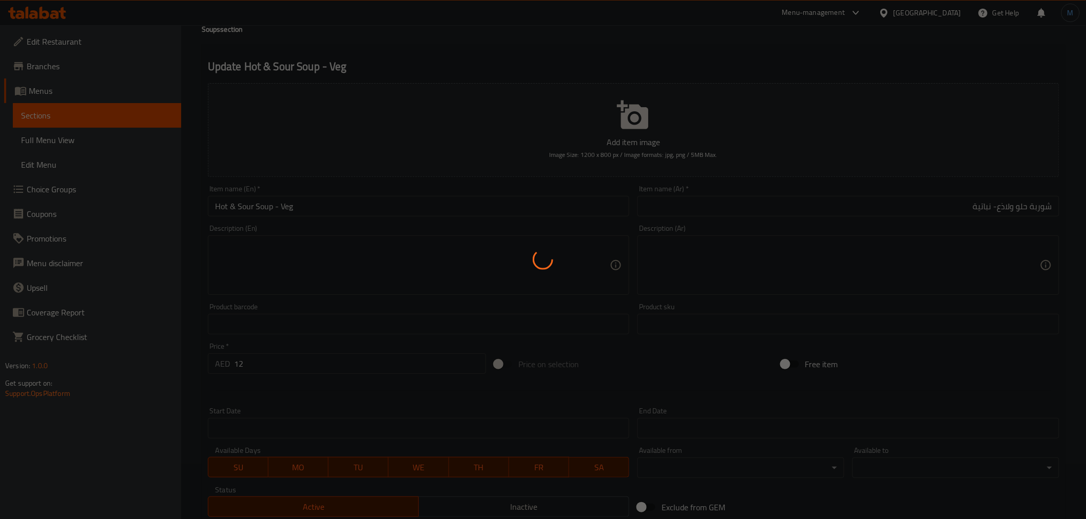
scroll to position [0, 0]
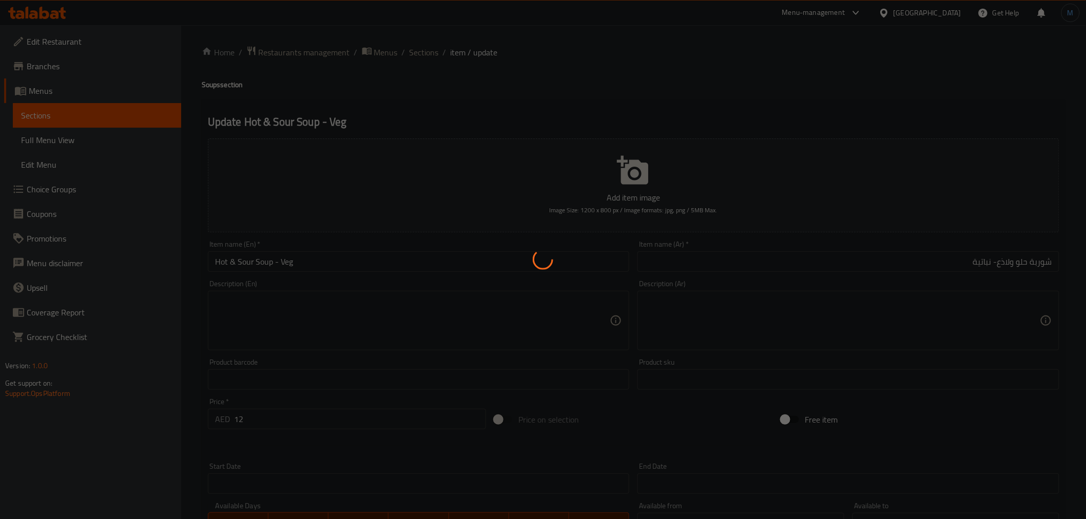
click at [422, 55] on div at bounding box center [543, 259] width 1086 height 519
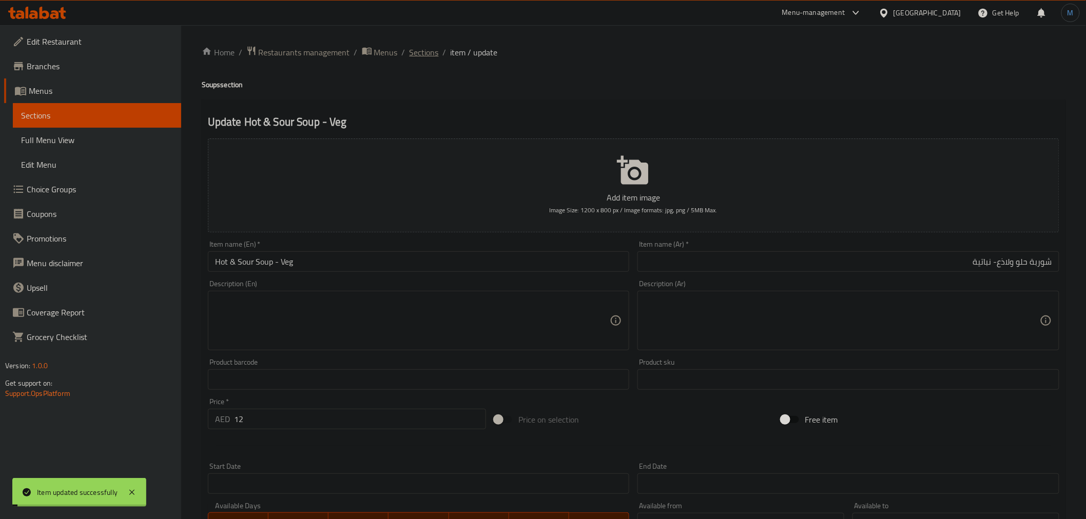
click at [422, 55] on span "Sections" at bounding box center [423, 52] width 29 height 12
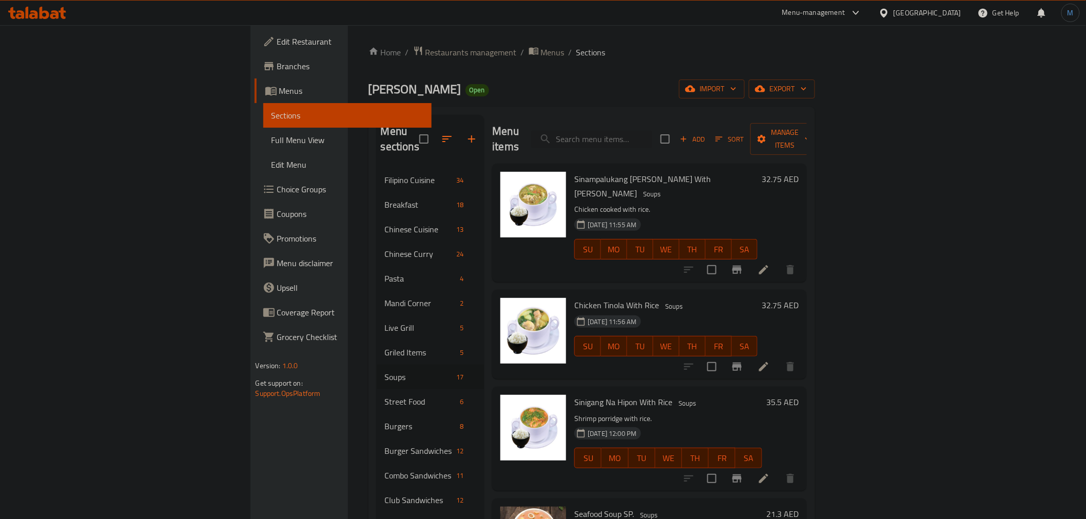
click at [807, 146] on div "Menu items Add Sort Manage items" at bounding box center [649, 139] width 315 height 49
click at [807, 143] on div "Menu items Add Sort Manage items" at bounding box center [649, 139] width 315 height 49
click at [706, 136] on span "Add" at bounding box center [692, 139] width 28 height 12
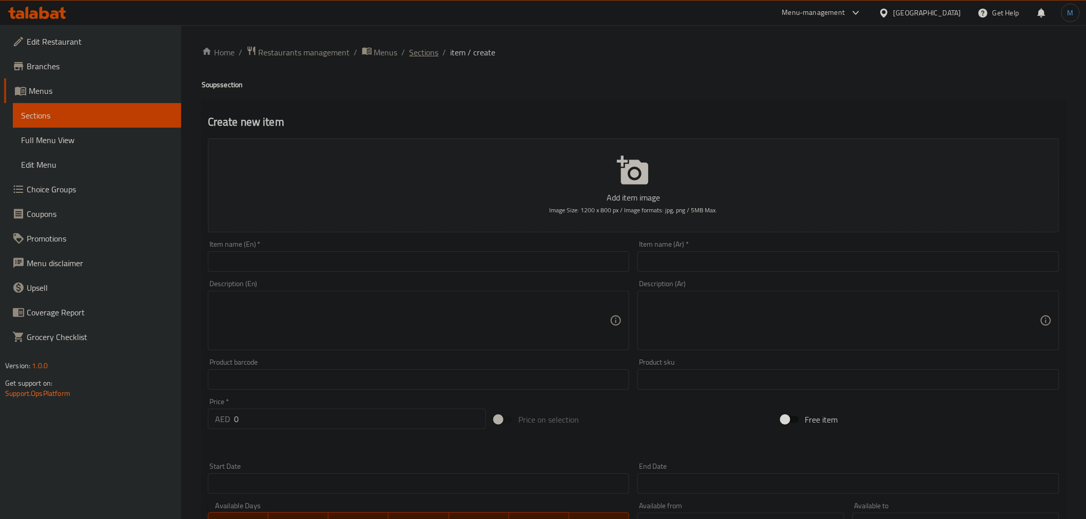
click at [429, 56] on span "Sections" at bounding box center [423, 52] width 29 height 12
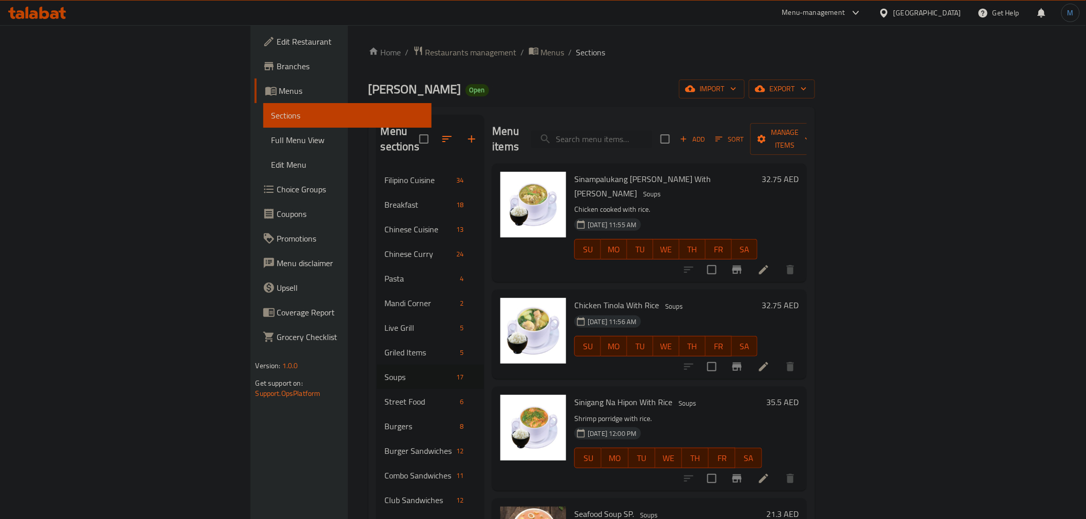
click at [465, 134] on icon "button" at bounding box center [471, 139] width 12 height 12
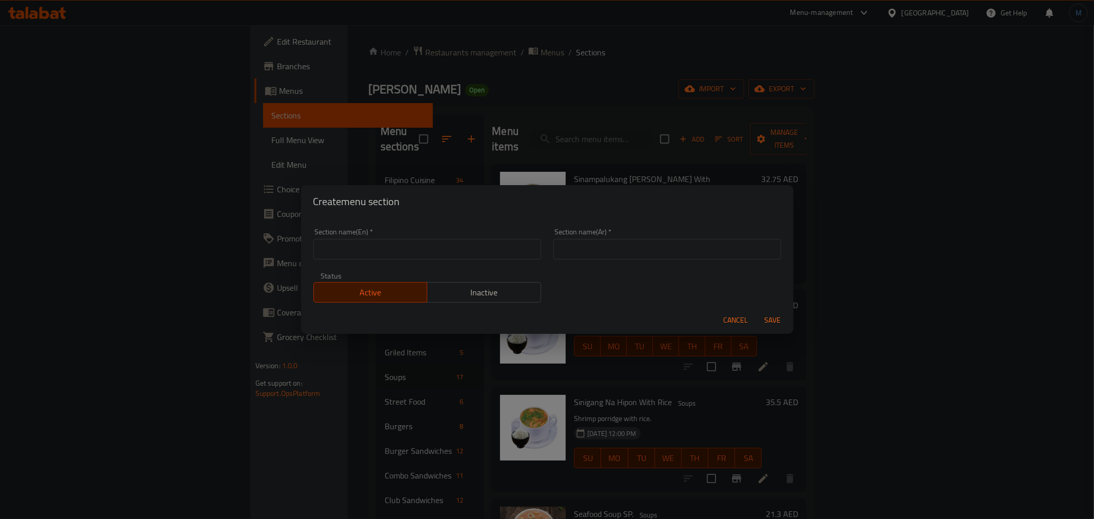
click at [408, 240] on input "text" at bounding box center [428, 249] width 228 height 21
paste input "Veg Starters"
type input "Veg Starters"
click at [676, 243] on input "text" at bounding box center [668, 249] width 228 height 21
paste input "المقبلات النباتية"
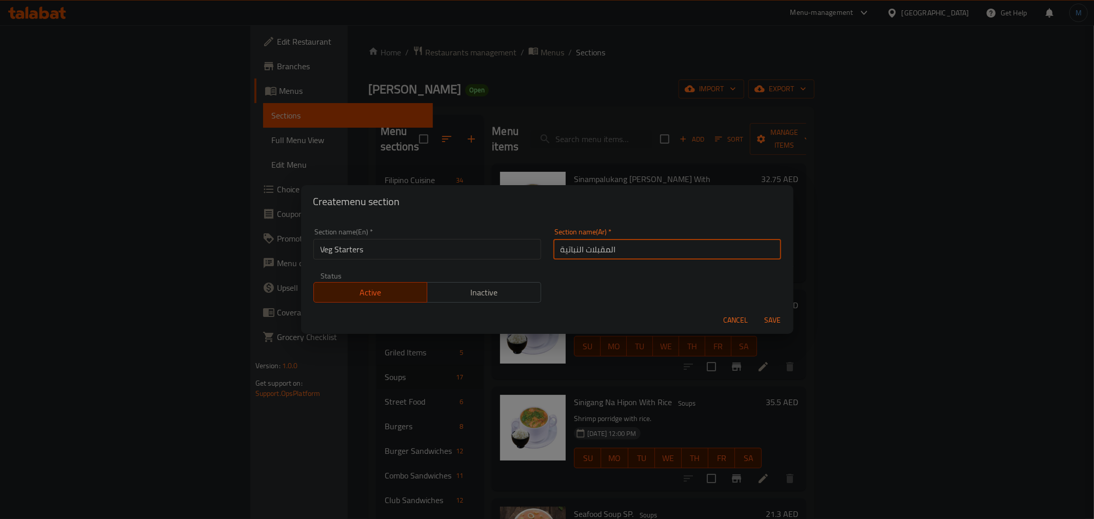
type input "المقبلات النباتية"
click at [757, 311] on button "Save" at bounding box center [773, 320] width 33 height 19
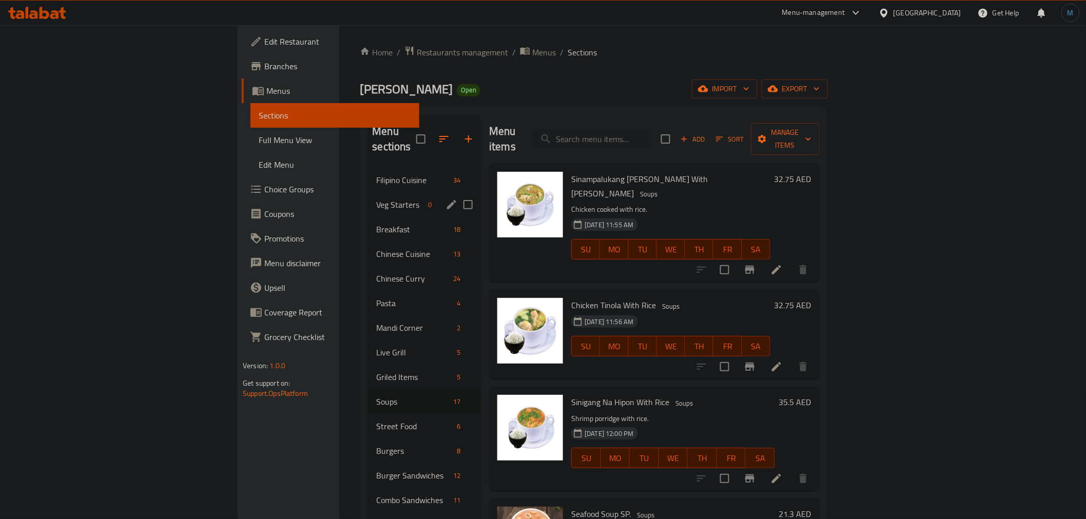
click at [376, 199] on span "Veg Starters" at bounding box center [400, 205] width 48 height 12
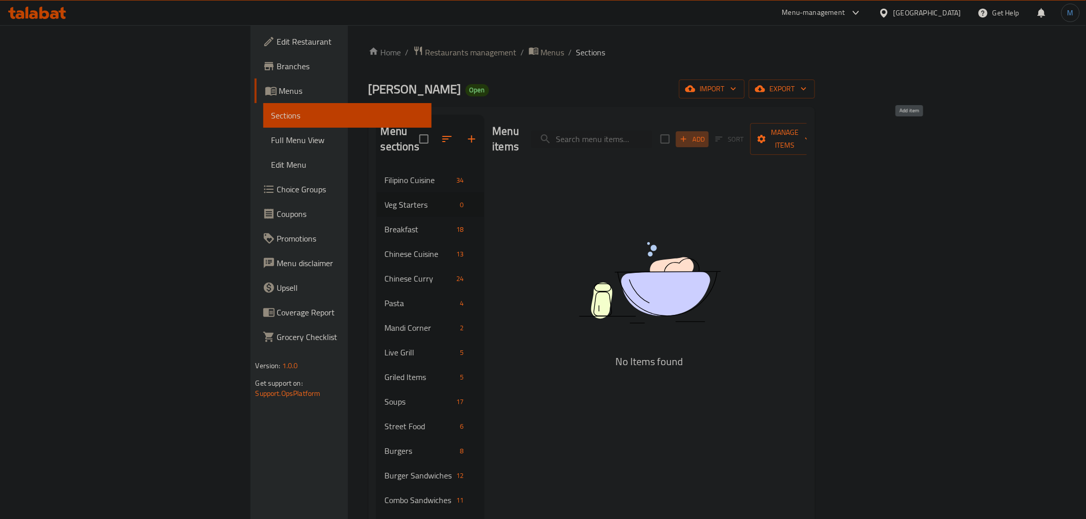
click at [706, 133] on span "Add" at bounding box center [692, 139] width 28 height 12
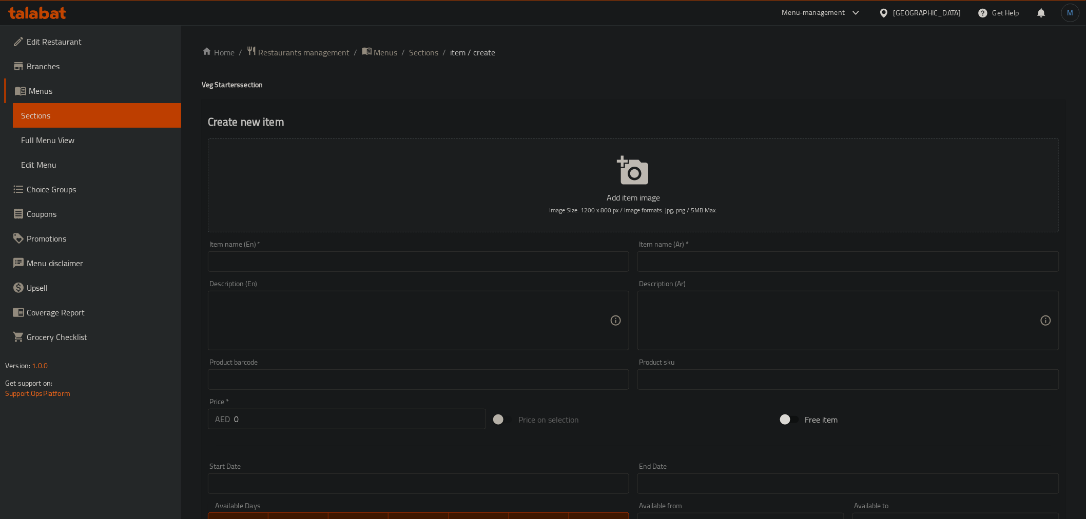
click at [349, 254] on input "text" at bounding box center [419, 261] width 422 height 21
paste input "Chilli Paneer"
type input "Chilli Paneer"
click at [725, 278] on div "Description (Ar) Description (Ar)" at bounding box center [848, 315] width 430 height 79
click at [732, 266] on input "text" at bounding box center [848, 261] width 422 height 21
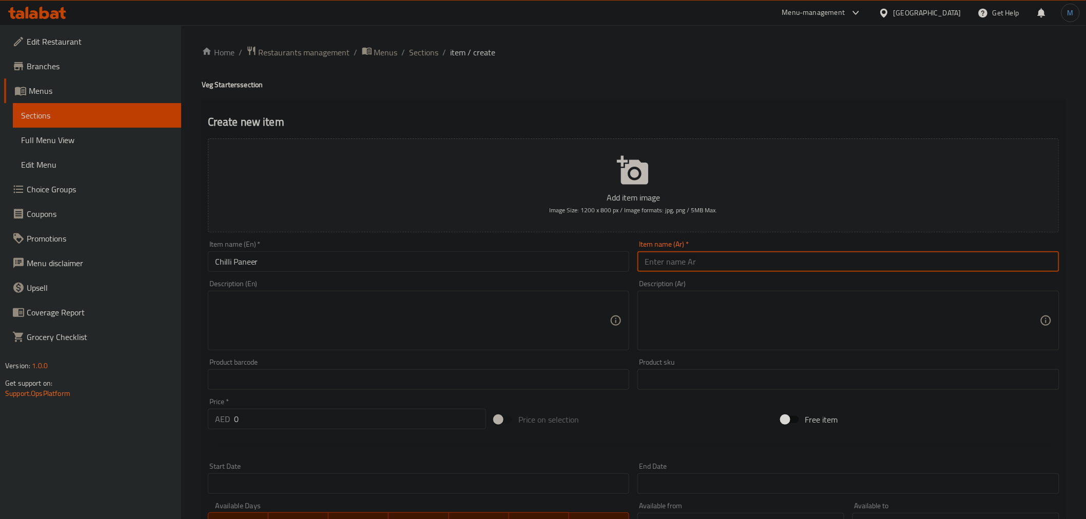
paste input "بانير الفلفل الحار"
type input "بانير الفلفل الحار"
click at [268, 417] on input "0" at bounding box center [360, 419] width 252 height 21
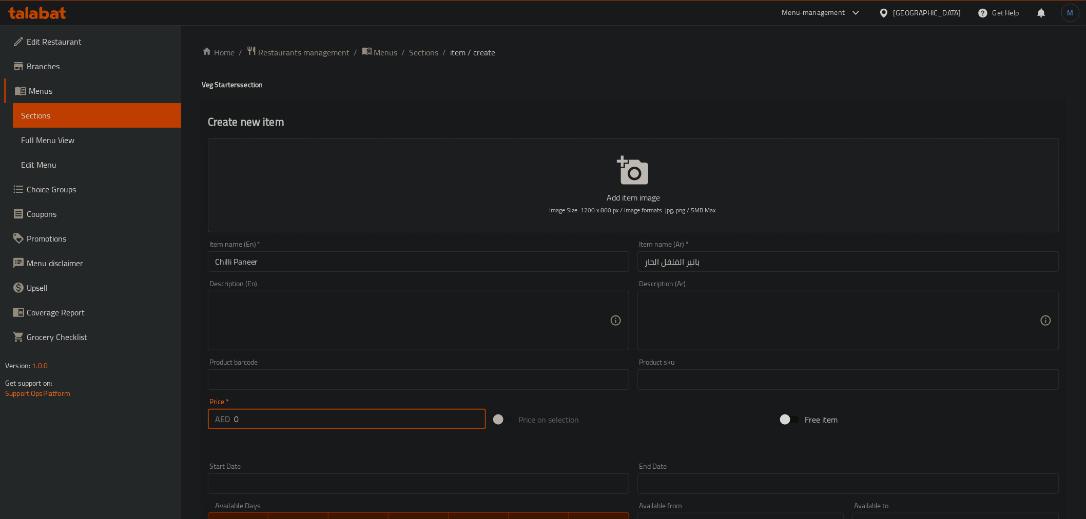
paste input "2"
type input "20"
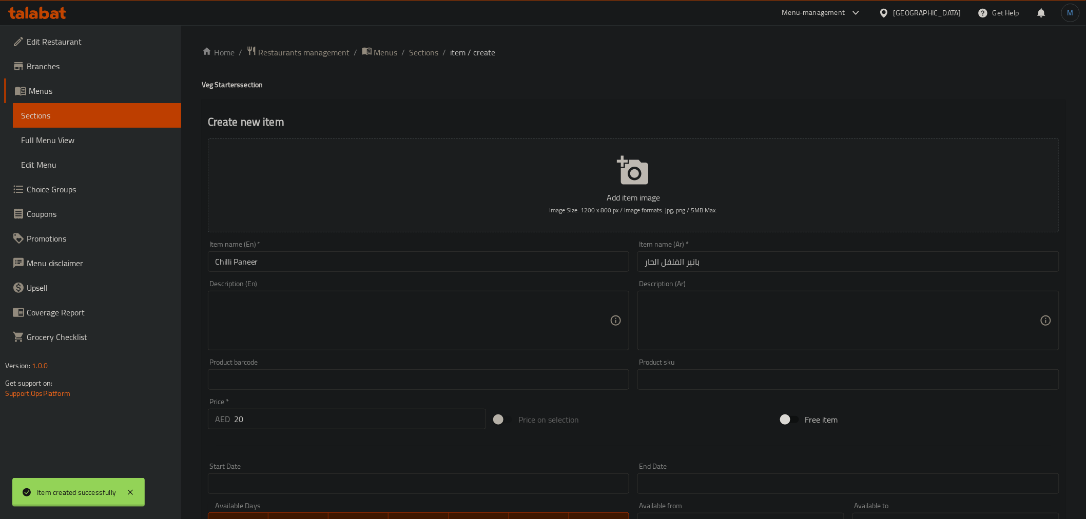
type input "0"
click at [299, 252] on input "text" at bounding box center [419, 261] width 422 height 21
paste input "Cut [PERSON_NAME]"
type input "Cut [PERSON_NAME]"
click at [737, 265] on input "text" at bounding box center [848, 261] width 422 height 21
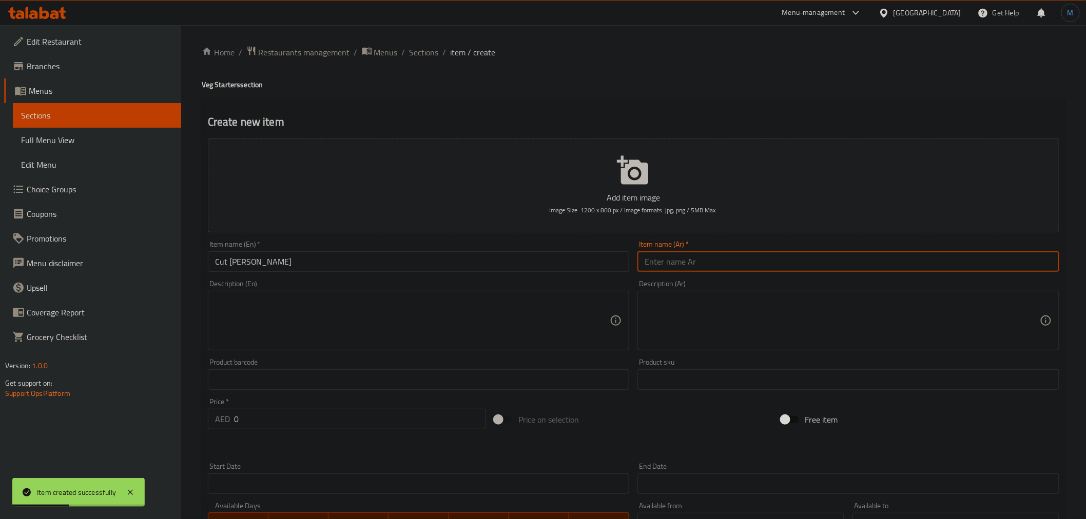
paste input "كت ميرشي باجي"
type input "كت ميرشي باجي"
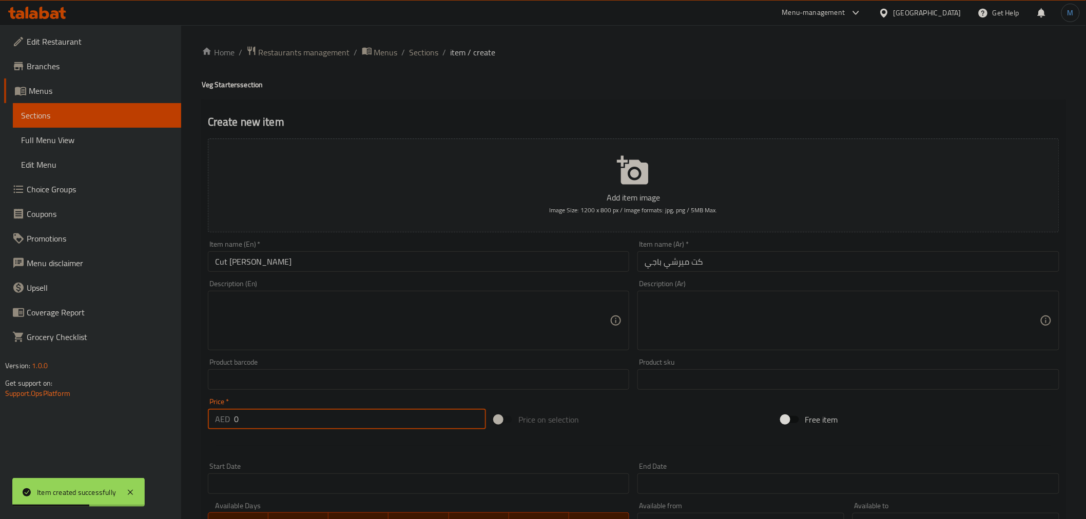
click at [320, 413] on div "Price   * AED 0 Price *" at bounding box center [347, 413] width 278 height 31
click at [320, 413] on input "0" at bounding box center [360, 419] width 252 height 21
paste input "14"
type input "14"
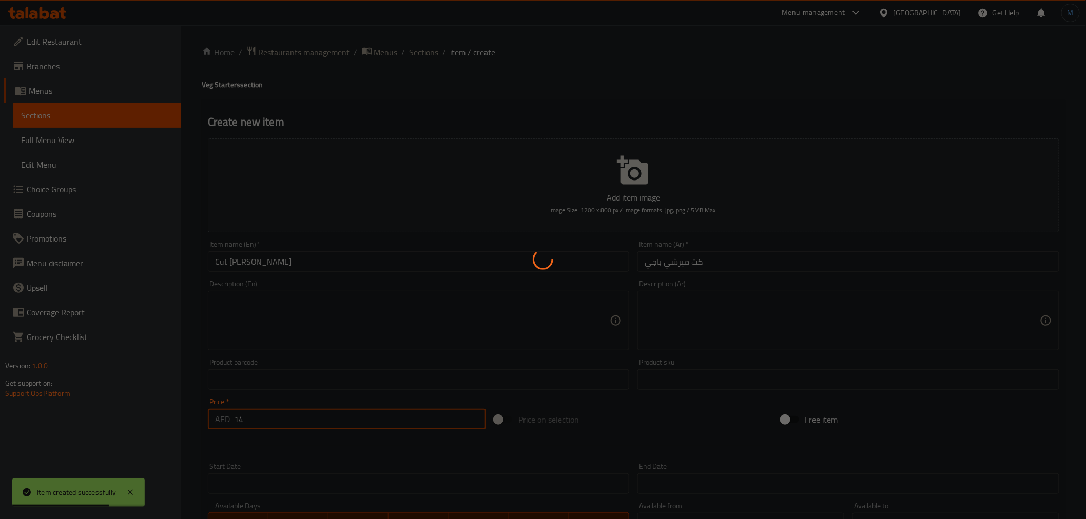
type input "0"
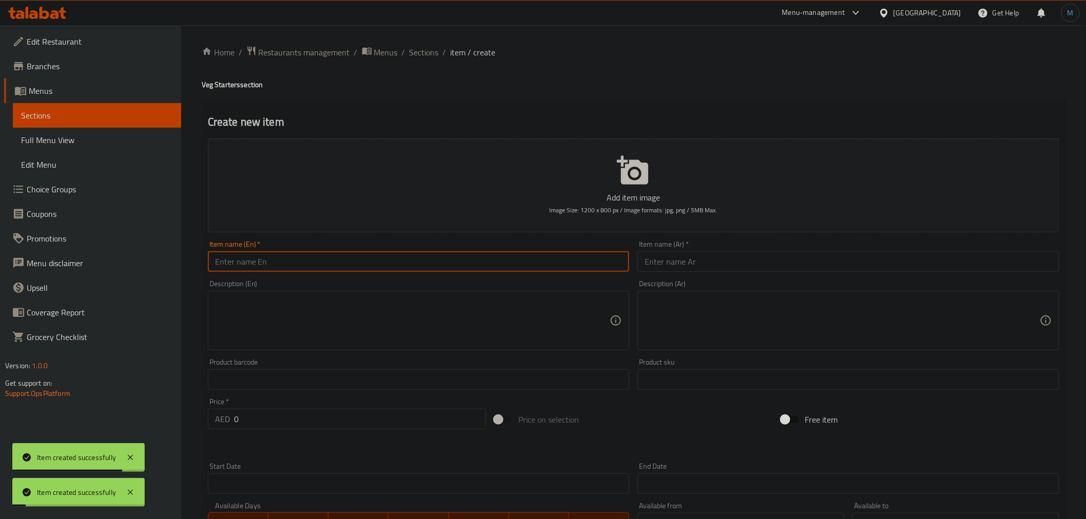
click at [306, 270] on input "text" at bounding box center [419, 261] width 422 height 21
paste input "Gobi Manchurian"
type input "Gobi Manchurian"
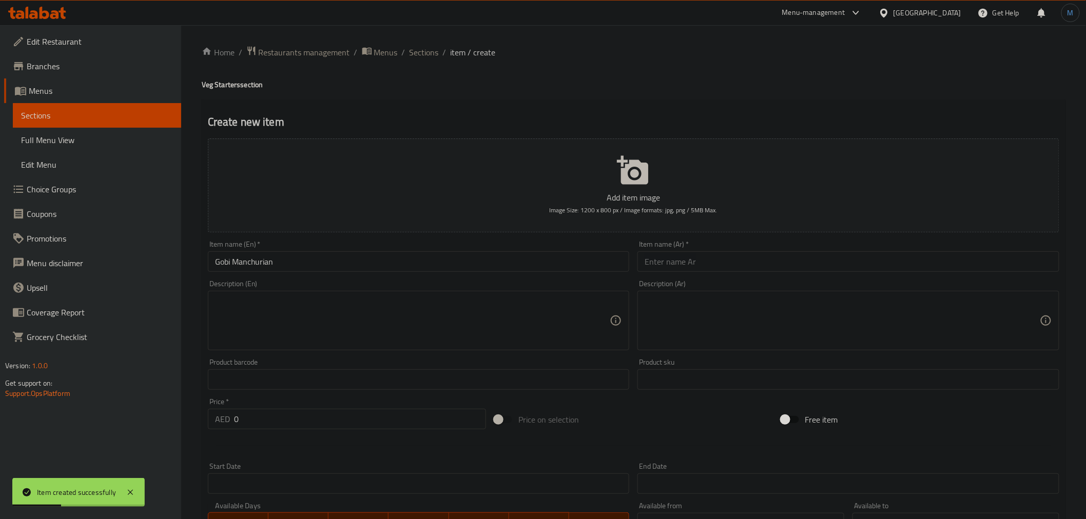
click at [700, 275] on div "Item name (Ar)   * Item name (Ar) *" at bounding box center [848, 257] width 430 height 40
click at [710, 262] on input "text" at bounding box center [848, 261] width 422 height 21
paste input "جوبي منشوريا"
type input "جوبي منشوريا"
click at [288, 423] on input "0" at bounding box center [360, 419] width 252 height 21
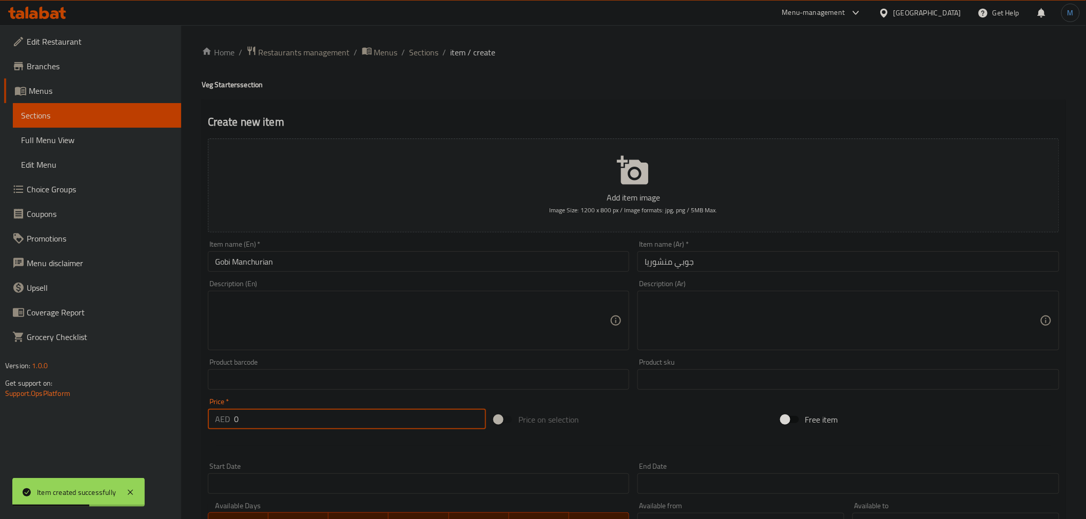
paste input "15"
type input "15"
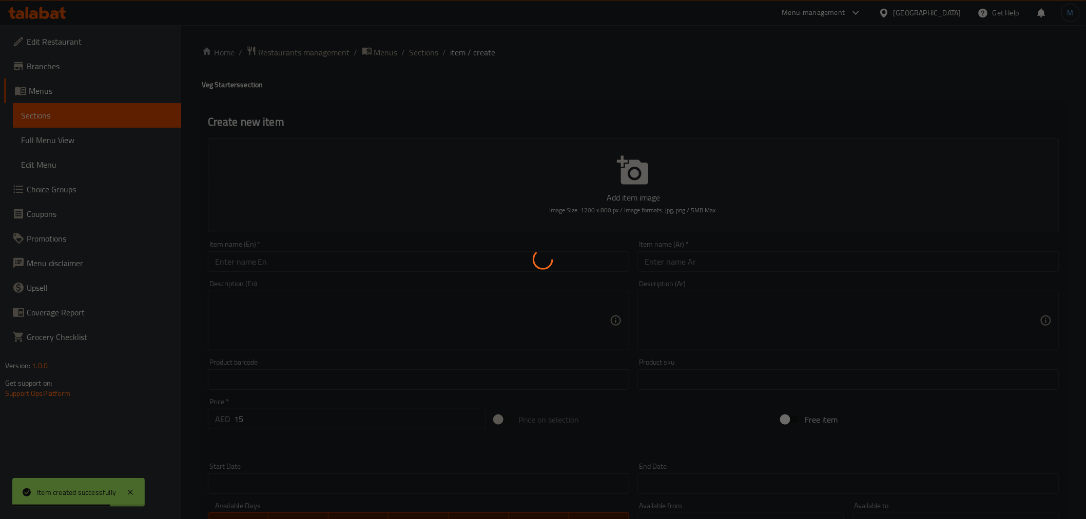
type input "0"
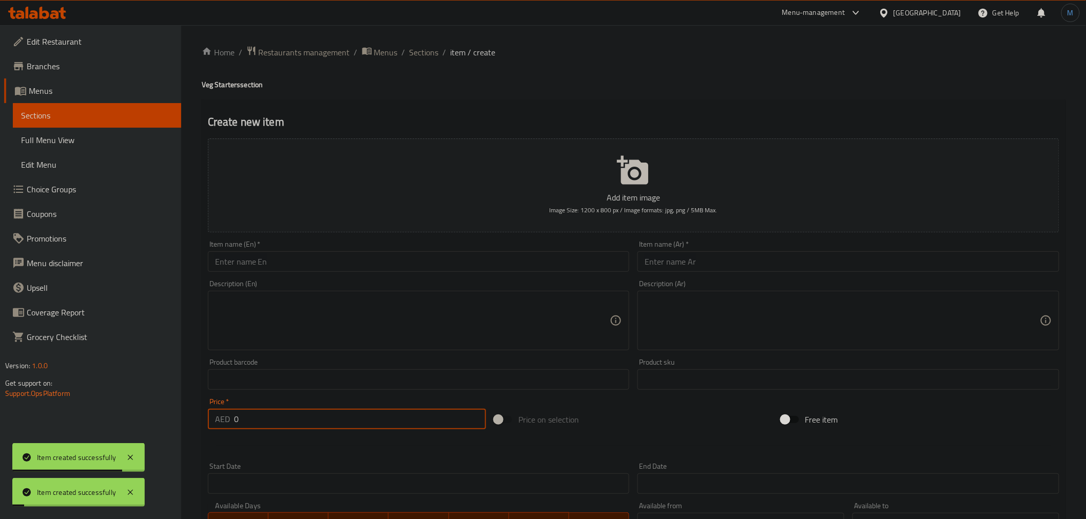
drag, startPoint x: 310, startPoint y: 265, endPoint x: 317, endPoint y: 263, distance: 6.5
click at [310, 265] on input "text" at bounding box center [419, 261] width 422 height 21
paste input "Mushroom Pepper Fry"
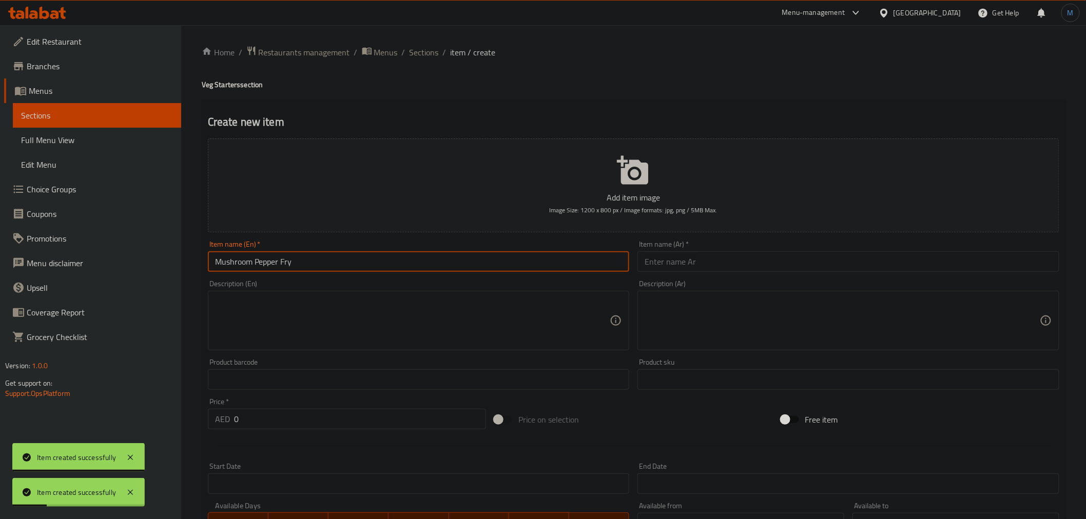
type input "Mushroom Pepper Fry"
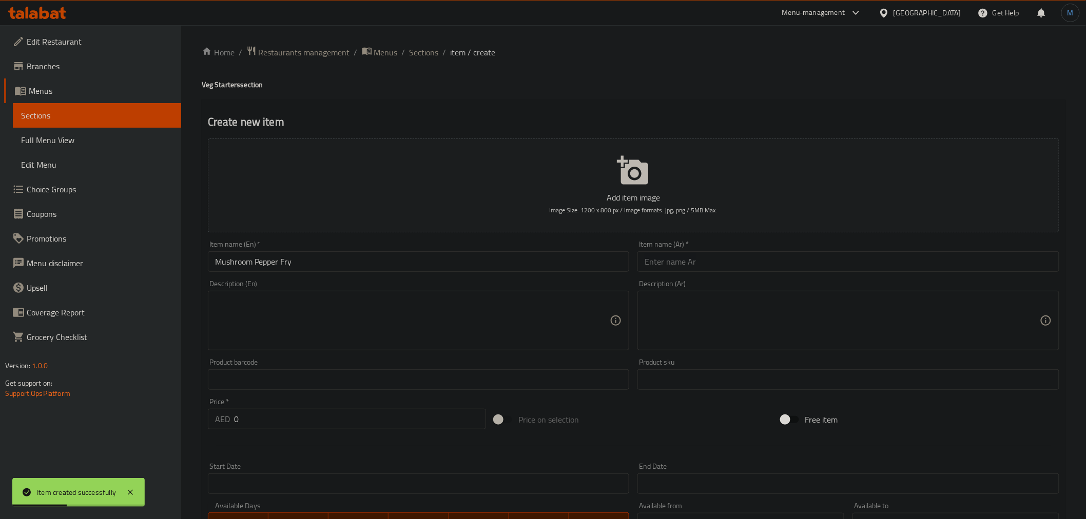
click at [716, 276] on div "Description (Ar) Description (Ar)" at bounding box center [848, 315] width 430 height 79
click at [726, 263] on input "text" at bounding box center [848, 261] width 422 height 21
paste input "فطر مقلي بالفلفل"
type input "فطر مقلي بالفلفل"
click at [312, 406] on div "Price   * AED 0 Price *" at bounding box center [347, 413] width 278 height 31
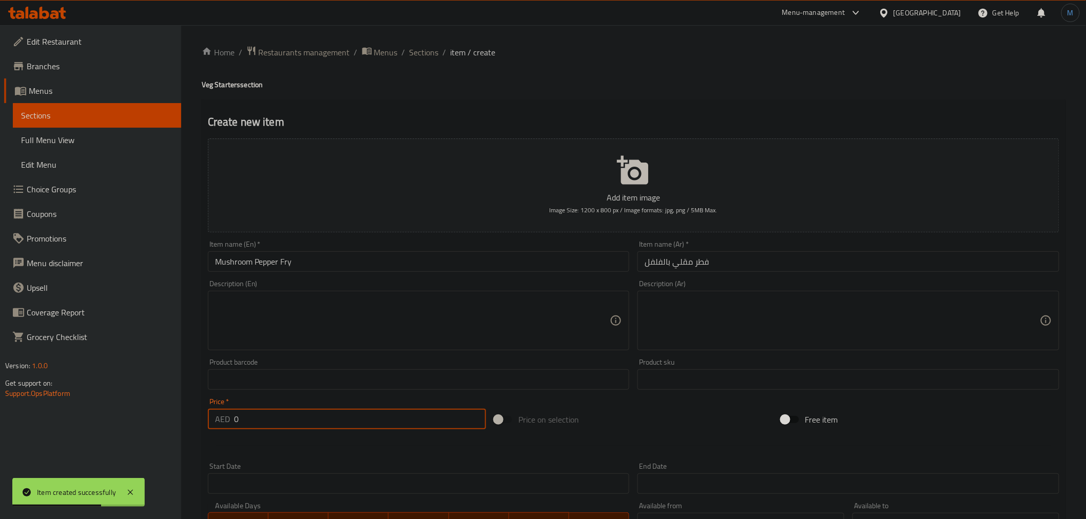
click at [313, 413] on input "0" at bounding box center [360, 419] width 252 height 21
paste input "17"
type input "17"
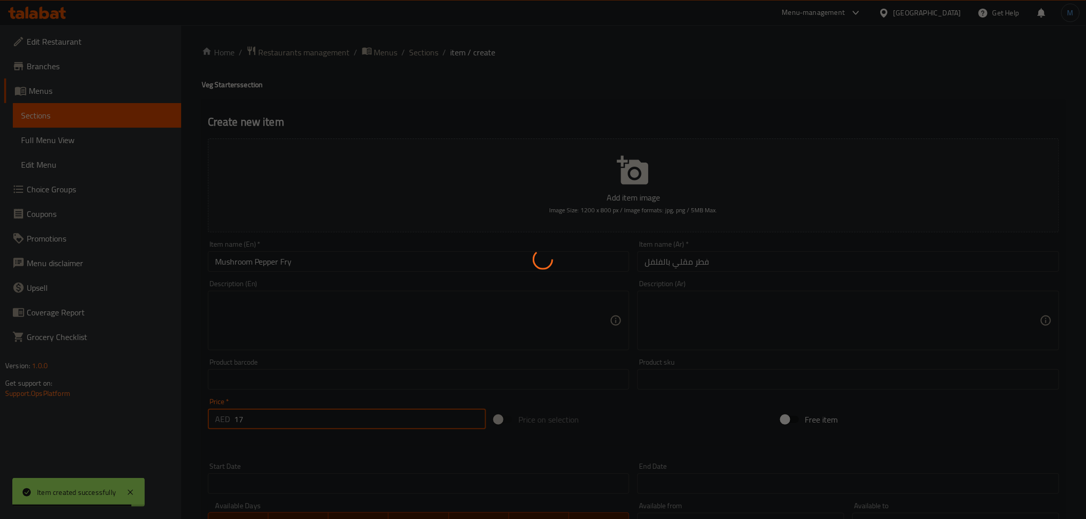
type input "0"
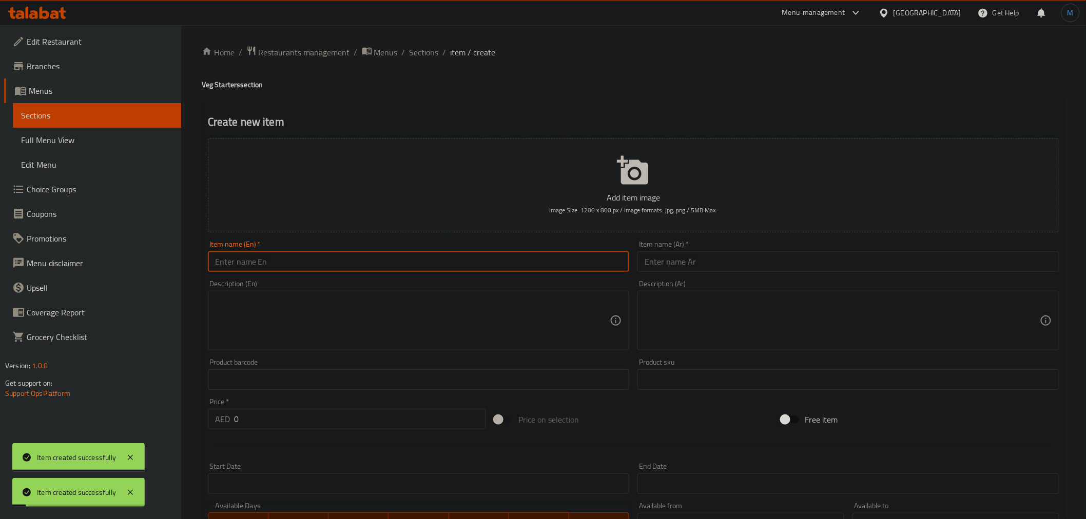
drag, startPoint x: 307, startPoint y: 267, endPoint x: 346, endPoint y: 261, distance: 40.1
click at [307, 267] on input "text" at bounding box center [419, 261] width 422 height 21
paste input "Mokkajonna Vada"
type input "Mokkajonna Vada"
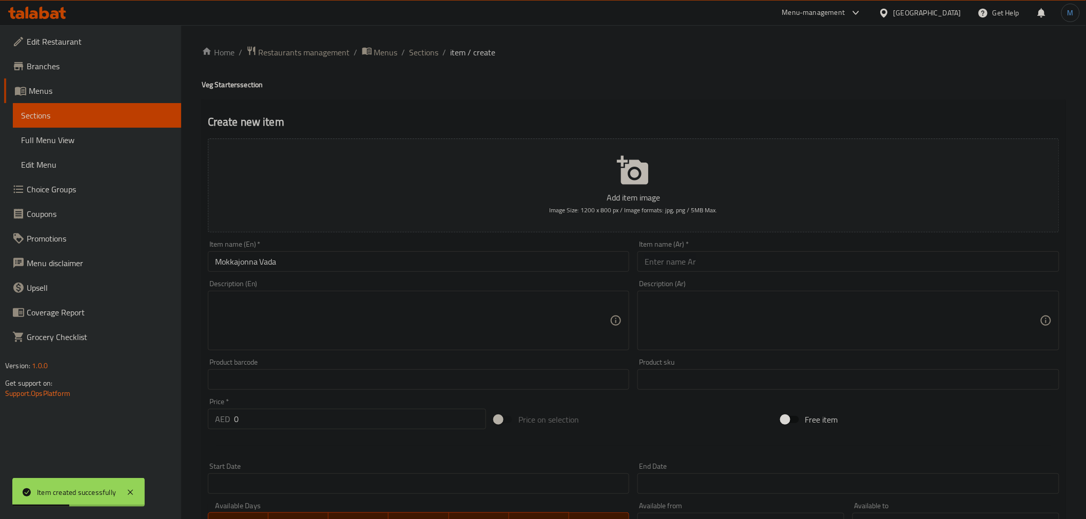
drag, startPoint x: 744, startPoint y: 248, endPoint x: 748, endPoint y: 262, distance: 14.3
click at [744, 248] on div "Item name (Ar)   * Item name (Ar) *" at bounding box center [848, 256] width 422 height 31
click at [748, 262] on input "text" at bounding box center [848, 261] width 422 height 21
paste input "موكا فادا"
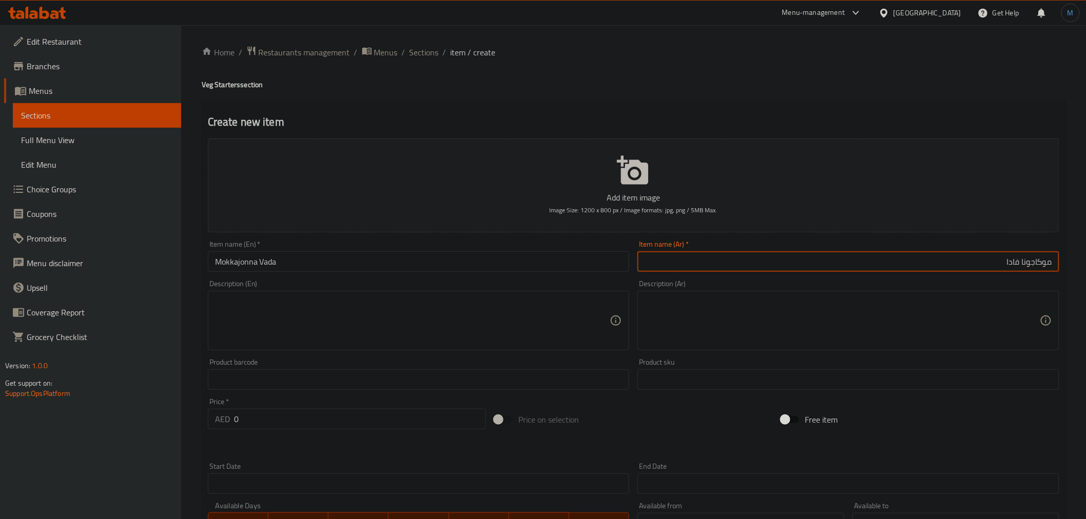
type input "موكاجونا فادا"
click at [280, 431] on div "Price   * AED 0 Price *" at bounding box center [347, 414] width 286 height 40
click at [285, 421] on input "0" at bounding box center [360, 419] width 252 height 21
paste input "14"
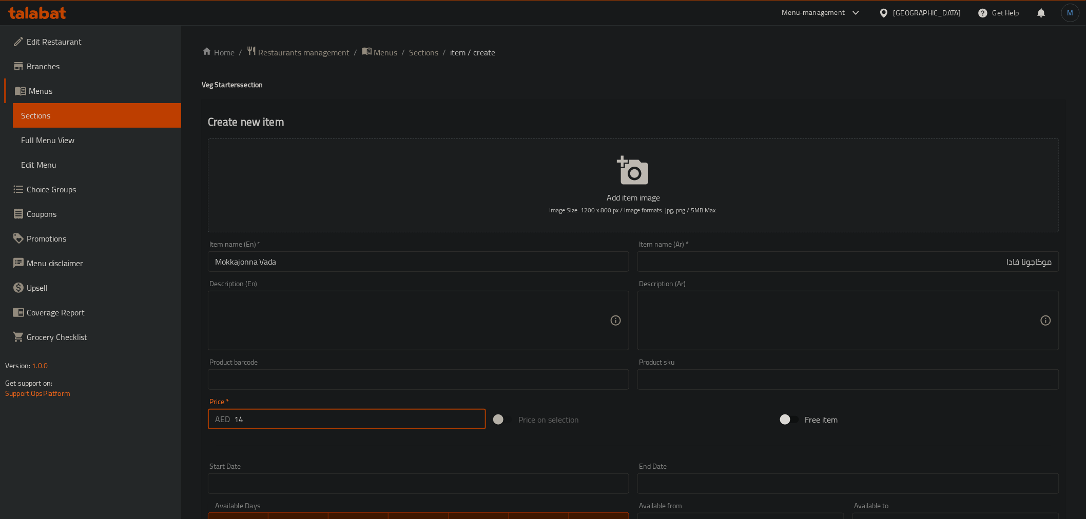
type input "14"
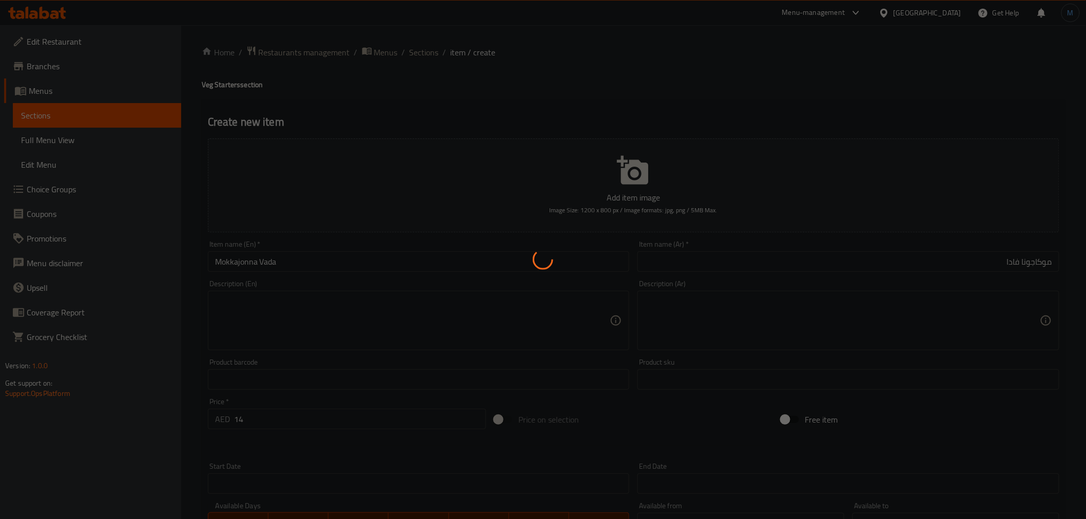
type input "0"
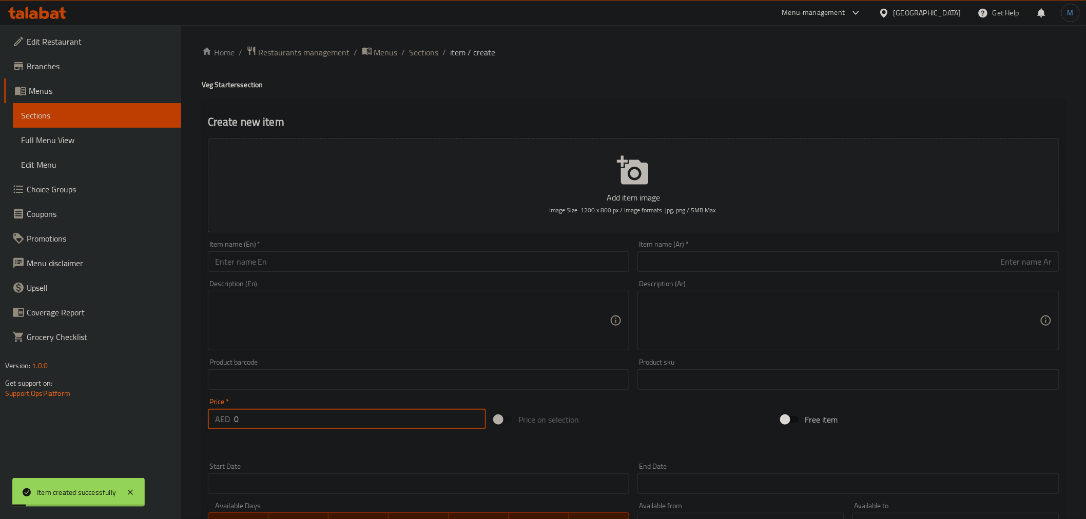
click at [427, 62] on div "Home / Restaurants management / Menus / Sections / item / create Veg Starters s…" at bounding box center [634, 375] width 864 height 659
click at [428, 58] on span "Sections" at bounding box center [423, 52] width 29 height 12
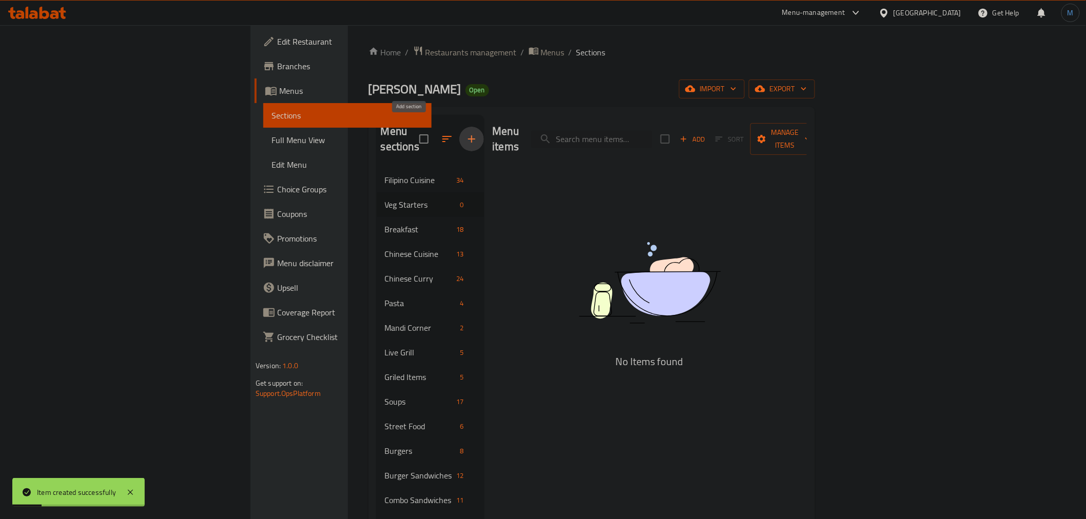
click at [465, 134] on icon "button" at bounding box center [471, 139] width 12 height 12
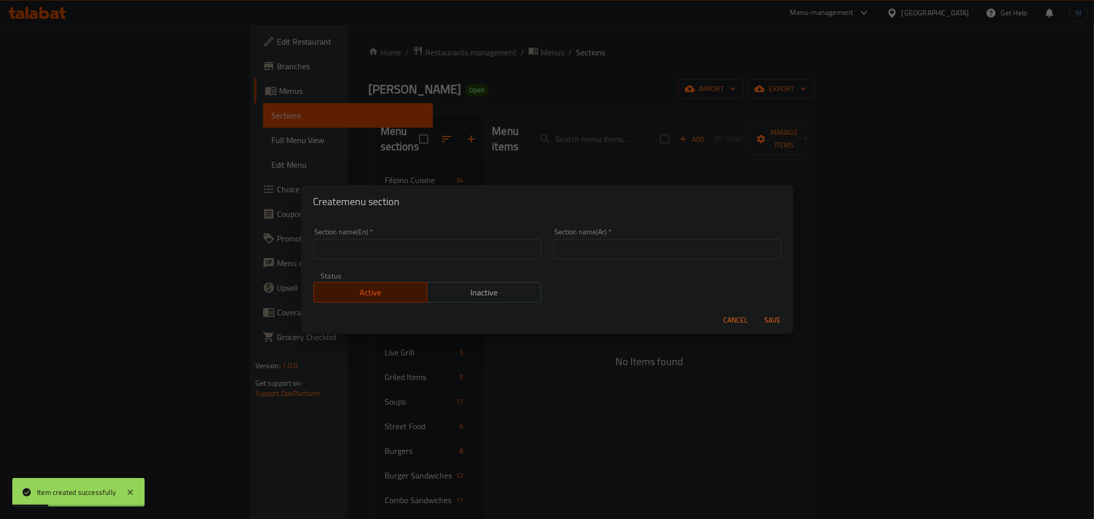
click at [399, 256] on input "text" at bounding box center [428, 249] width 228 height 21
paste input "Non-Veg Starters"
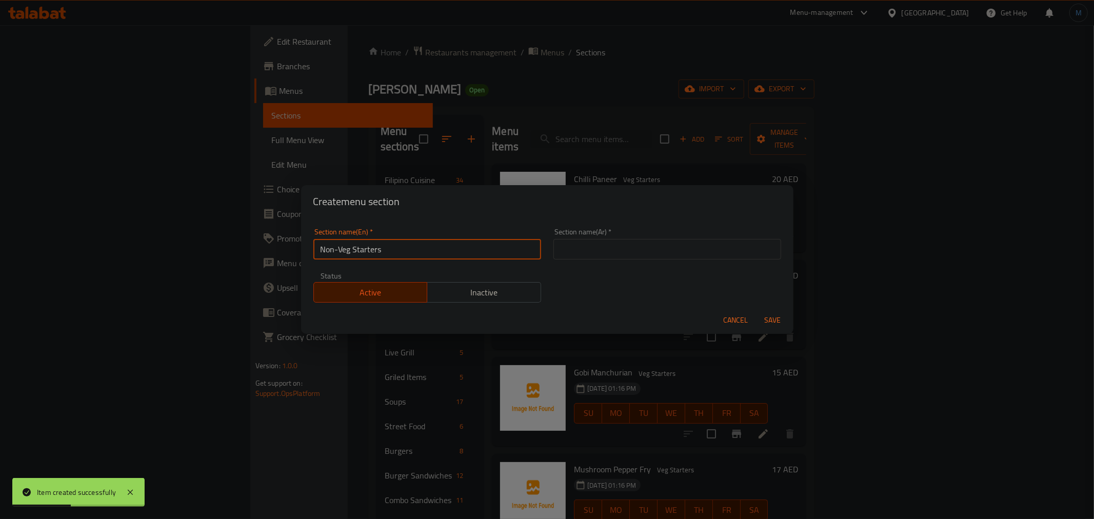
type input "Non-Veg Starters"
click at [683, 268] on div "Section name(En)   * Non-Veg Starters Section name(En) * Section name(Ar)   * S…" at bounding box center [547, 265] width 480 height 87
click at [682, 261] on div "Section name(Ar)   * Section name(Ar) *" at bounding box center [667, 244] width 240 height 44
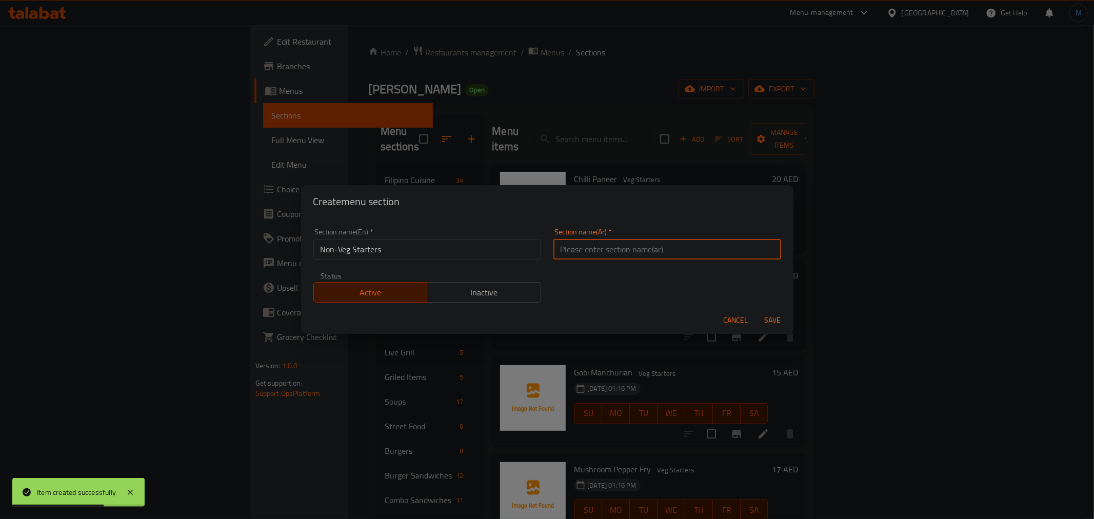
click at [684, 253] on input "text" at bounding box center [668, 249] width 228 height 21
paste input "المقبلات غير النباتية"
type input "المقبلات غير النباتية"
click at [757, 311] on button "Save" at bounding box center [773, 320] width 33 height 19
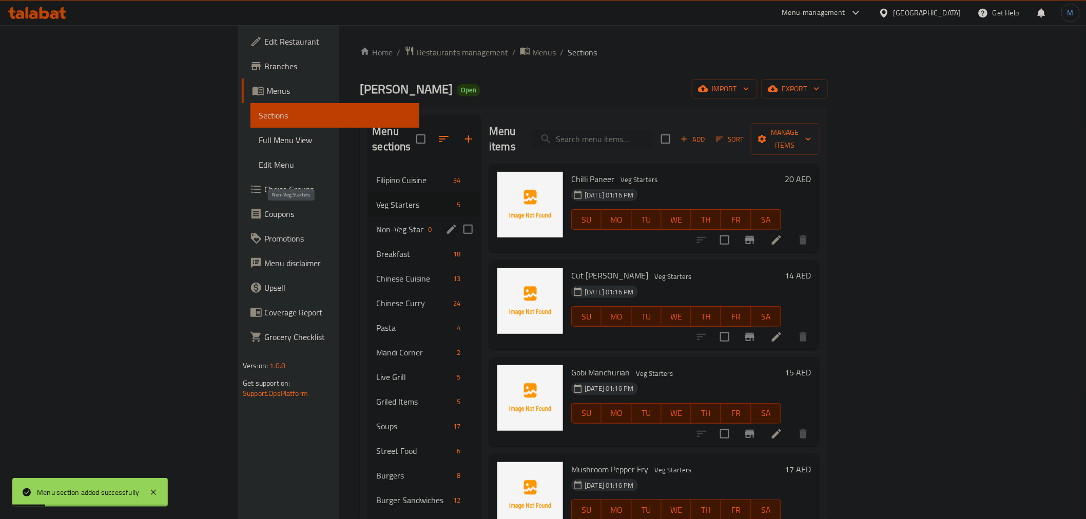
click at [376, 223] on span "Non-Veg Starters" at bounding box center [400, 229] width 48 height 12
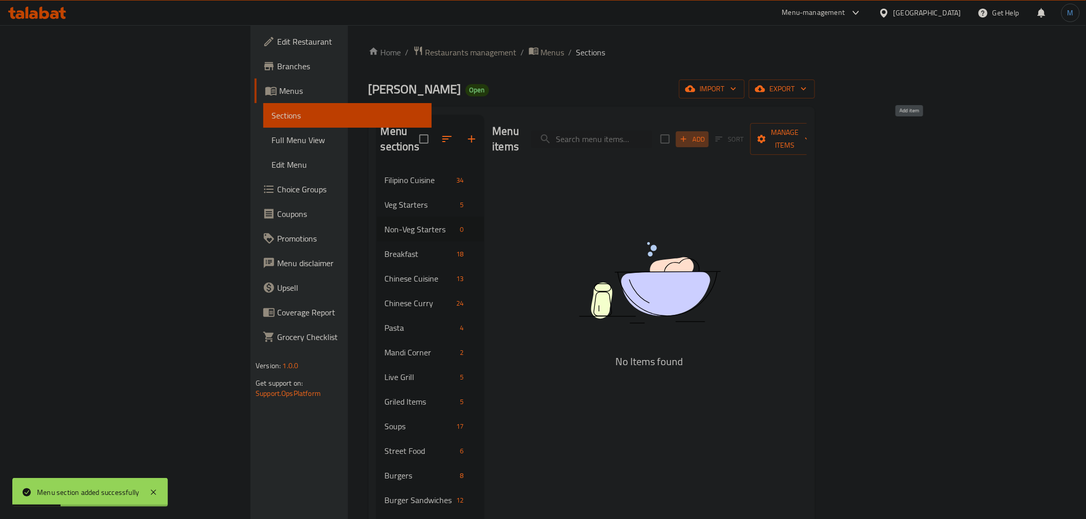
click at [706, 136] on span "Add" at bounding box center [692, 139] width 28 height 12
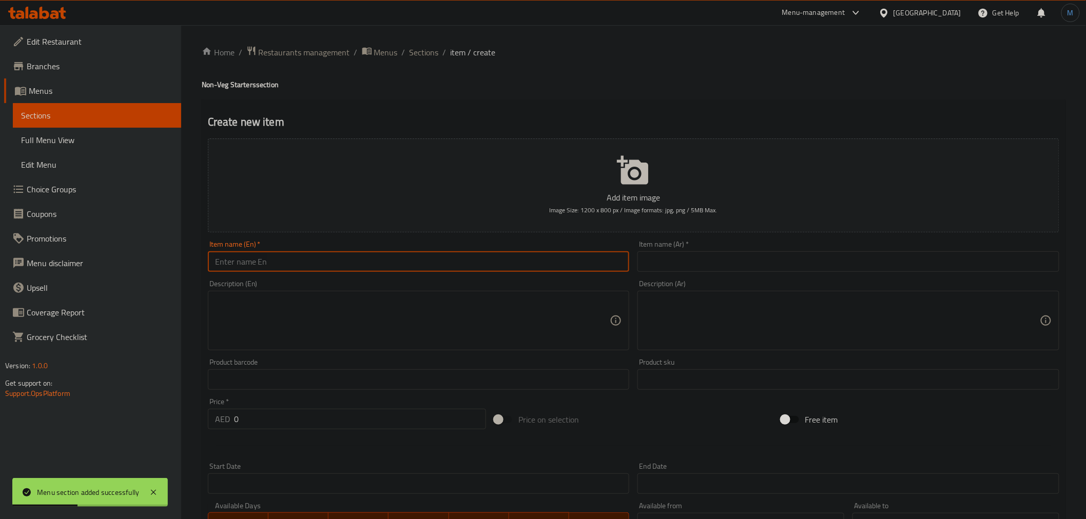
click at [320, 255] on input "text" at bounding box center [419, 261] width 422 height 21
paste input "Chicken Pakoda"
type input "Chicken Pakoda"
click at [730, 254] on input "text" at bounding box center [848, 261] width 422 height 21
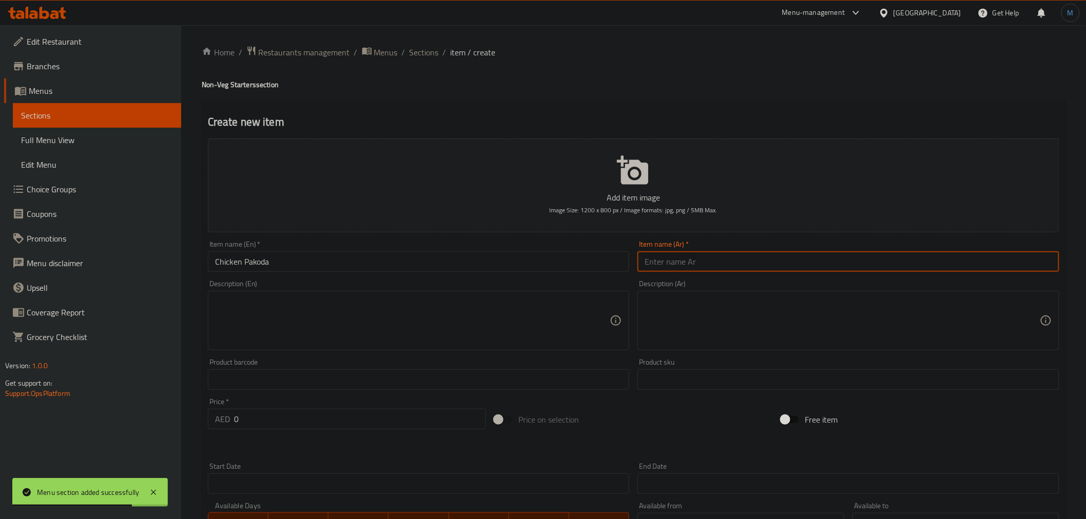
click at [732, 263] on input "text" at bounding box center [848, 261] width 422 height 21
paste input "باكودا الدجاج"
type input "باكودا الدجاج"
click at [264, 418] on input "0" at bounding box center [360, 419] width 252 height 21
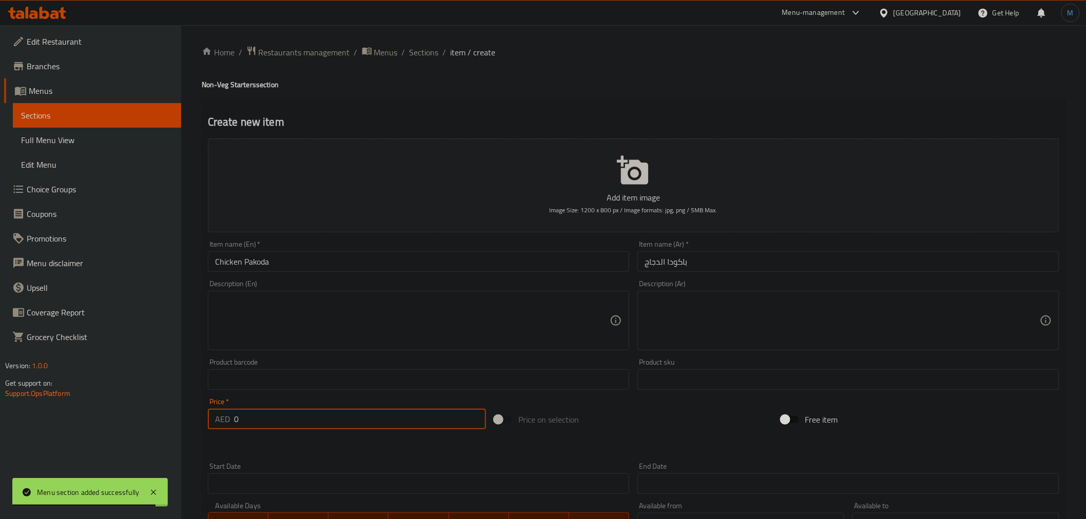
paste input "2"
type input "20"
type input "0"
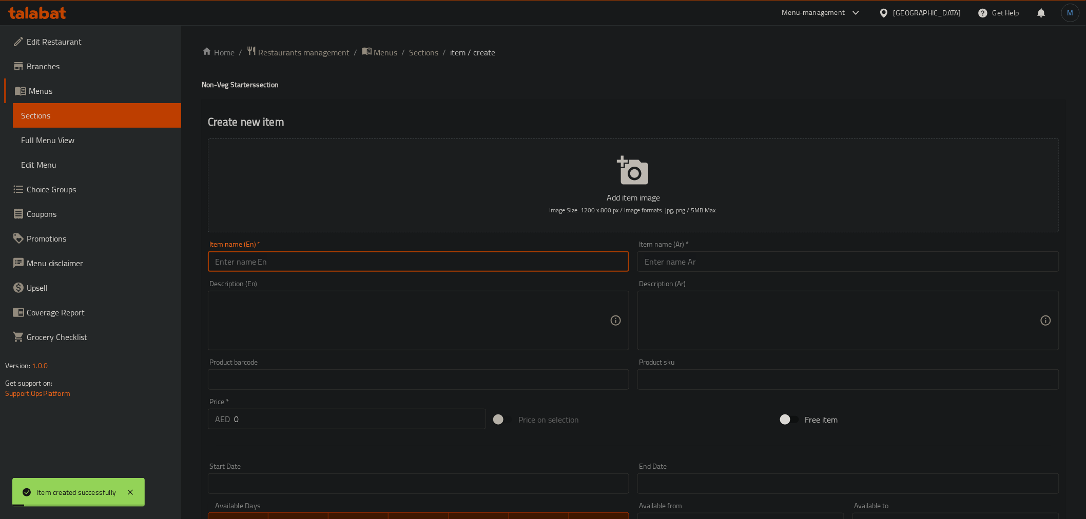
click at [275, 265] on input "text" at bounding box center [419, 261] width 422 height 21
paste input "Bhimavaram Kodi Ghee Roast"
type input "Bhimavaram Kodi Ghee Roast"
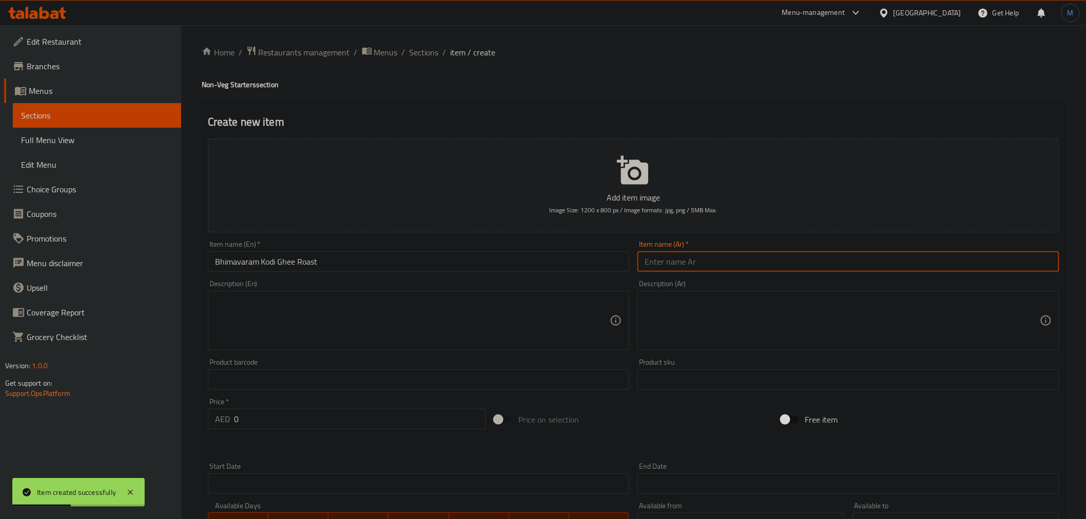
click at [717, 265] on input "text" at bounding box center [848, 261] width 422 height 21
paste input "شواء السمن كودي بهيمافارام"
type input "شواء السمن كودي بهيمافارام"
click at [306, 415] on input "0" at bounding box center [360, 419] width 252 height 21
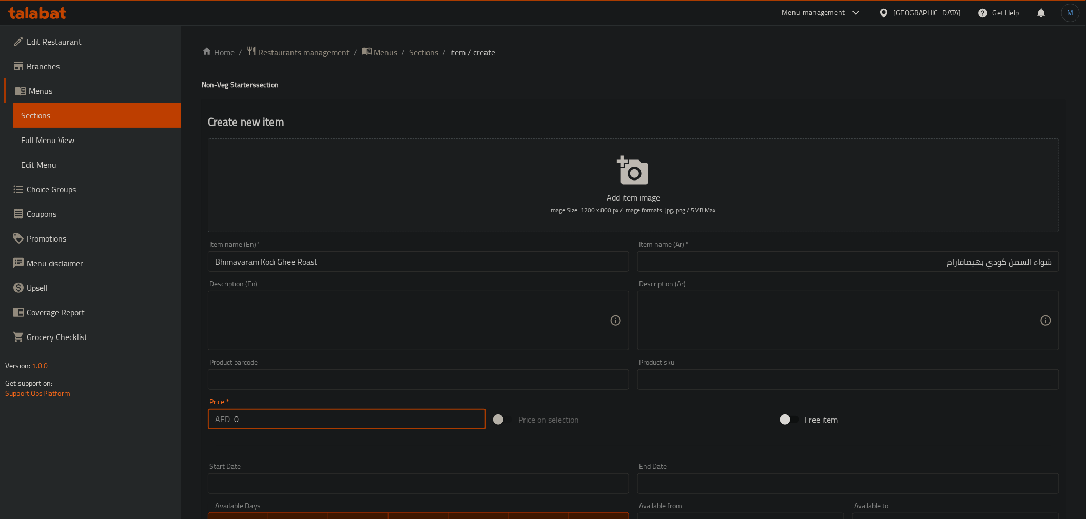
paste input "22"
type input "22"
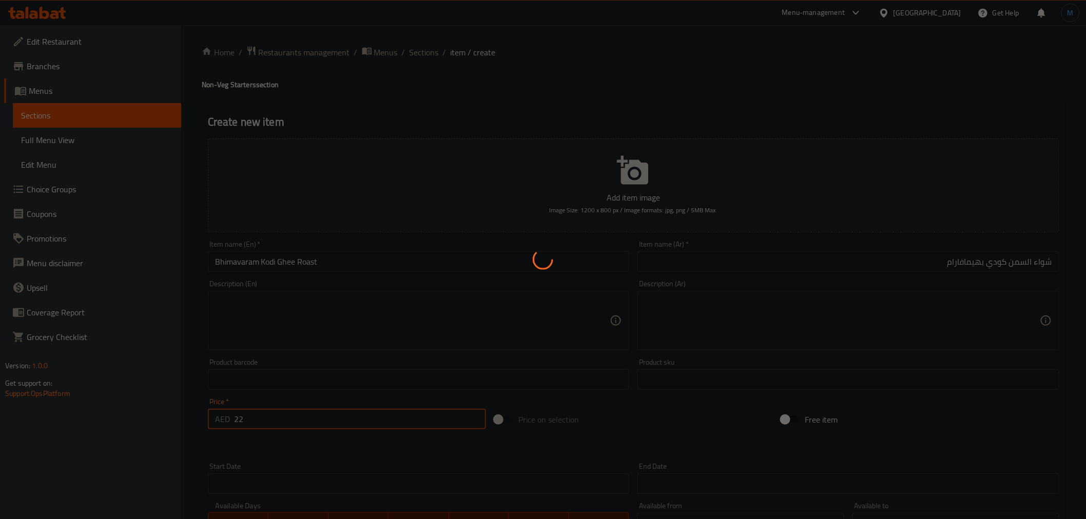
click at [296, 266] on div at bounding box center [543, 259] width 1086 height 519
type input "0"
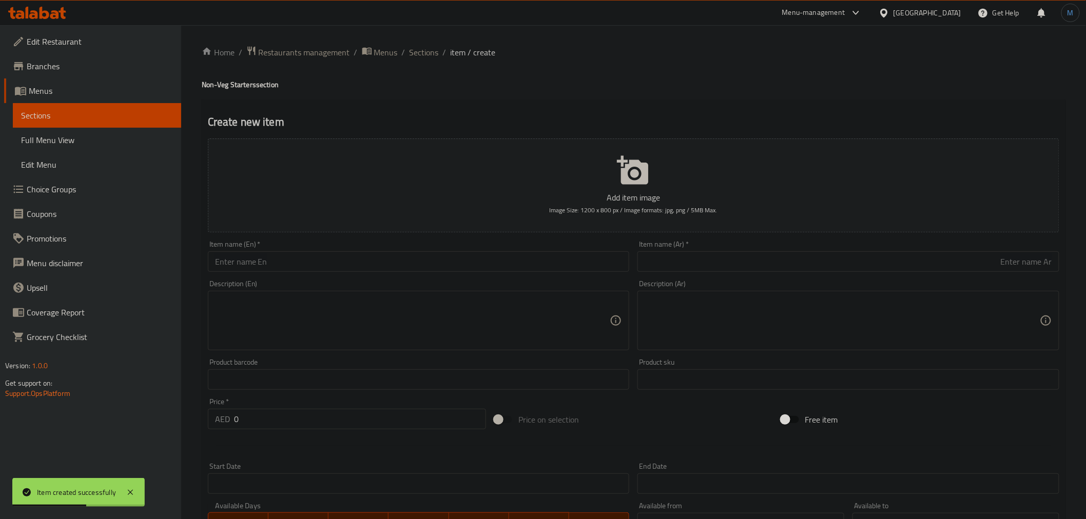
click at [277, 288] on div "Description (En) Description (En)" at bounding box center [419, 315] width 422 height 70
click at [293, 266] on input "text" at bounding box center [419, 261] width 422 height 21
paste input "Prawns Vepudu"
type input "Prawns Vepudu"
click at [727, 257] on input "text" at bounding box center [848, 261] width 422 height 21
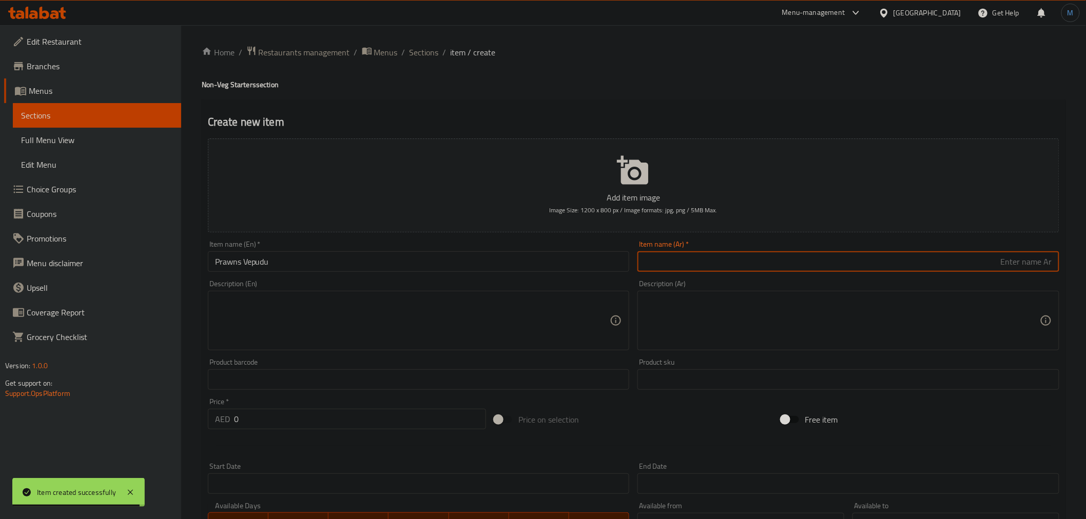
paste input "روبيان فيبودو"
type input "روبيان فيبودو"
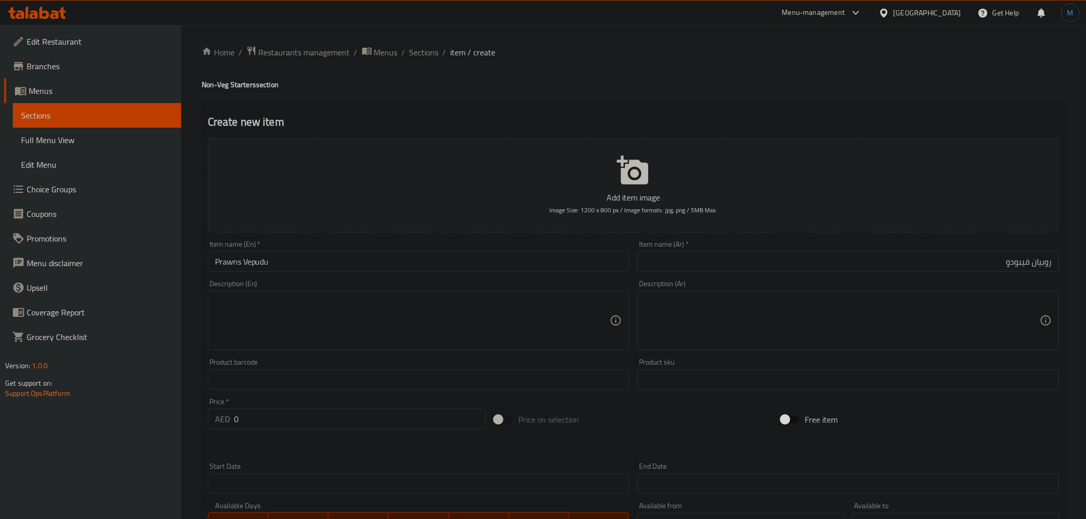
click at [297, 440] on div at bounding box center [633, 446] width 859 height 25
paste input "26"
click at [305, 420] on input "26" at bounding box center [360, 419] width 252 height 21
type input "26"
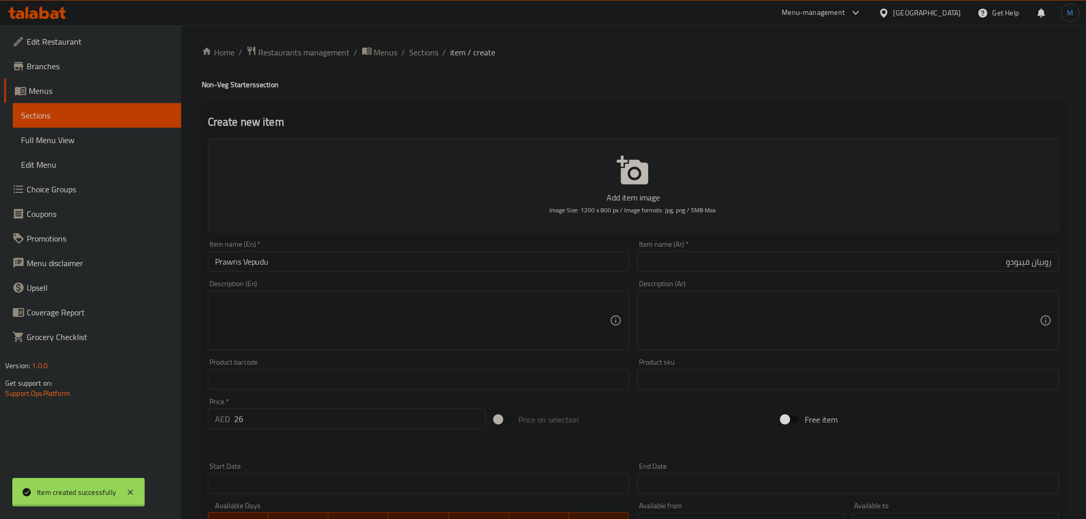
type input "0"
drag, startPoint x: 276, startPoint y: 260, endPoint x: 310, endPoint y: 261, distance: 34.4
click at [276, 260] on input "text" at bounding box center [419, 261] width 422 height 21
paste input "[PERSON_NAME]"
type input "[PERSON_NAME]"
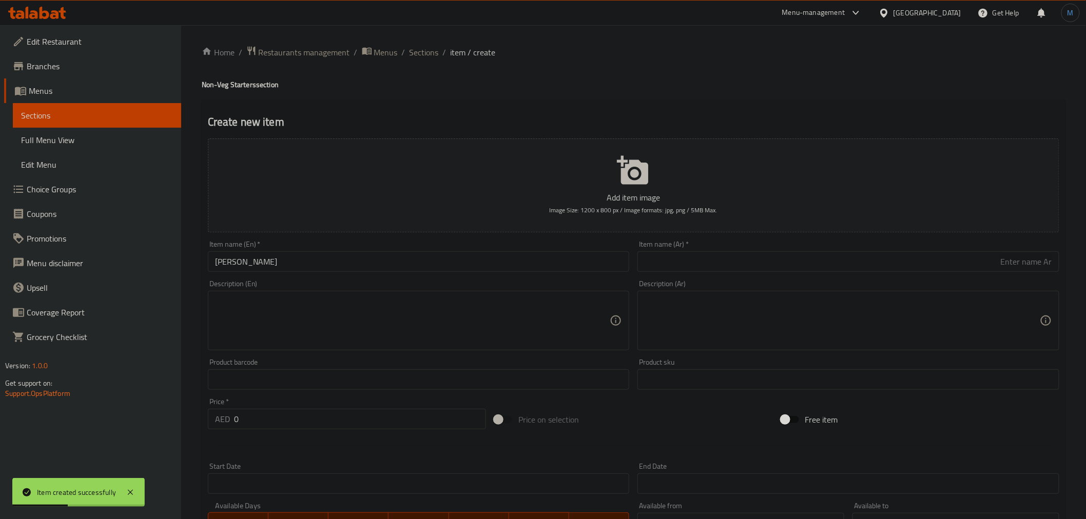
click at [731, 273] on div "Item name (Ar)   * Item name (Ar) *" at bounding box center [848, 257] width 430 height 40
click at [734, 269] on input "text" at bounding box center [848, 261] width 422 height 21
paste input "[PERSON_NAME]"
type input "[PERSON_NAME]"
click at [306, 417] on input "0" at bounding box center [360, 419] width 252 height 21
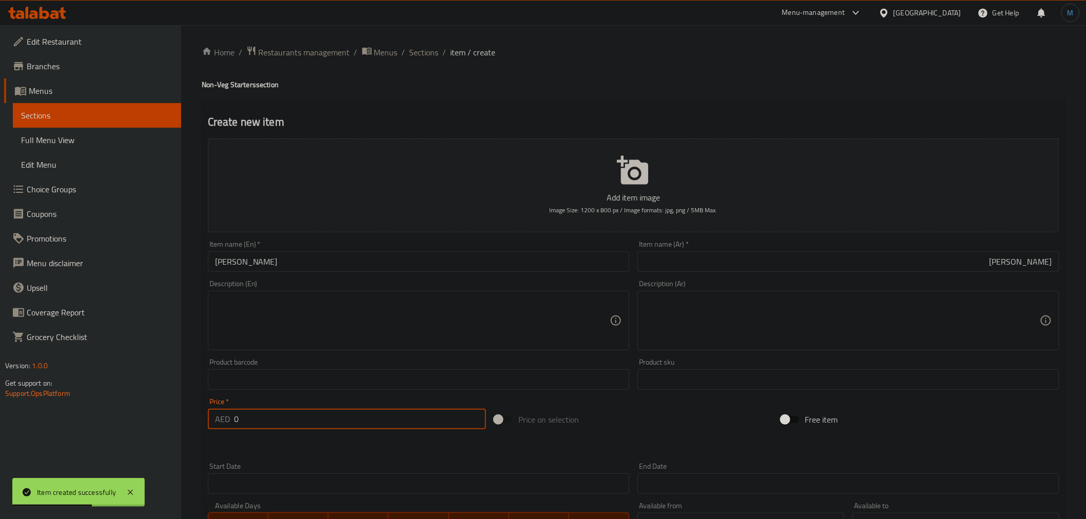
paste input "25"
type input "25"
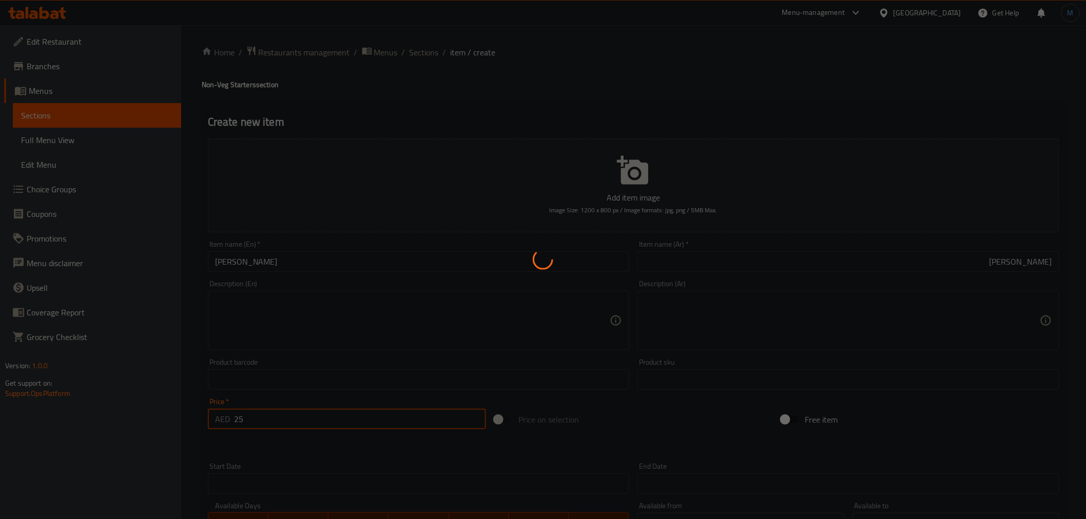
type input "0"
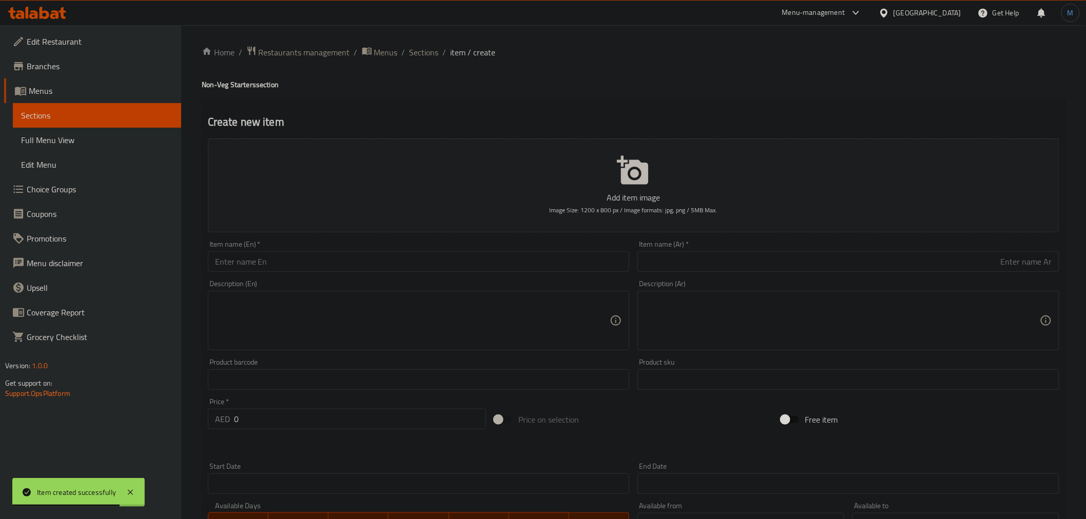
click at [309, 273] on div "Item name (En)   * Item name (En) *" at bounding box center [419, 257] width 430 height 40
click at [312, 272] on input "text" at bounding box center [419, 261] width 422 height 21
paste input "[PERSON_NAME]"
type input "[PERSON_NAME]"
click at [716, 255] on input "text" at bounding box center [848, 261] width 422 height 21
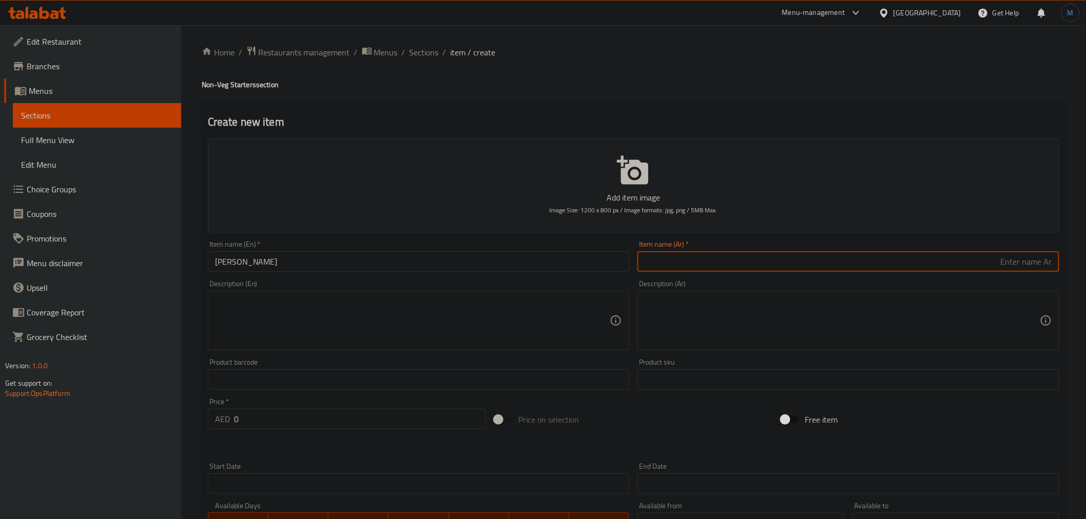
paste input "بابو الطماطم"
type input "بابو الطماطم"
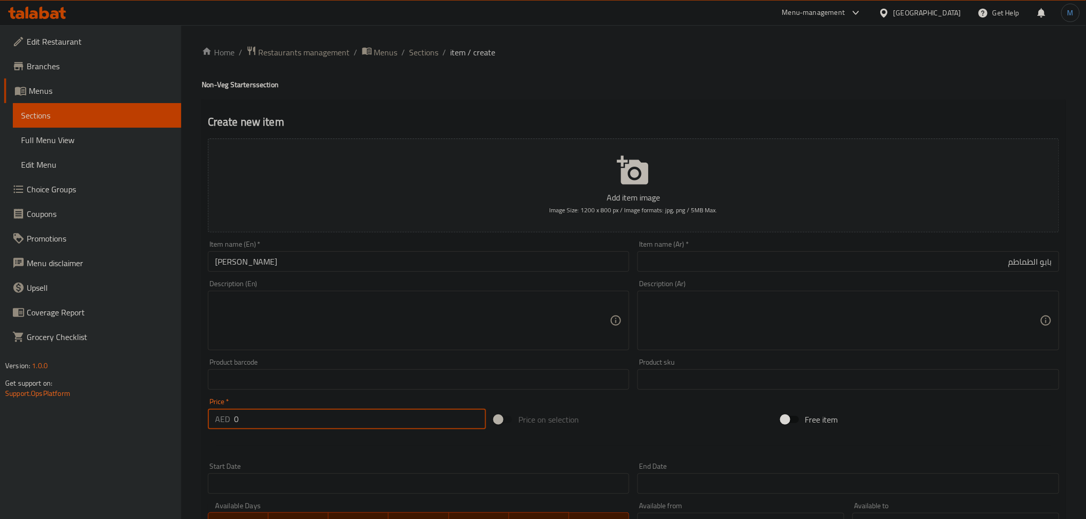
click at [269, 427] on input "0" at bounding box center [360, 419] width 252 height 21
paste input "13"
type input "13"
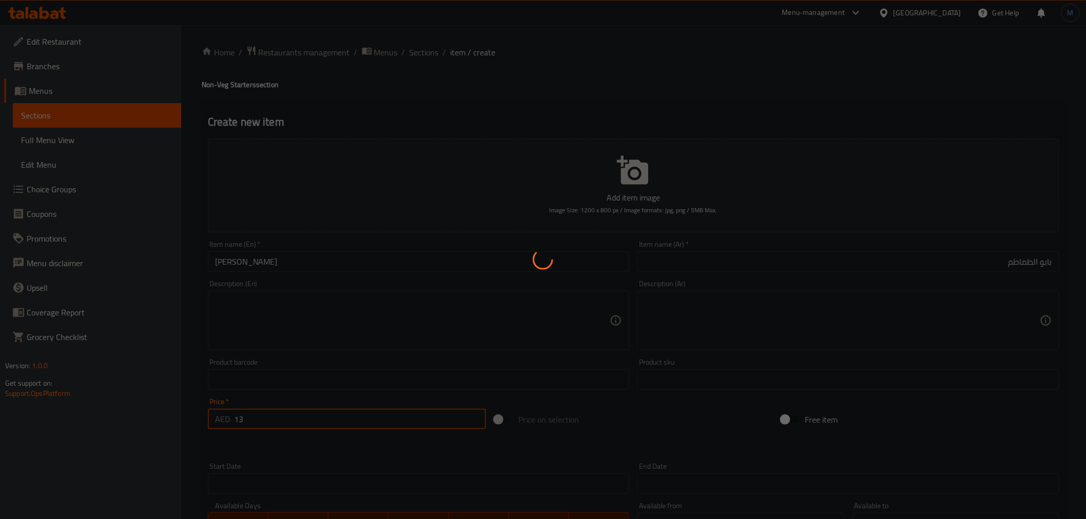
type input "0"
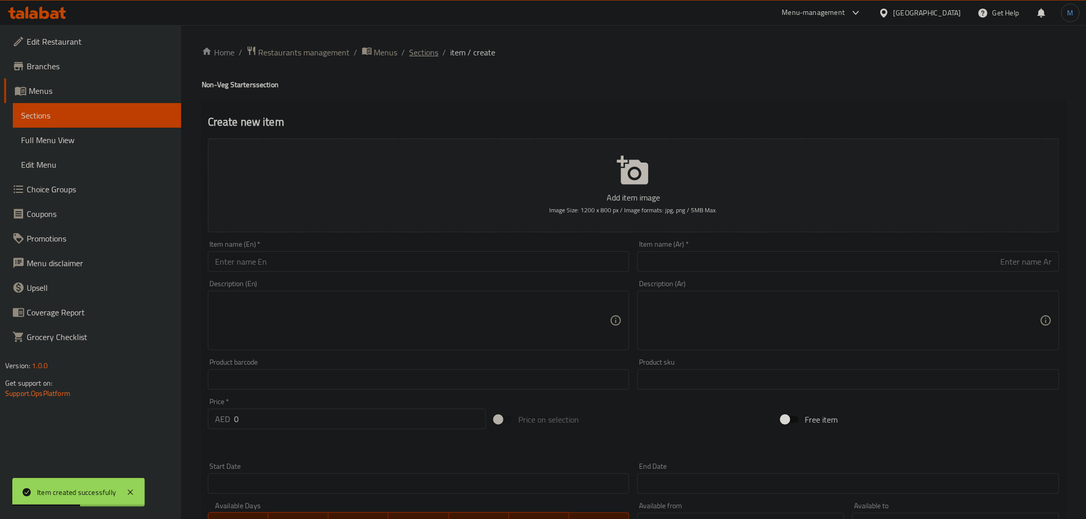
click at [433, 47] on span "Sections" at bounding box center [423, 52] width 29 height 12
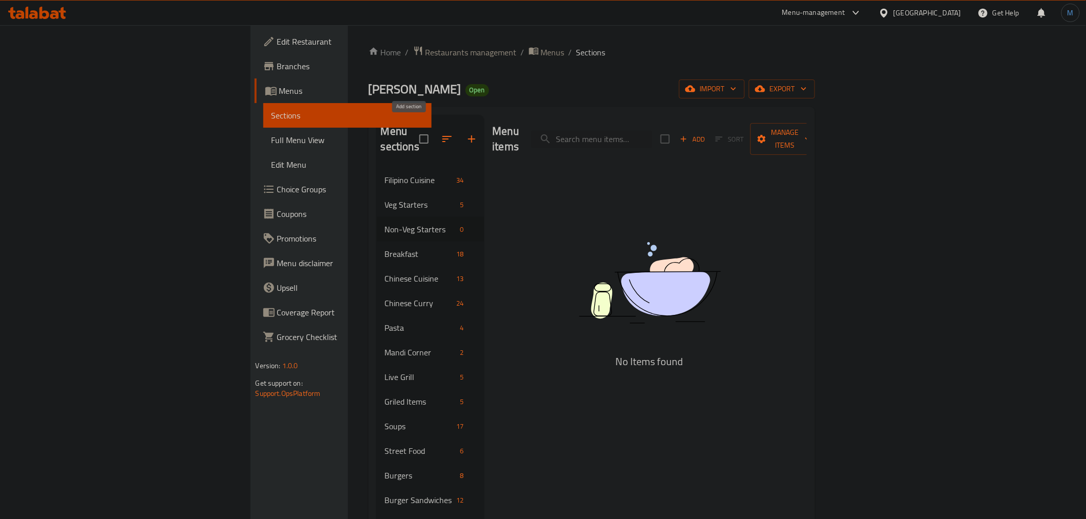
click at [465, 133] on icon "button" at bounding box center [471, 139] width 12 height 12
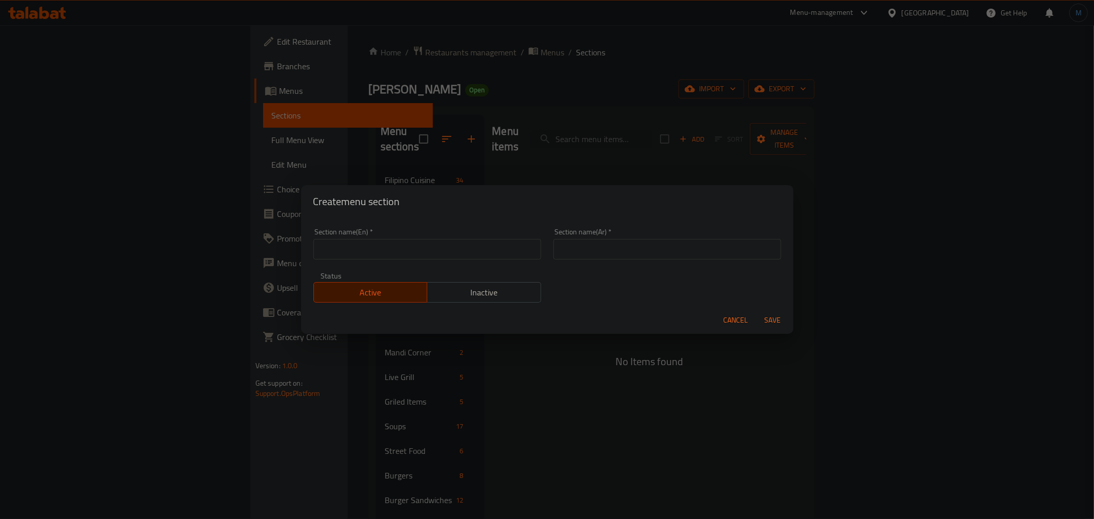
click at [382, 252] on input "text" at bounding box center [428, 249] width 228 height 21
paste input "Veg Main Course"
type input "Veg Main Course"
click at [690, 252] on input "text" at bounding box center [668, 249] width 228 height 21
paste input "الطبق الرئيسي النباتي"
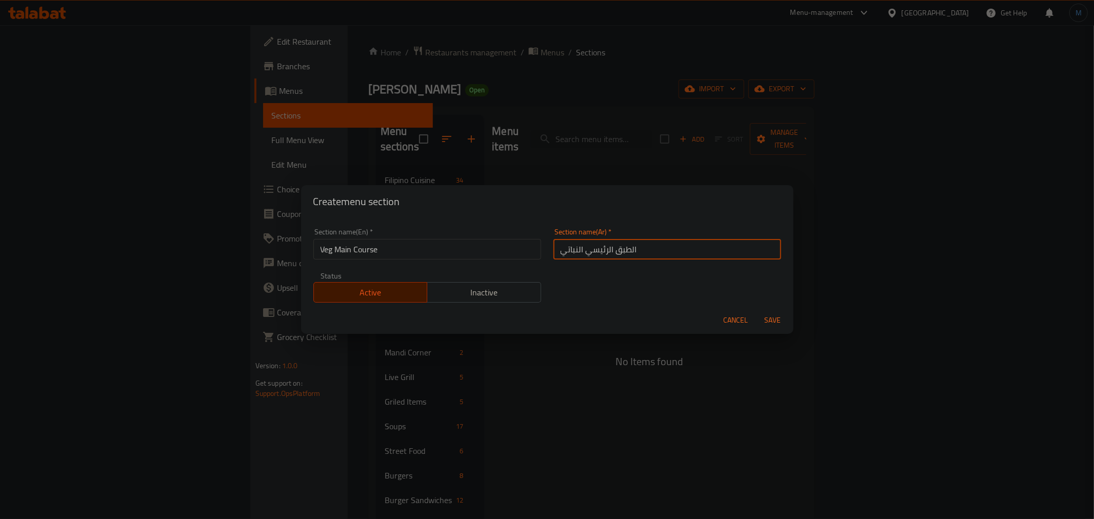
type input "الطبق الرئيسي النباتي"
click at [771, 318] on span "Save" at bounding box center [773, 320] width 25 height 13
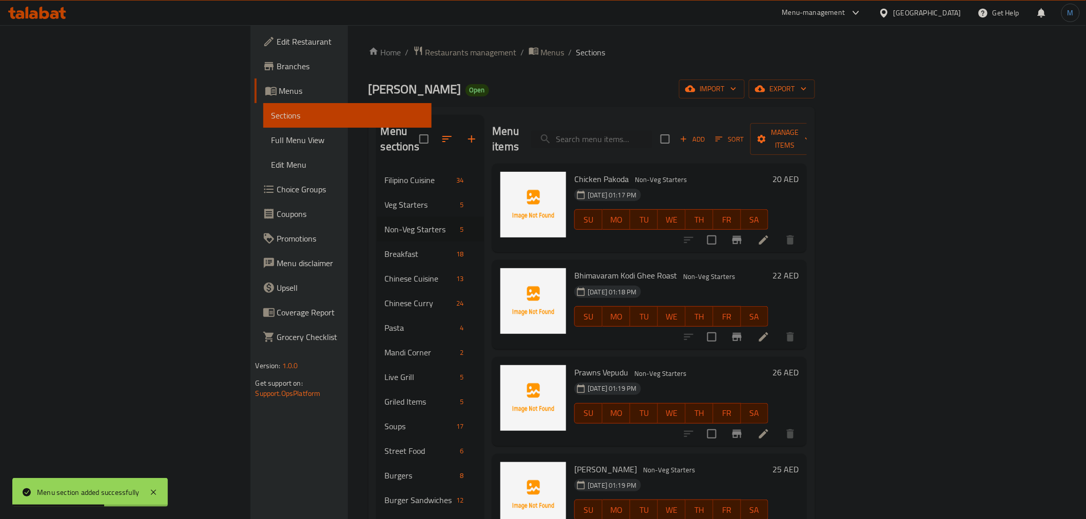
click at [675, 142] on div "Menu items Add Sort Manage items" at bounding box center [649, 139] width 315 height 49
click at [652, 138] on input "search" at bounding box center [591, 139] width 121 height 18
paste input "[PERSON_NAME]"
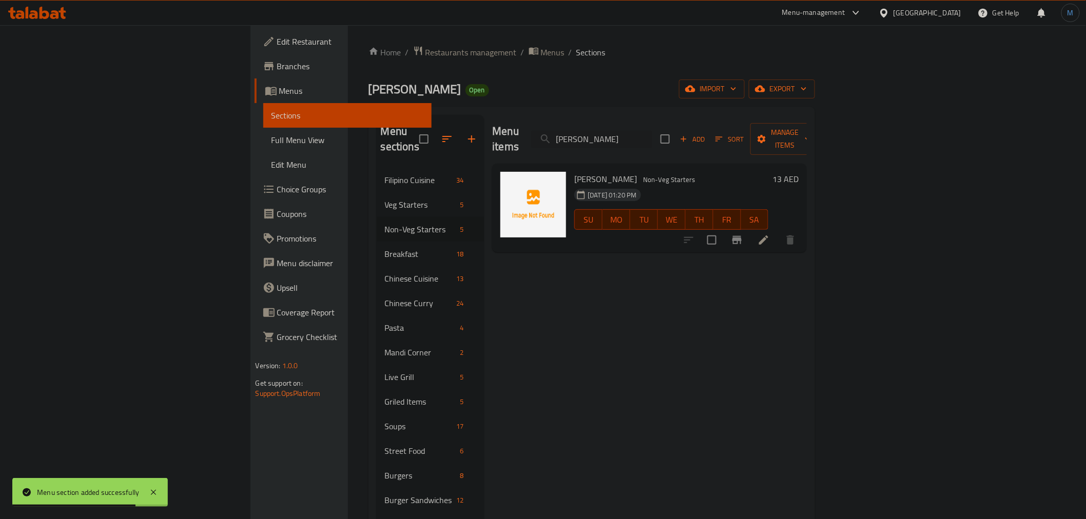
type input "[PERSON_NAME]"
click at [722, 229] on input "checkbox" at bounding box center [712, 240] width 22 height 22
checkbox input "true"
click at [811, 136] on span "Manage items" at bounding box center [784, 139] width 52 height 26
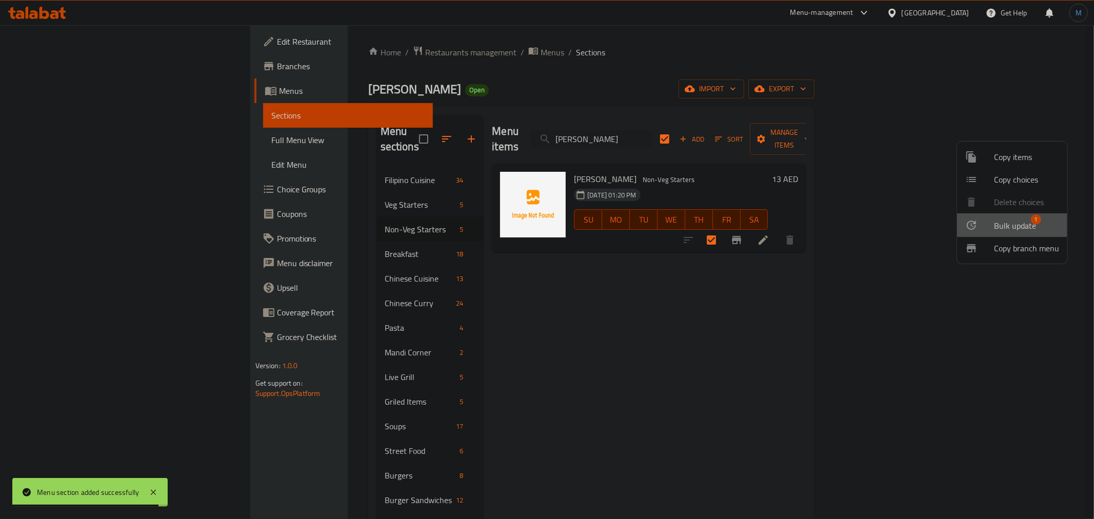
click at [996, 220] on span "Bulk update" at bounding box center [1015, 226] width 42 height 12
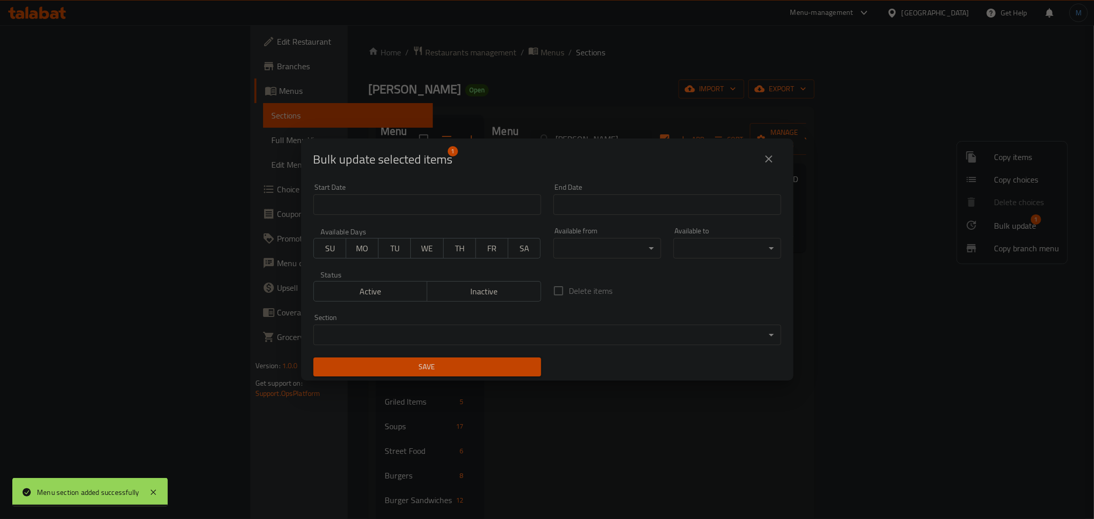
click at [545, 330] on body "Menu section added successfully ​ Menu-management [GEOGRAPHIC_DATA] Get Help M …" at bounding box center [547, 272] width 1094 height 494
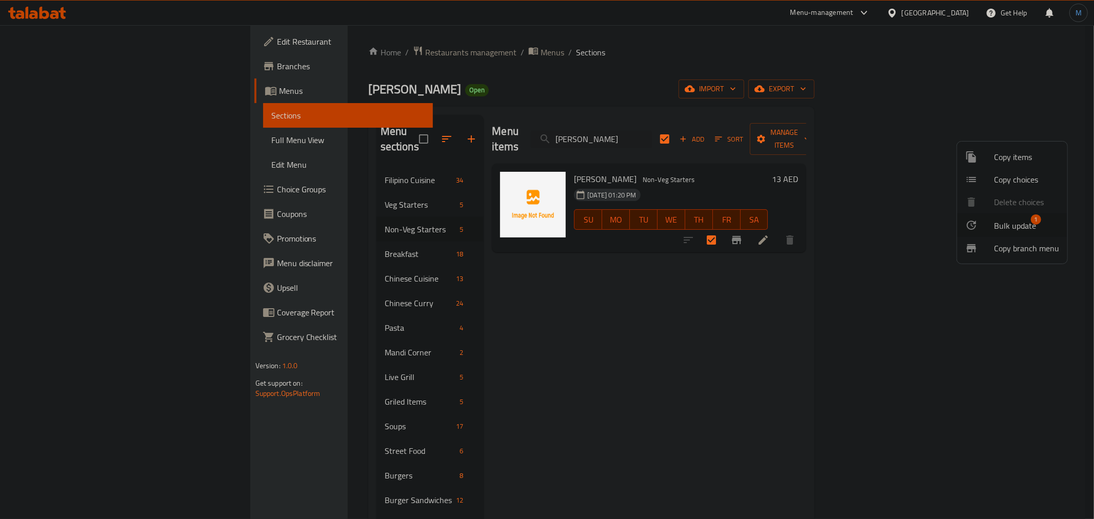
click at [475, 331] on div at bounding box center [547, 259] width 1094 height 519
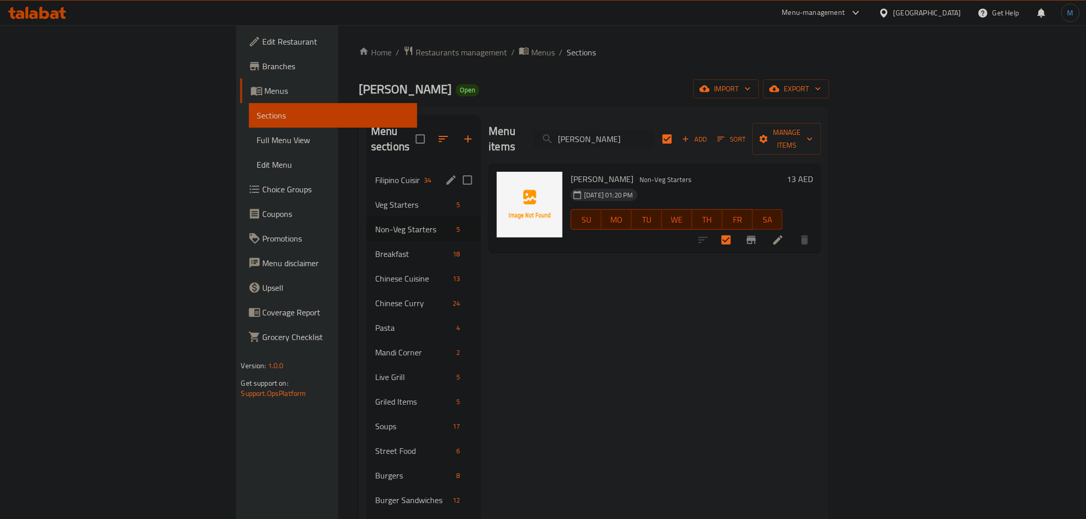
scroll to position [114, 0]
